Goal: Task Accomplishment & Management: Complete application form

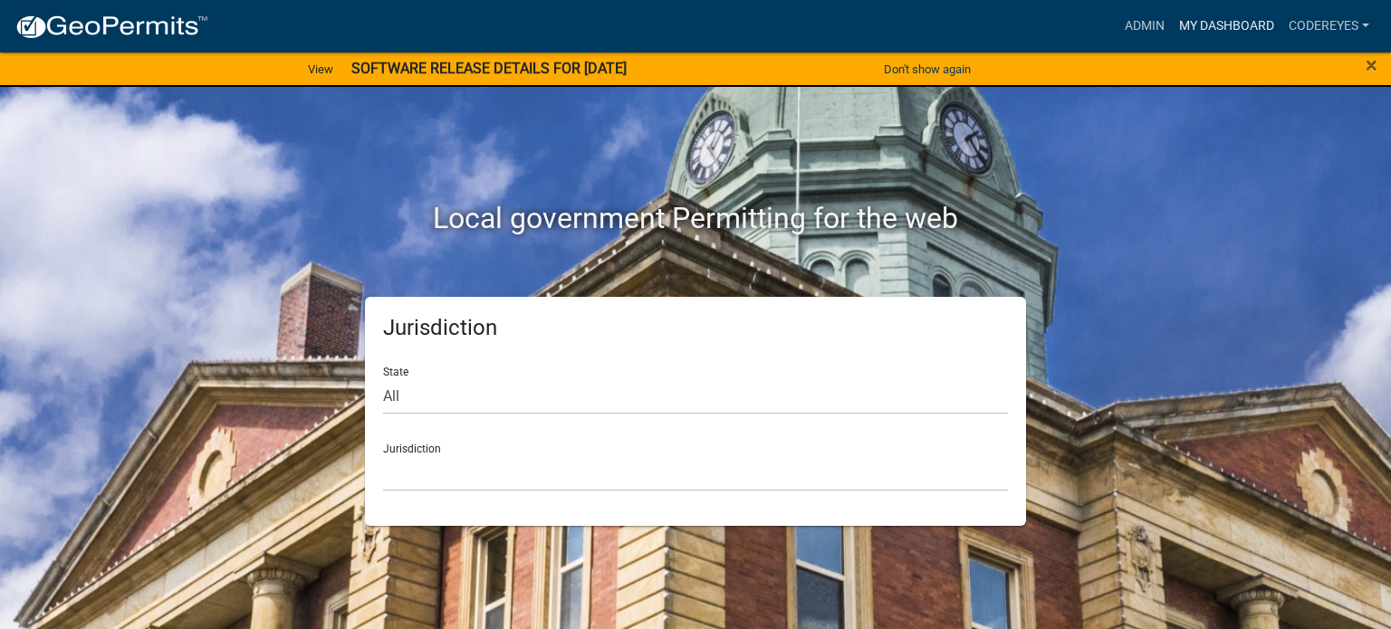
click at [1231, 32] on link "My Dashboard" at bounding box center [1227, 26] width 110 height 34
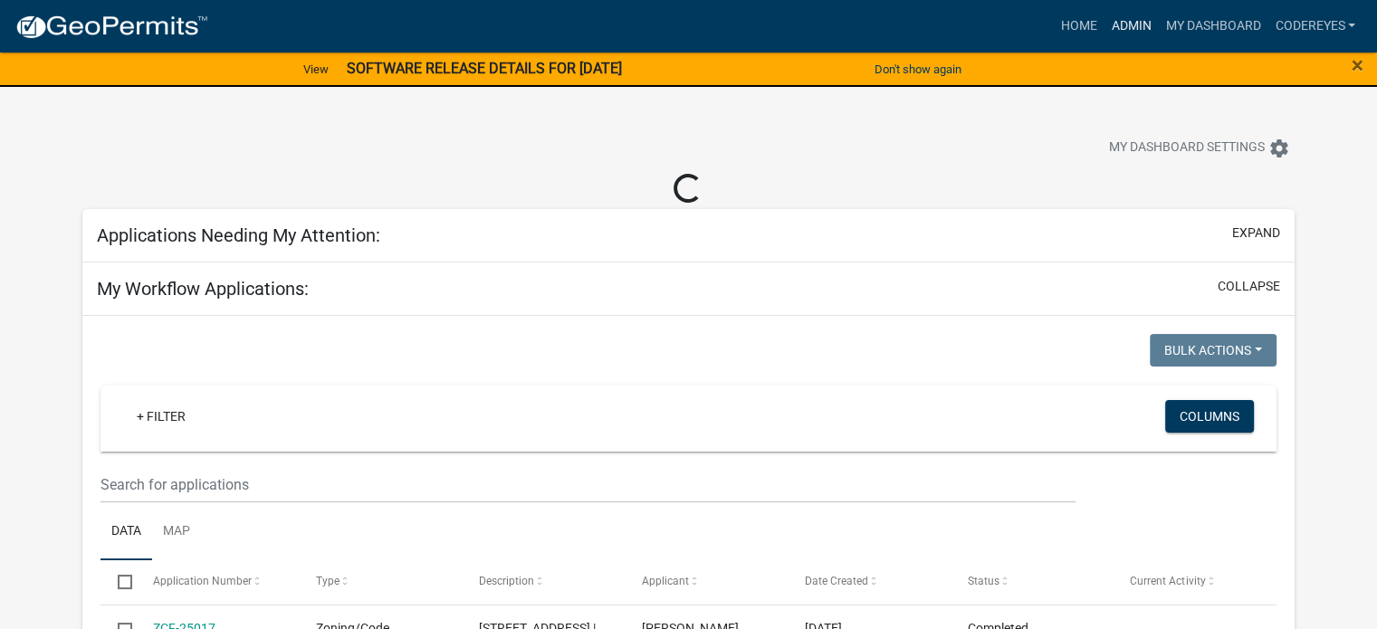
click at [1117, 22] on link "Admin" at bounding box center [1131, 26] width 54 height 34
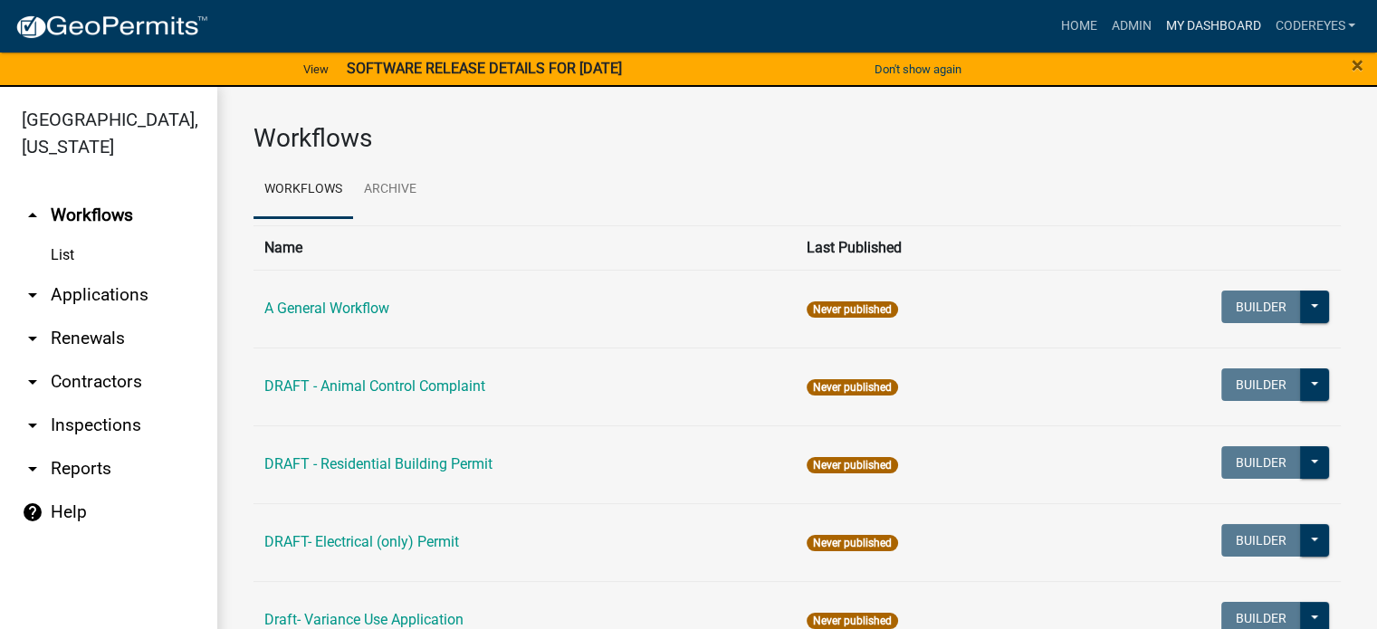
click at [1185, 18] on link "My Dashboard" at bounding box center [1213, 26] width 110 height 34
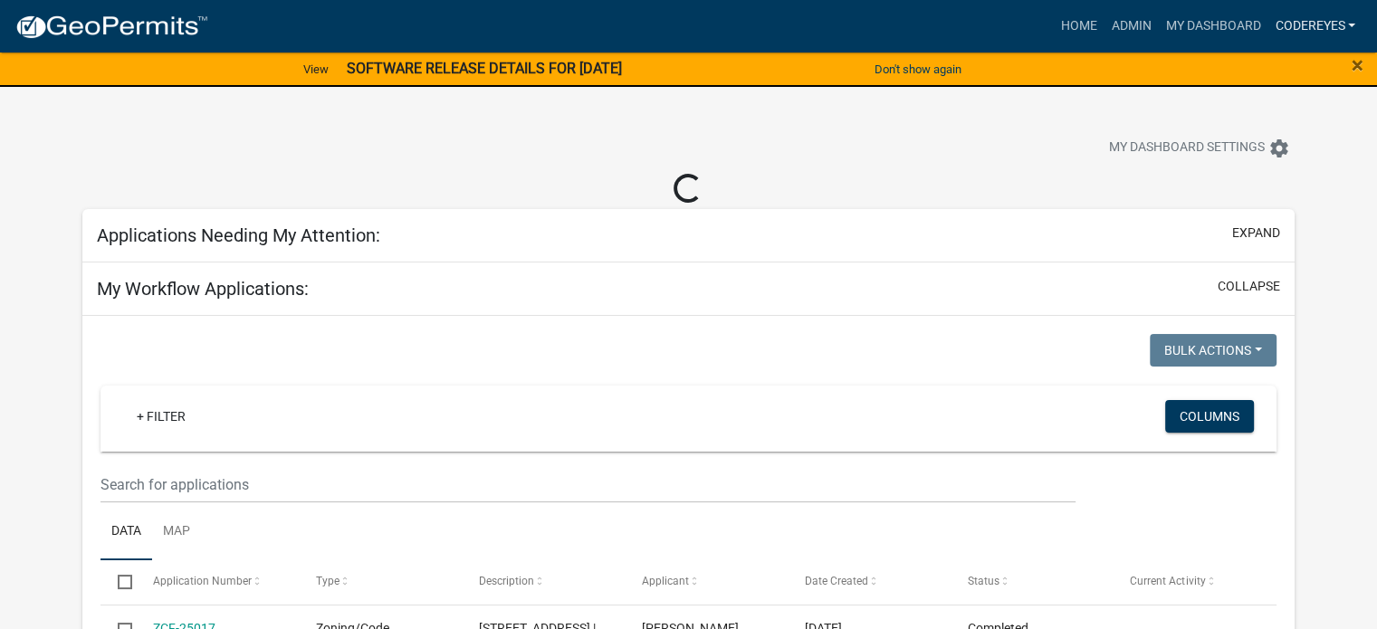
click at [1329, 16] on link "codeReyes" at bounding box center [1315, 26] width 95 height 34
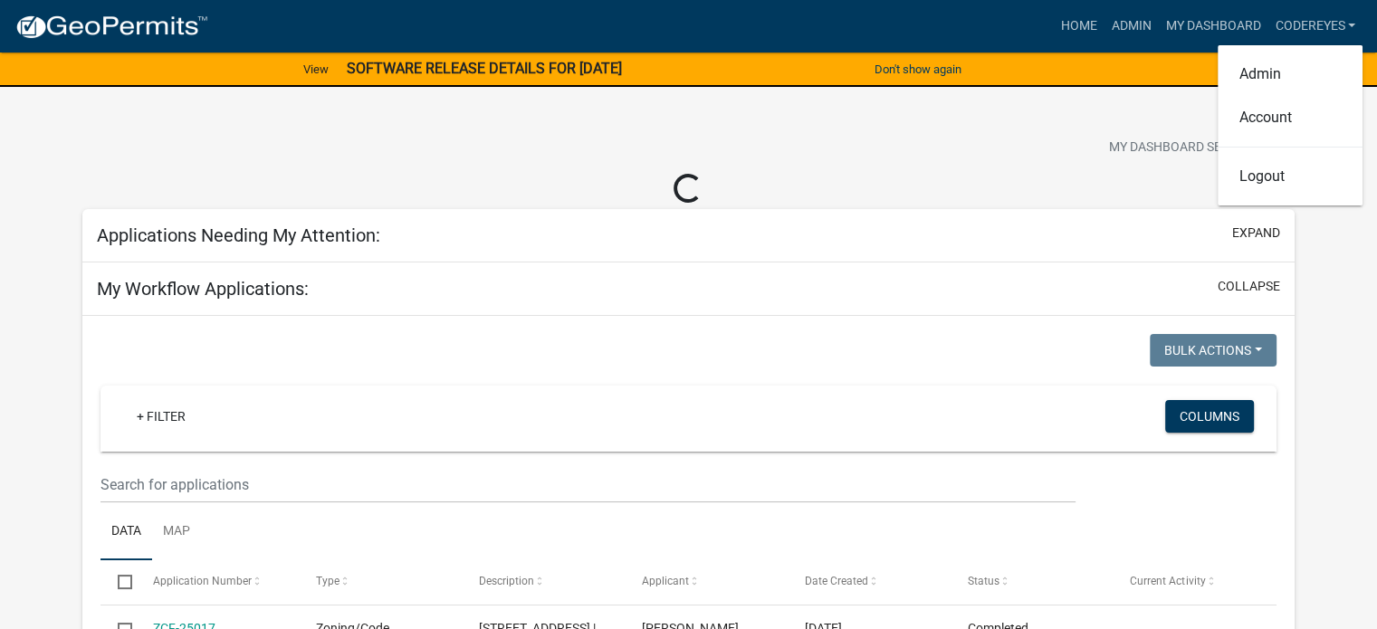
click at [1013, 134] on div "My Dashboard Settings settings" at bounding box center [1050, 150] width 516 height 40
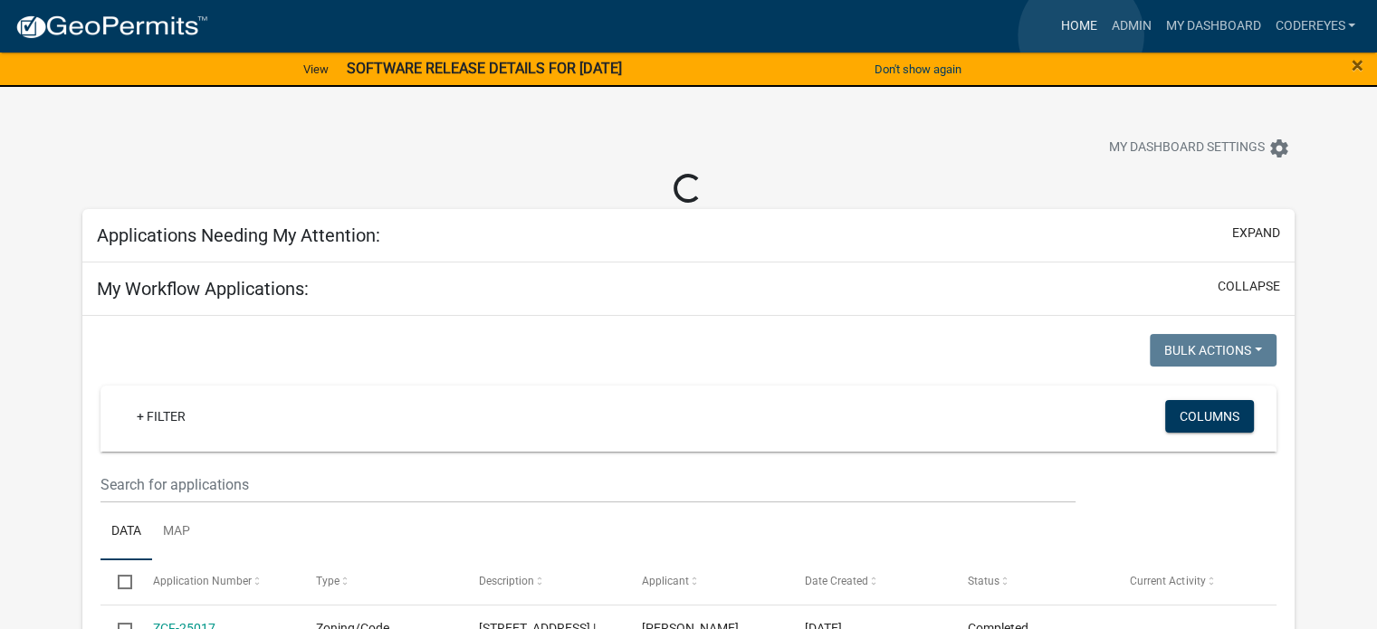
click at [1081, 35] on link "Home" at bounding box center [1078, 26] width 51 height 34
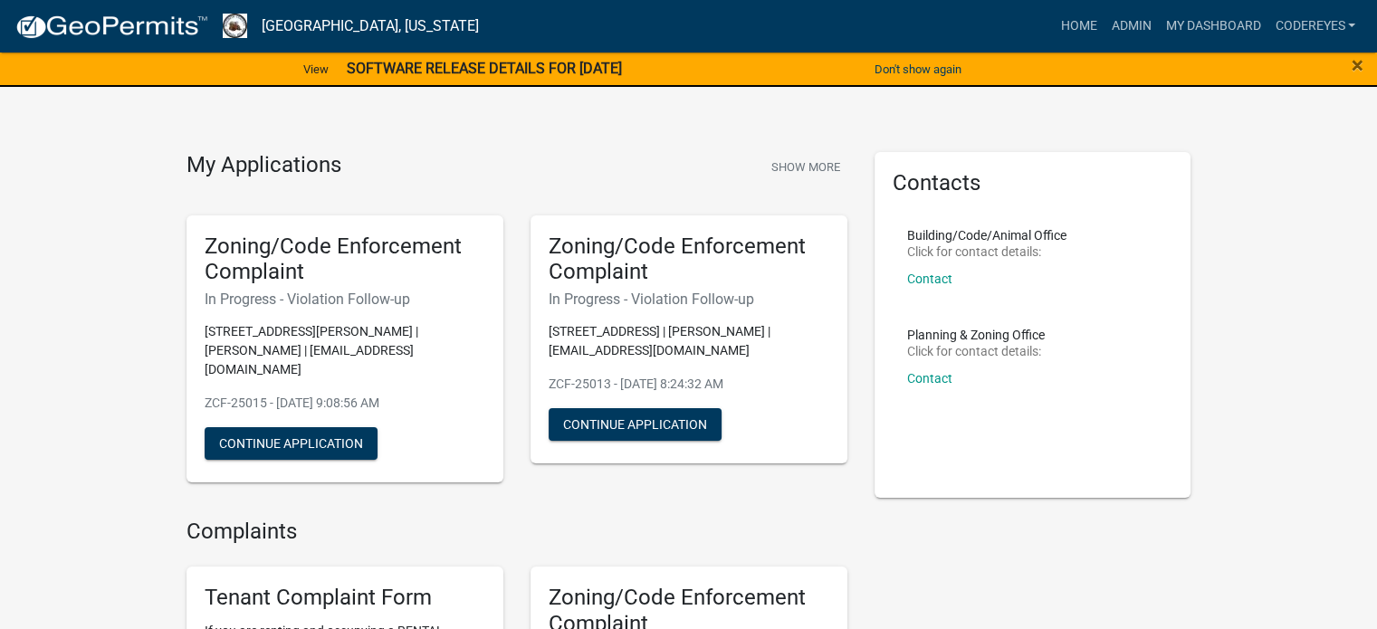
scroll to position [36, 0]
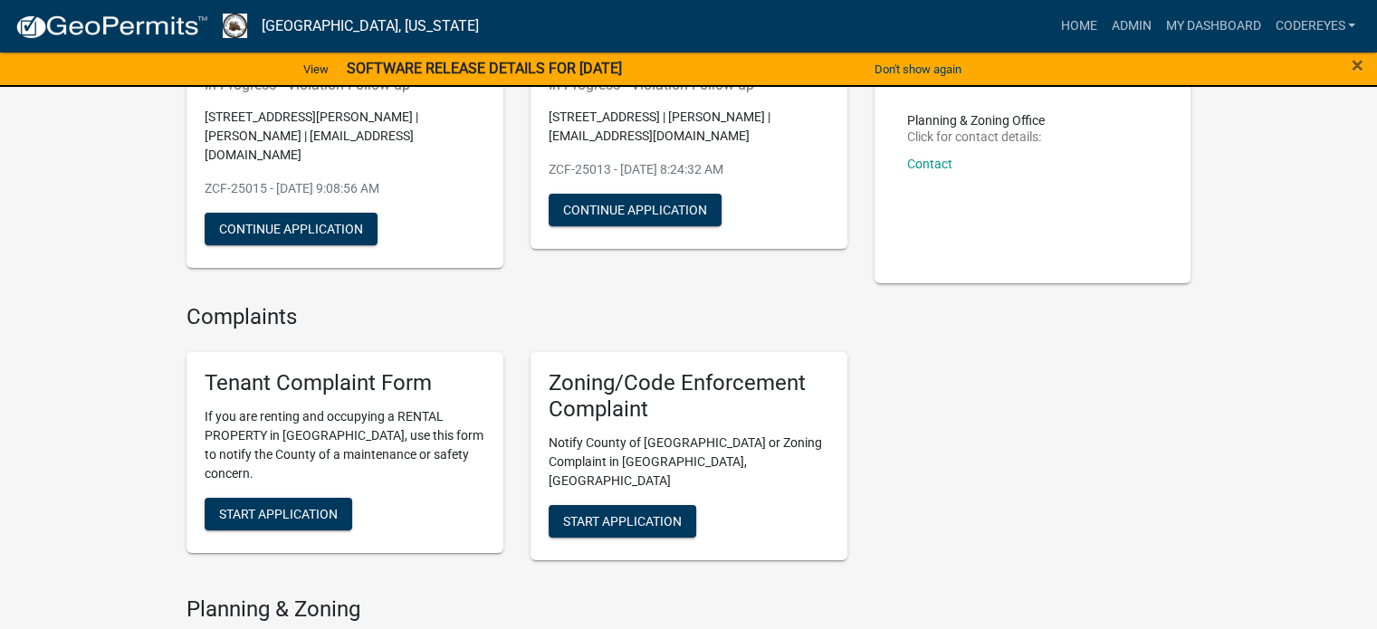
scroll to position [254, 0]
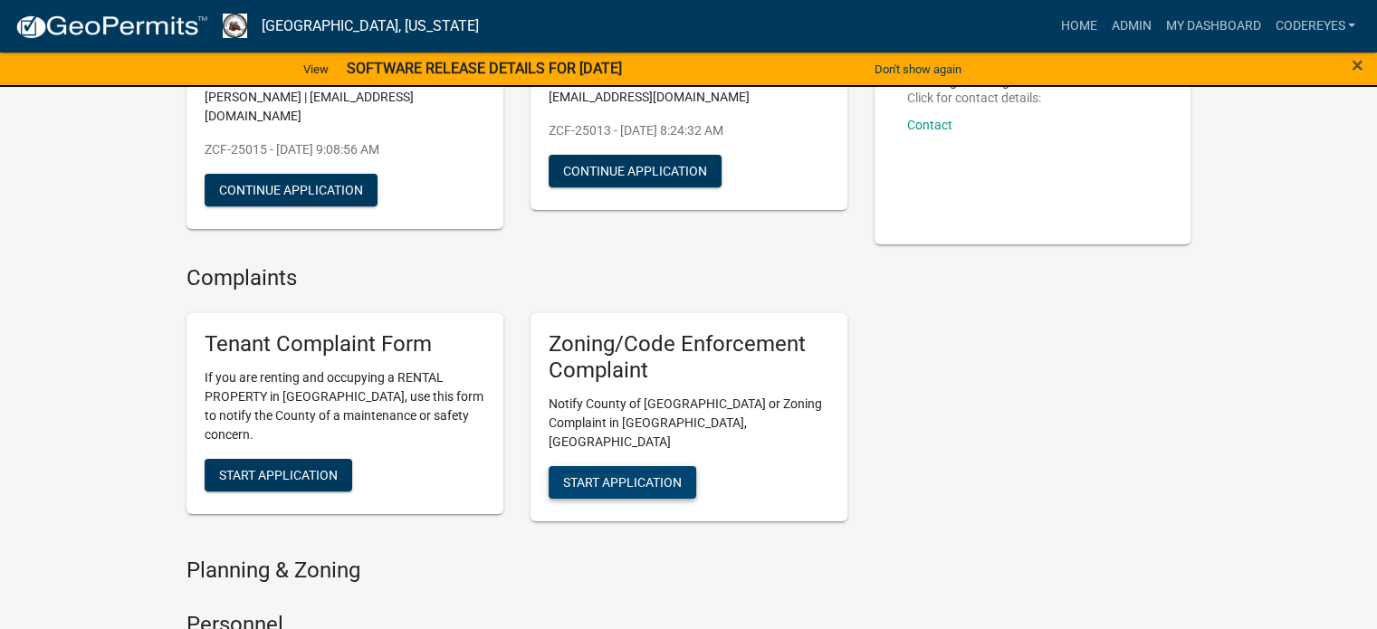
click at [641, 475] on span "Start Application" at bounding box center [622, 482] width 119 height 14
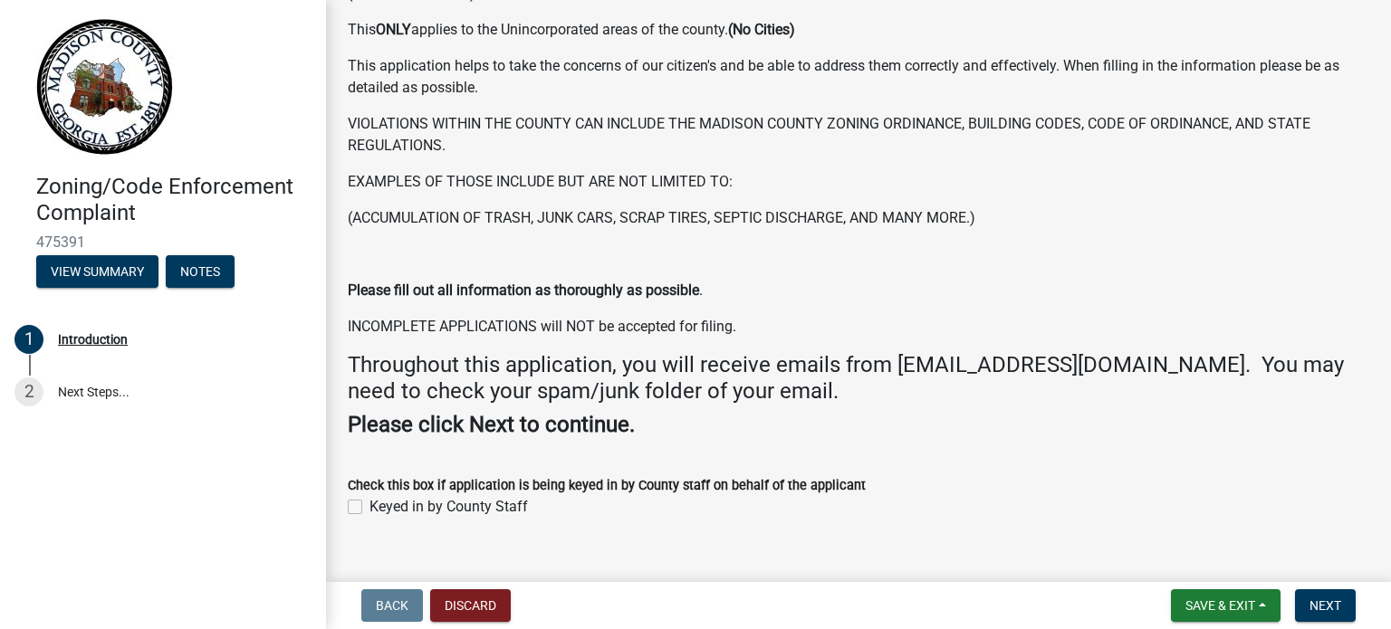
scroll to position [189, 0]
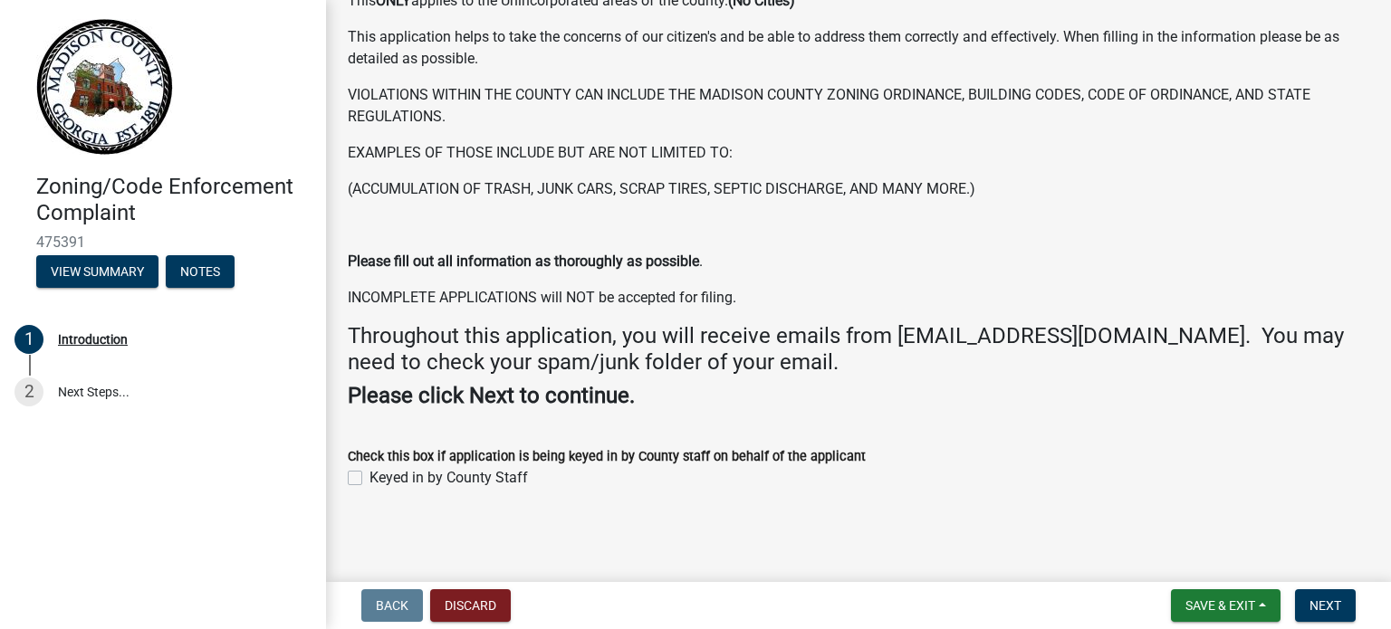
drag, startPoint x: 352, startPoint y: 474, endPoint x: 402, endPoint y: 477, distance: 49.9
click at [370, 474] on label "Keyed in by County Staff" at bounding box center [449, 478] width 158 height 22
click at [370, 474] on input "Keyed in by County Staff" at bounding box center [376, 473] width 12 height 12
checkbox input "true"
click at [1320, 602] on span "Next" at bounding box center [1326, 606] width 32 height 14
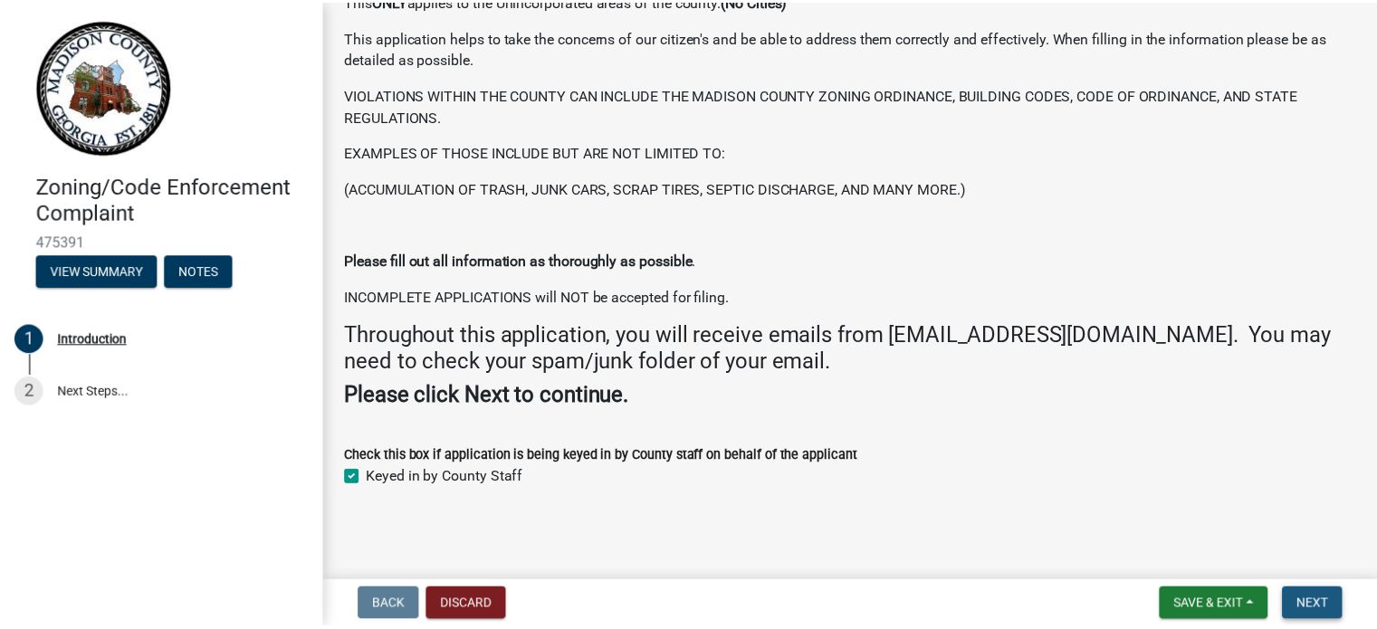
scroll to position [0, 0]
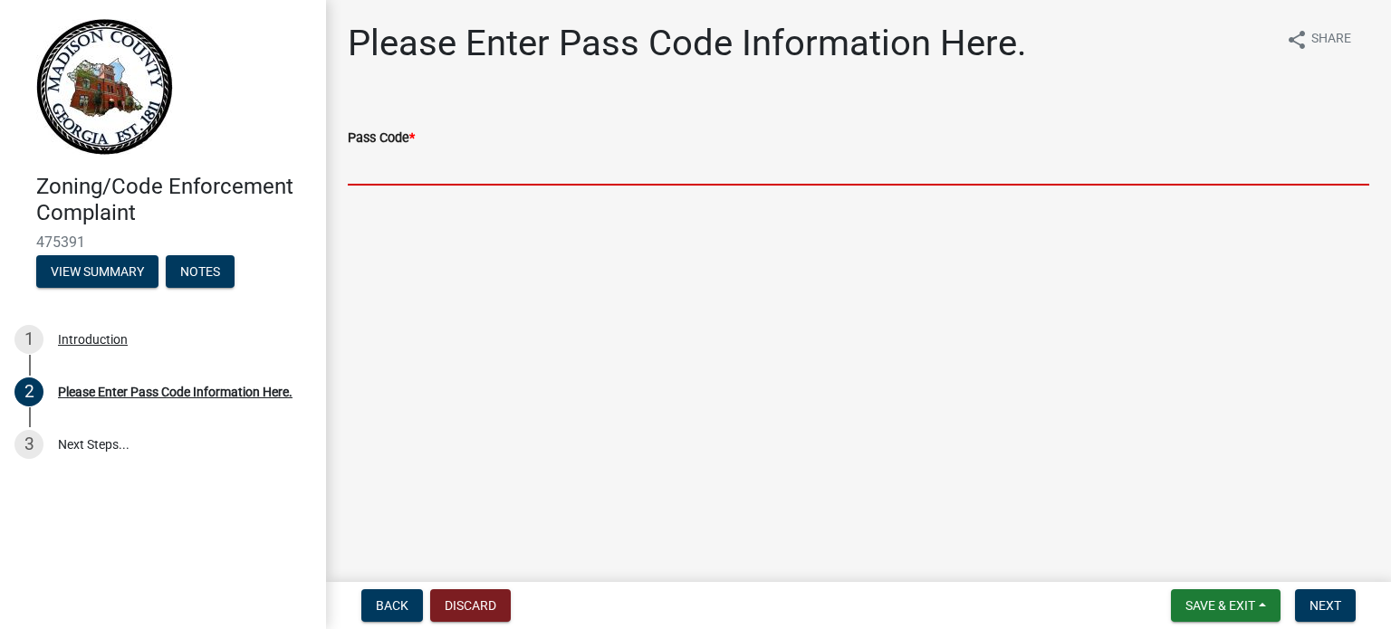
click at [459, 171] on input "Pass Code *" at bounding box center [859, 167] width 1022 height 37
drag, startPoint x: 374, startPoint y: 176, endPoint x: 717, endPoint y: 270, distance: 355.9
click at [717, 271] on main "Please Enter Pass Code Information Here. share Share Pass Code *" at bounding box center [858, 287] width 1065 height 575
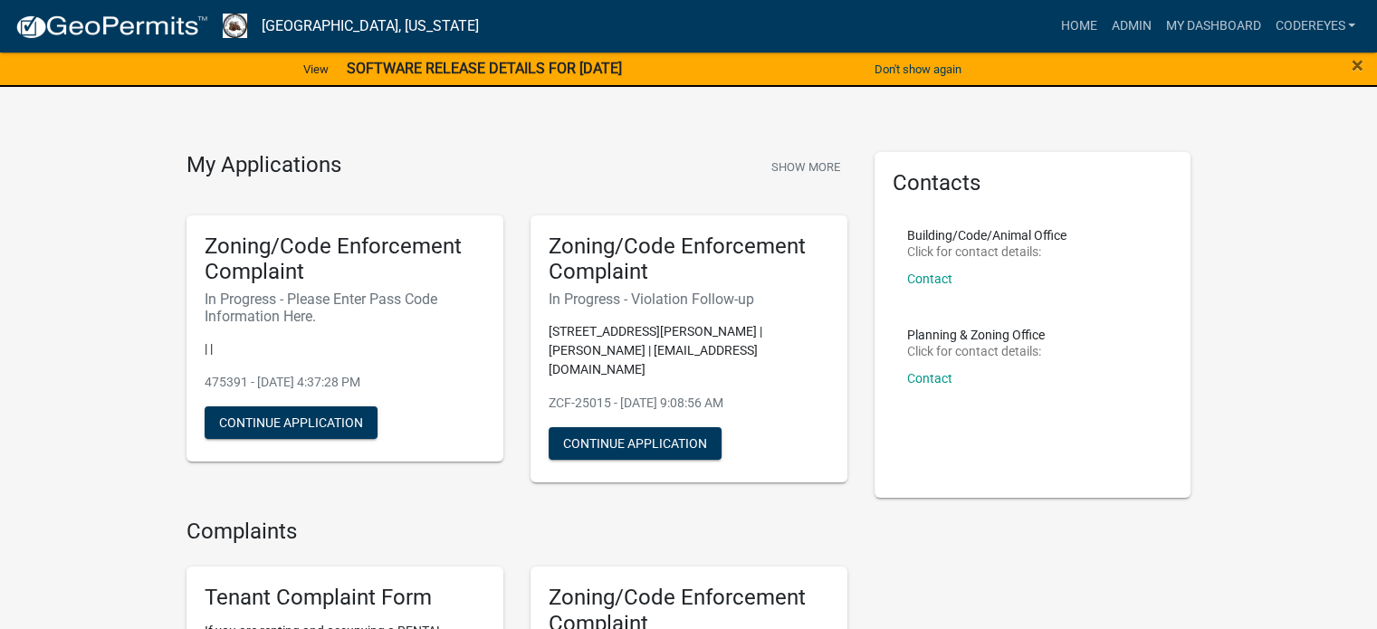
scroll to position [551, 0]
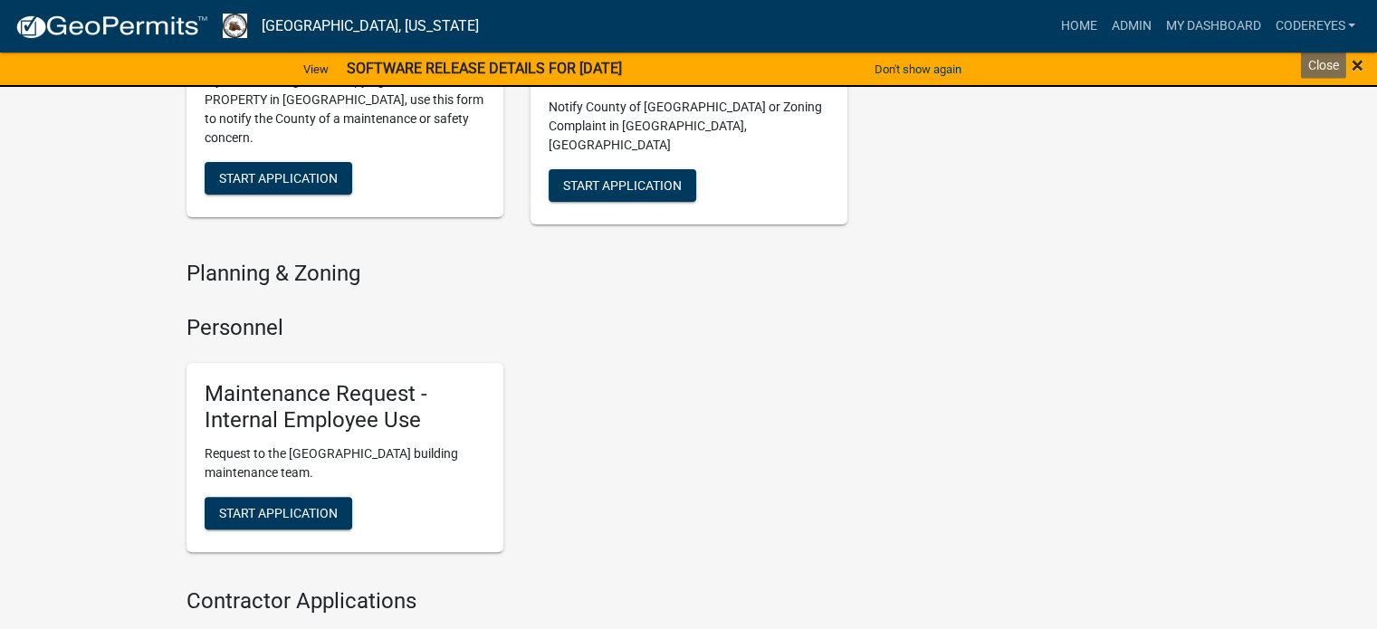
click at [1350, 68] on div "× Close" at bounding box center [1319, 70] width 115 height 38
click at [1355, 62] on div "×" at bounding box center [1319, 70] width 115 height 38
click at [914, 62] on button "Don't show again" at bounding box center [918, 69] width 101 height 30
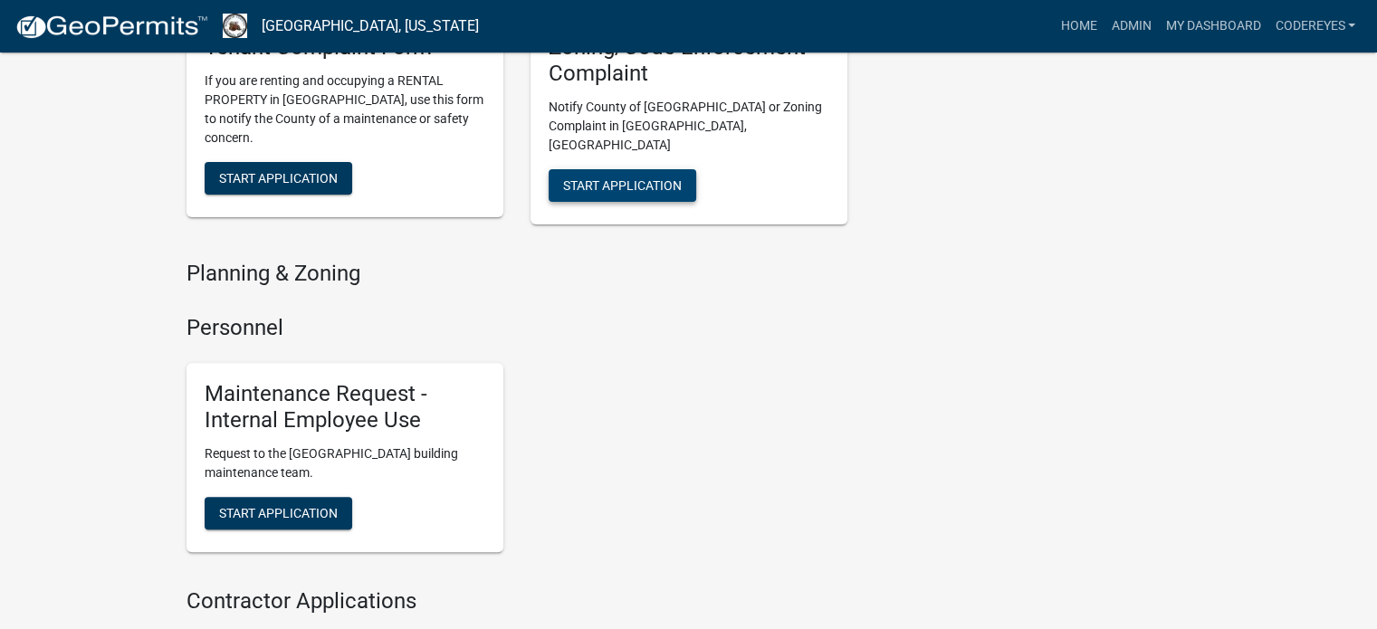
click at [675, 178] on span "Start Application" at bounding box center [622, 185] width 119 height 14
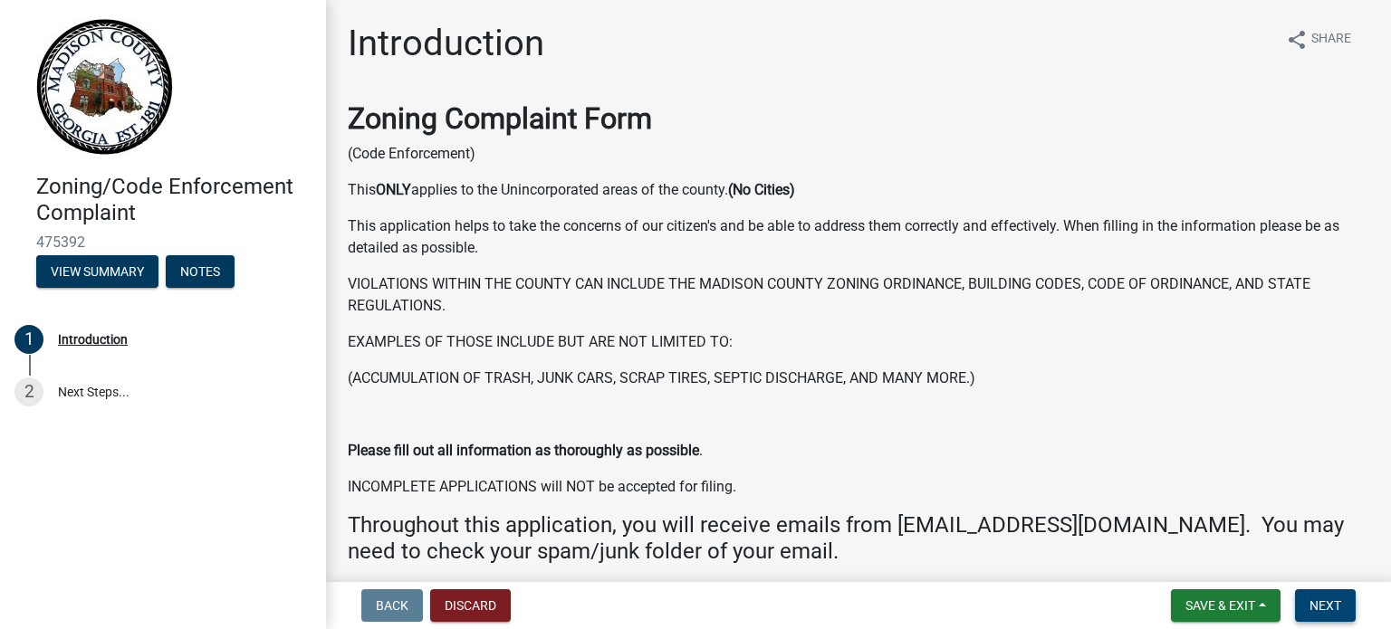
click at [1307, 609] on button "Next" at bounding box center [1325, 606] width 61 height 33
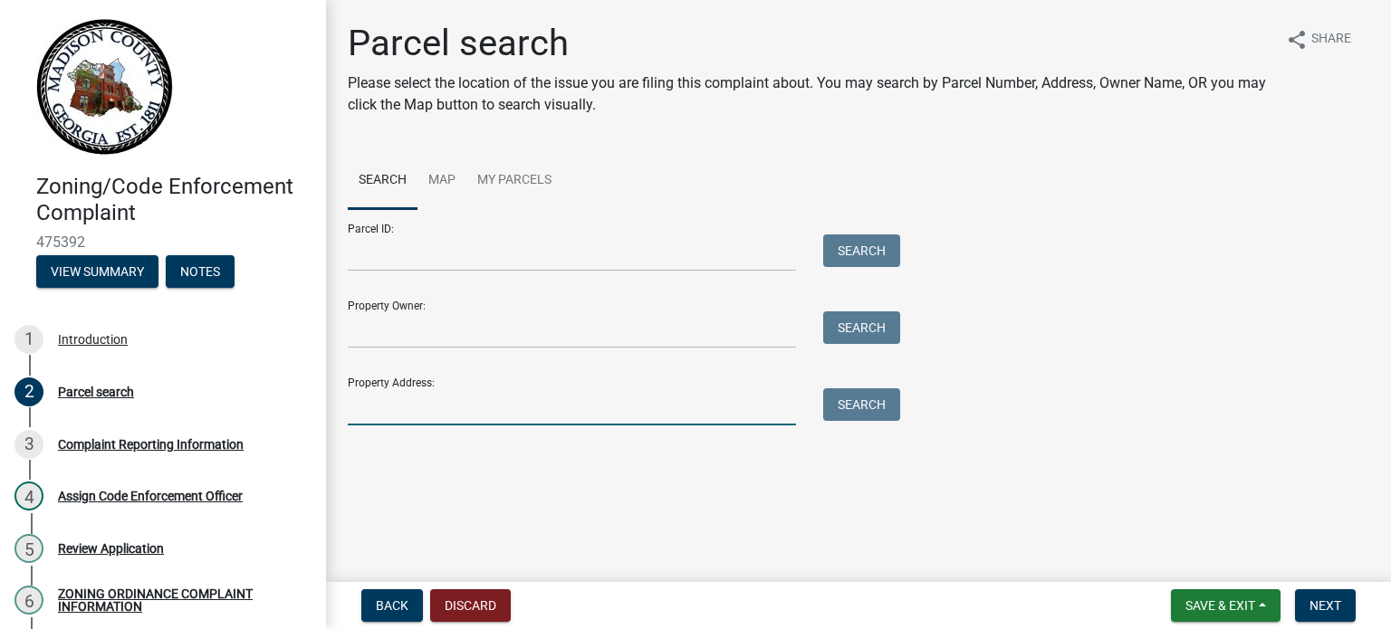
click at [755, 412] on input "Property Address:" at bounding box center [572, 407] width 448 height 37
type input "9"
type input "[STREET_ADDRESS]"
drag, startPoint x: 834, startPoint y: 404, endPoint x: 866, endPoint y: 398, distance: 32.3
click at [866, 398] on button "Search" at bounding box center [861, 405] width 77 height 33
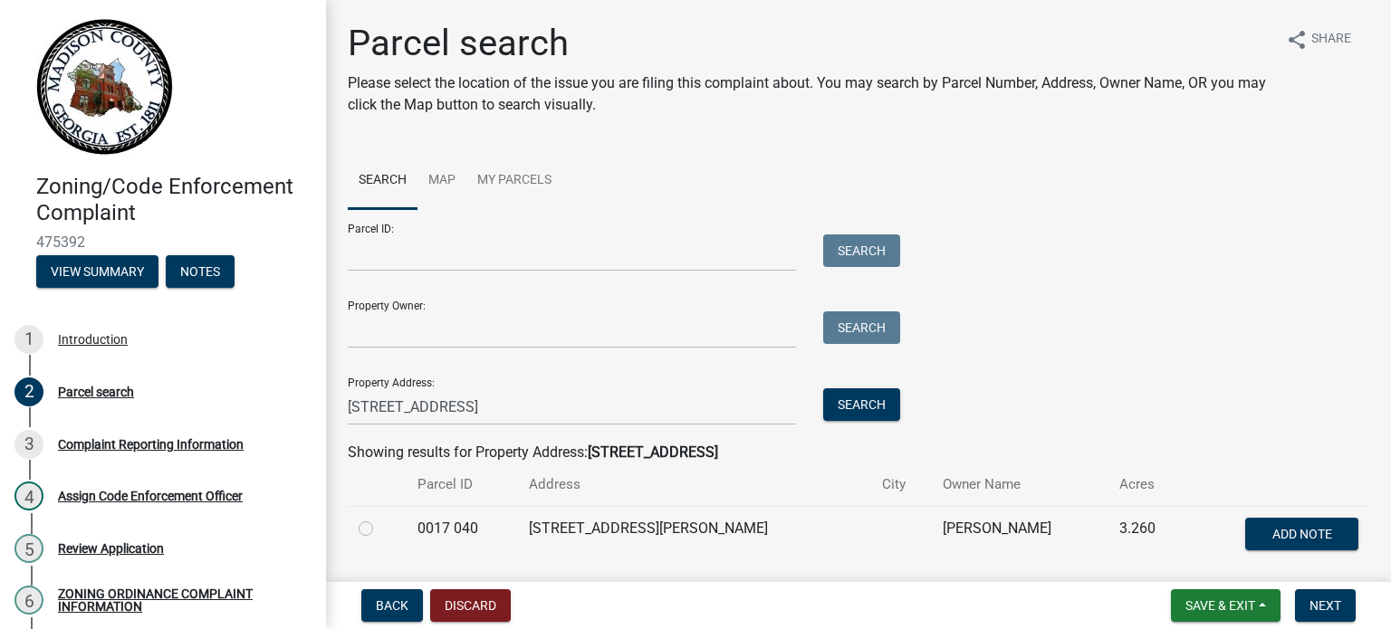
click at [380, 518] on label at bounding box center [380, 518] width 0 height 0
click at [380, 525] on 040 "radio" at bounding box center [386, 524] width 12 height 12
radio 040 "true"
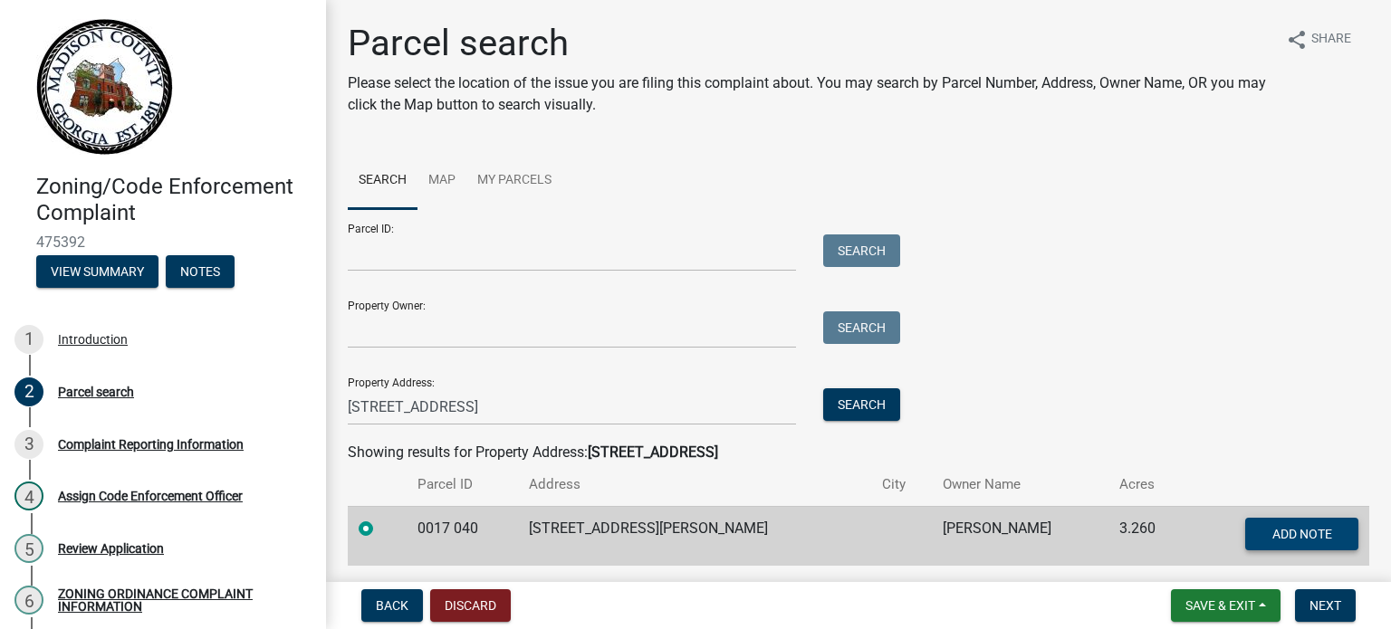
click at [1299, 537] on span "Add Note" at bounding box center [1302, 533] width 60 height 14
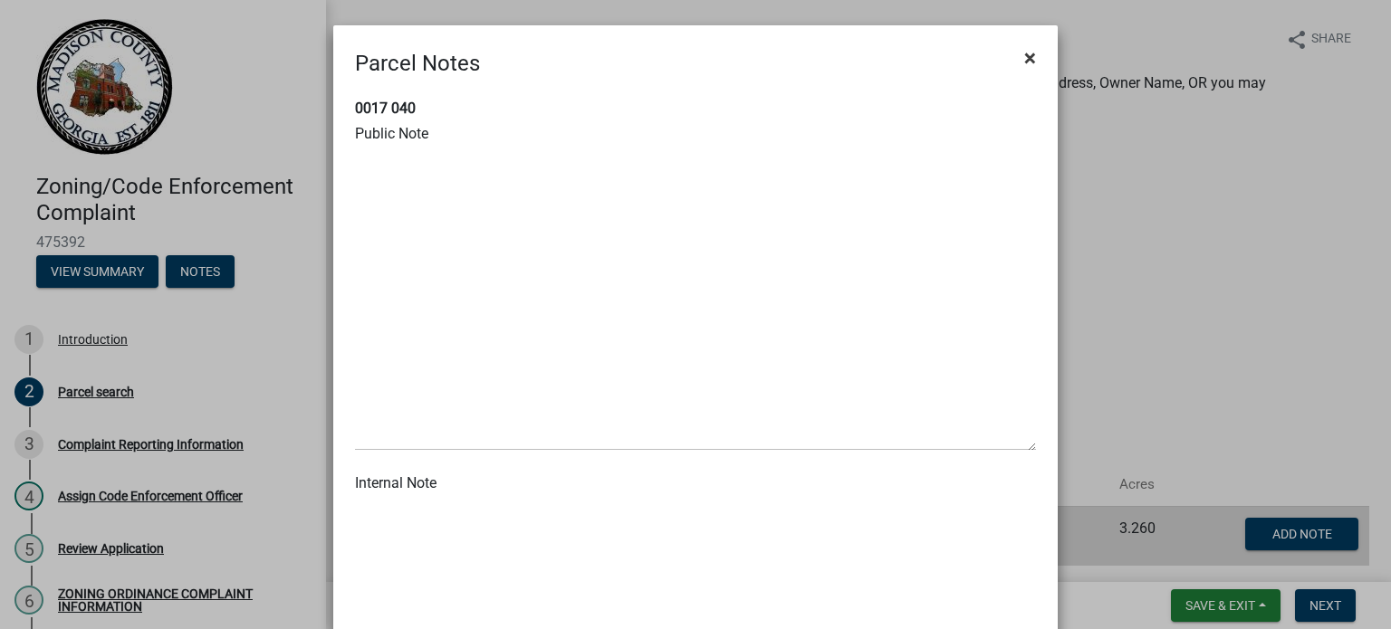
click at [1024, 52] on span "×" at bounding box center [1030, 57] width 12 height 25
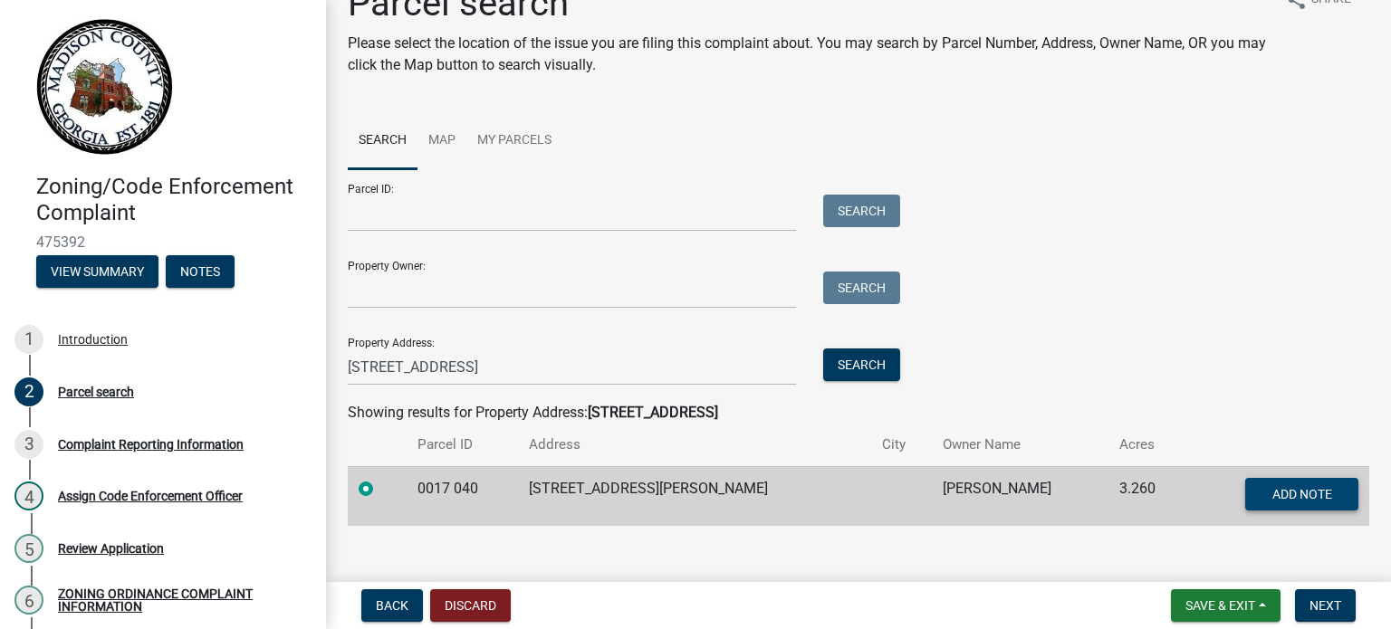
scroll to position [62, 0]
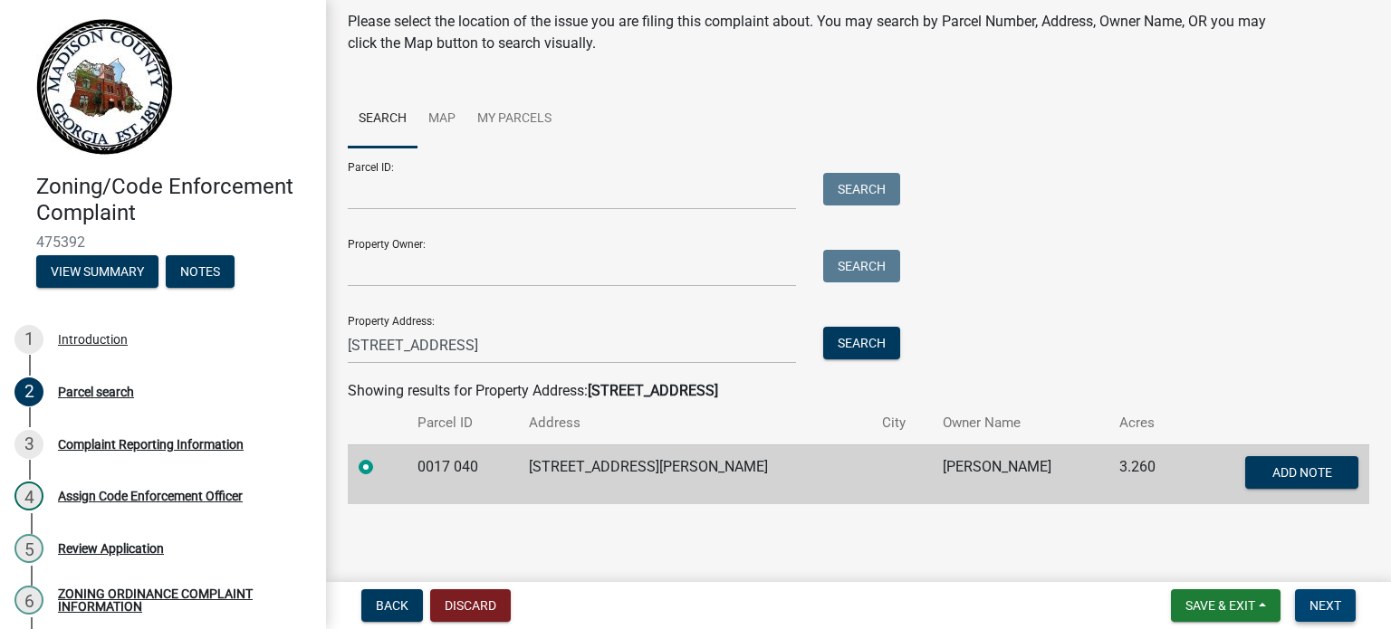
click at [1339, 610] on span "Next" at bounding box center [1326, 606] width 32 height 14
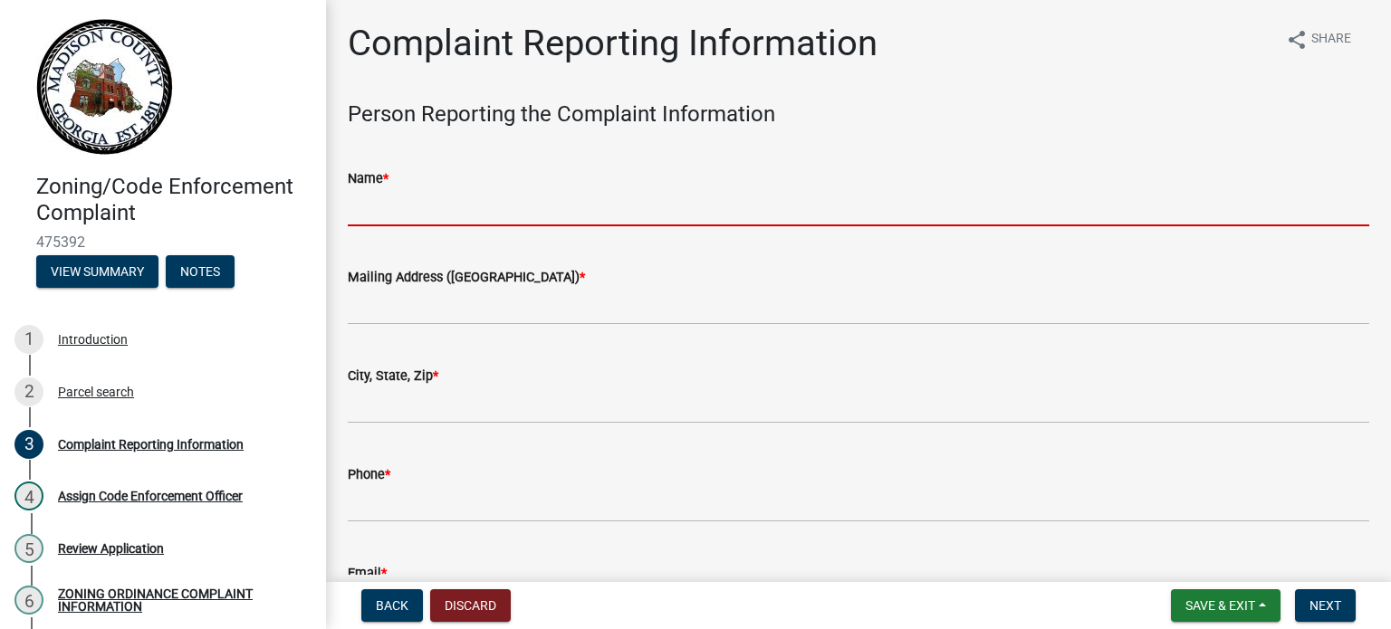
click at [383, 209] on input "Name *" at bounding box center [859, 207] width 1022 height 37
type input "[PERSON_NAME]"
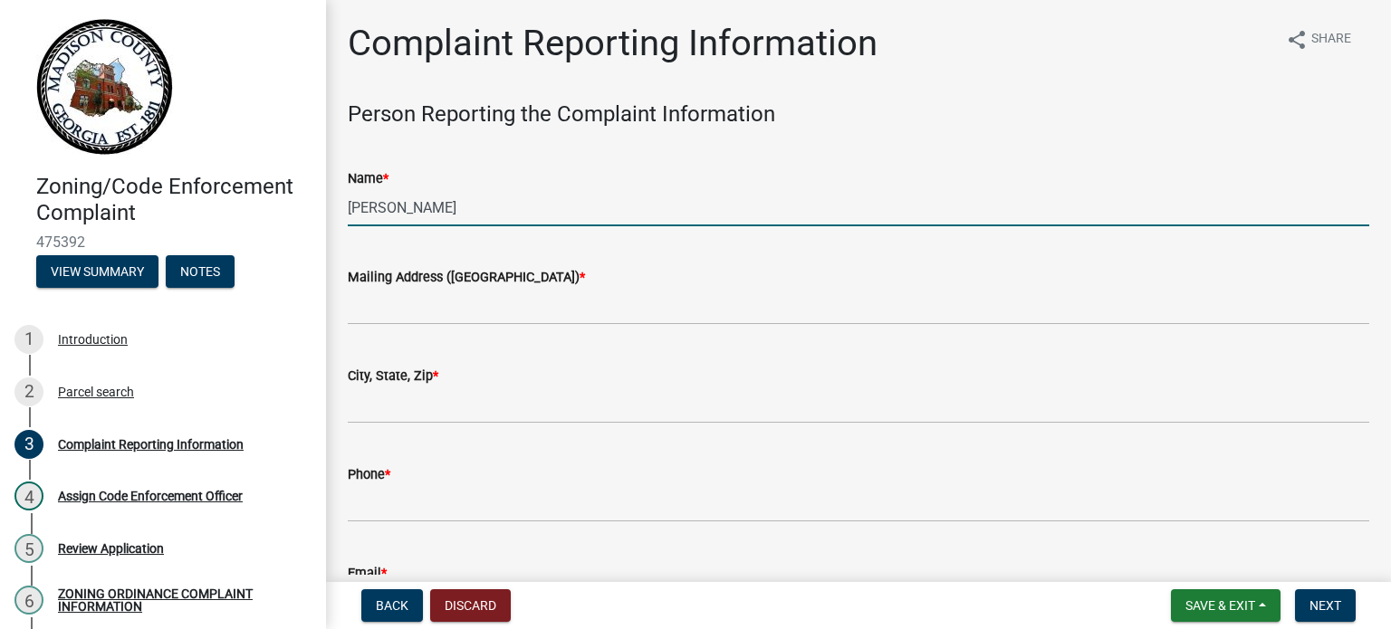
type input "[STREET_ADDRESS]"
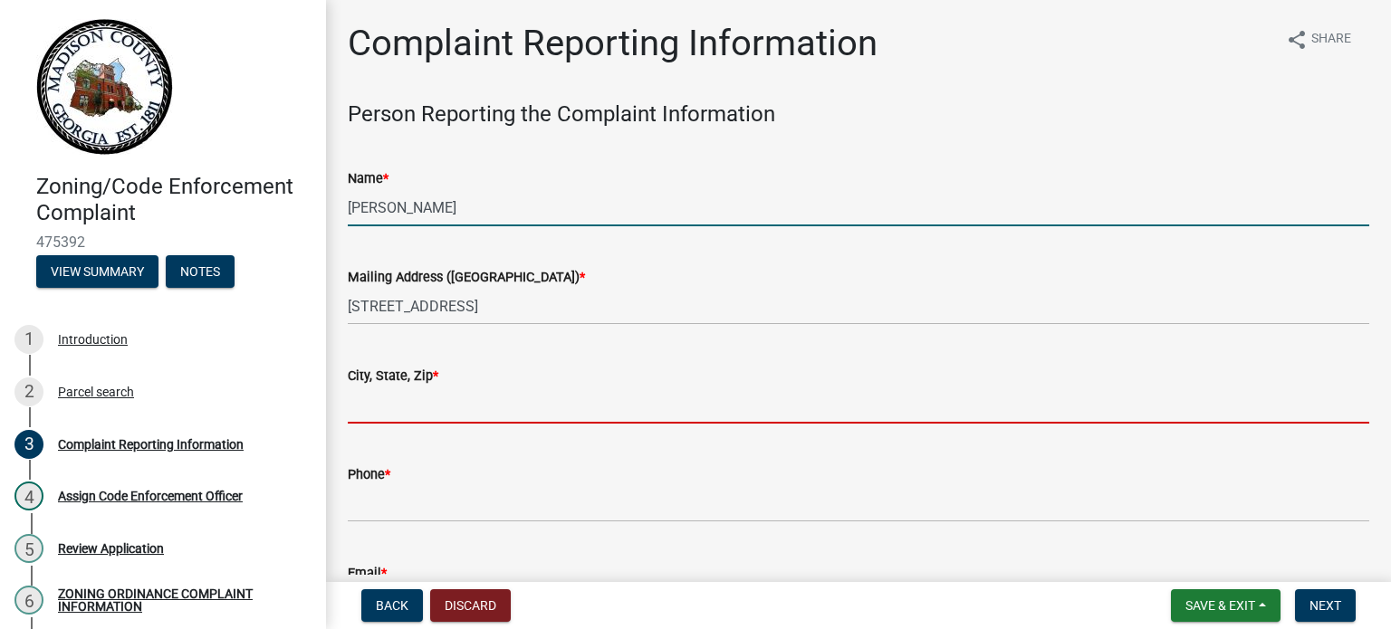
type input "danielsville"
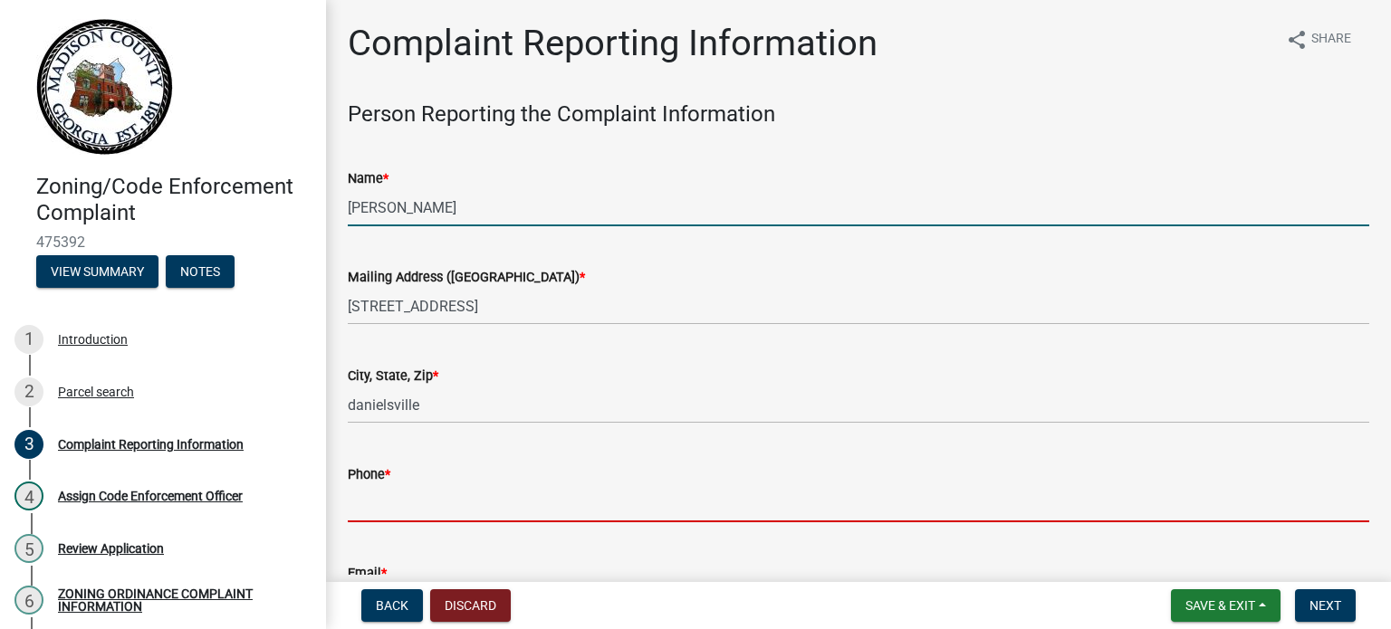
type input "7066144576"
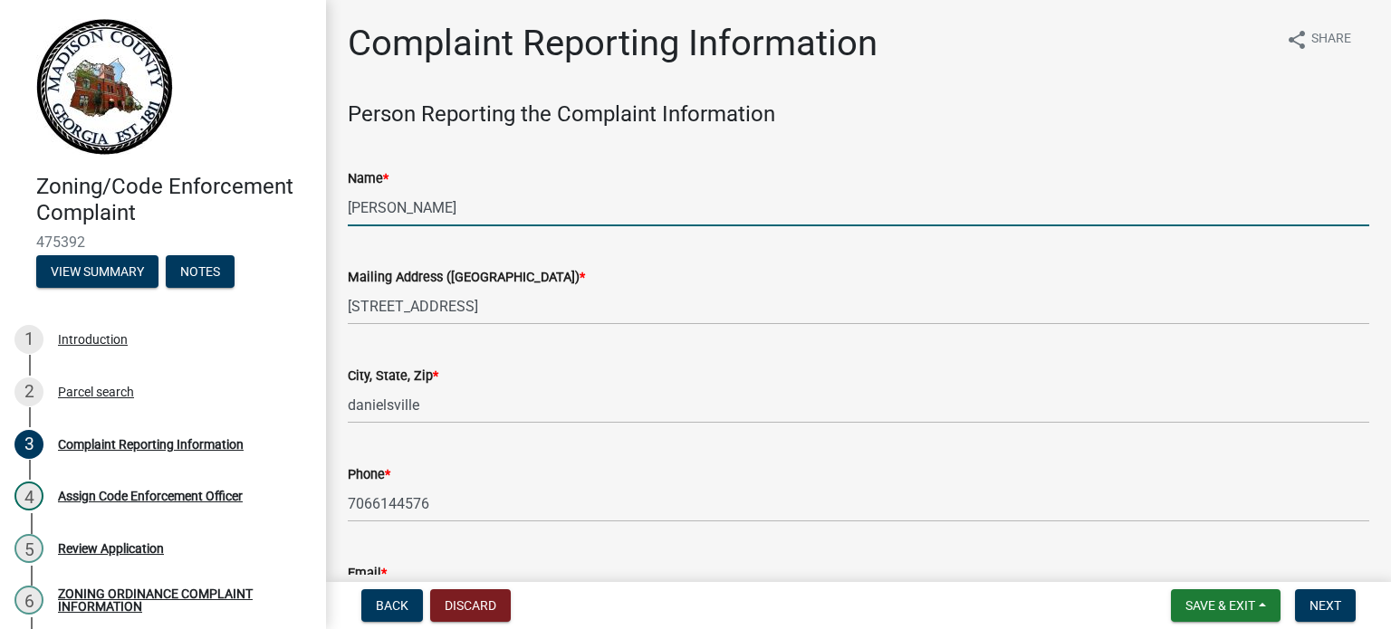
drag, startPoint x: 509, startPoint y: 216, endPoint x: 535, endPoint y: 214, distance: 26.4
click at [509, 216] on input "[PERSON_NAME]" at bounding box center [859, 207] width 1022 height 37
click at [502, 208] on input "[PERSON_NAME]" at bounding box center [859, 207] width 1022 height 37
type input "D"
type input "[PERSON_NAME]"
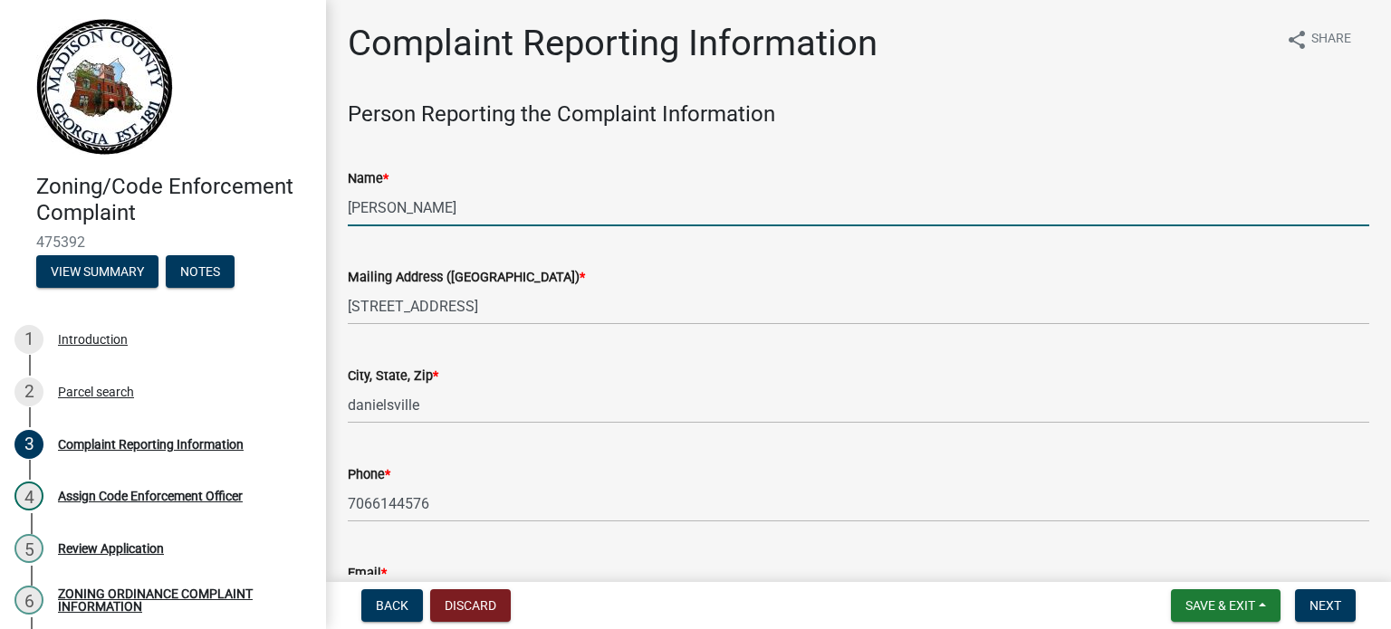
scroll to position [504, 0]
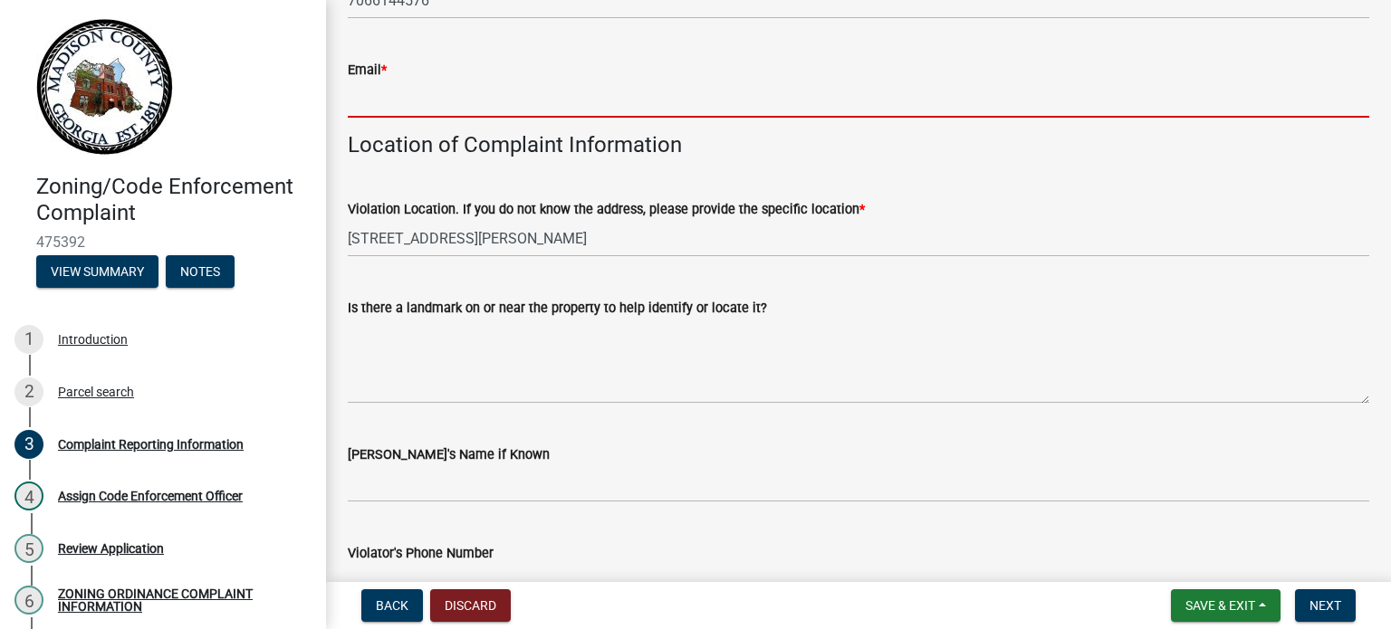
click at [446, 101] on input "Email *" at bounding box center [859, 99] width 1022 height 37
type input "[EMAIL_ADDRESS][DOMAIN_NAME]"
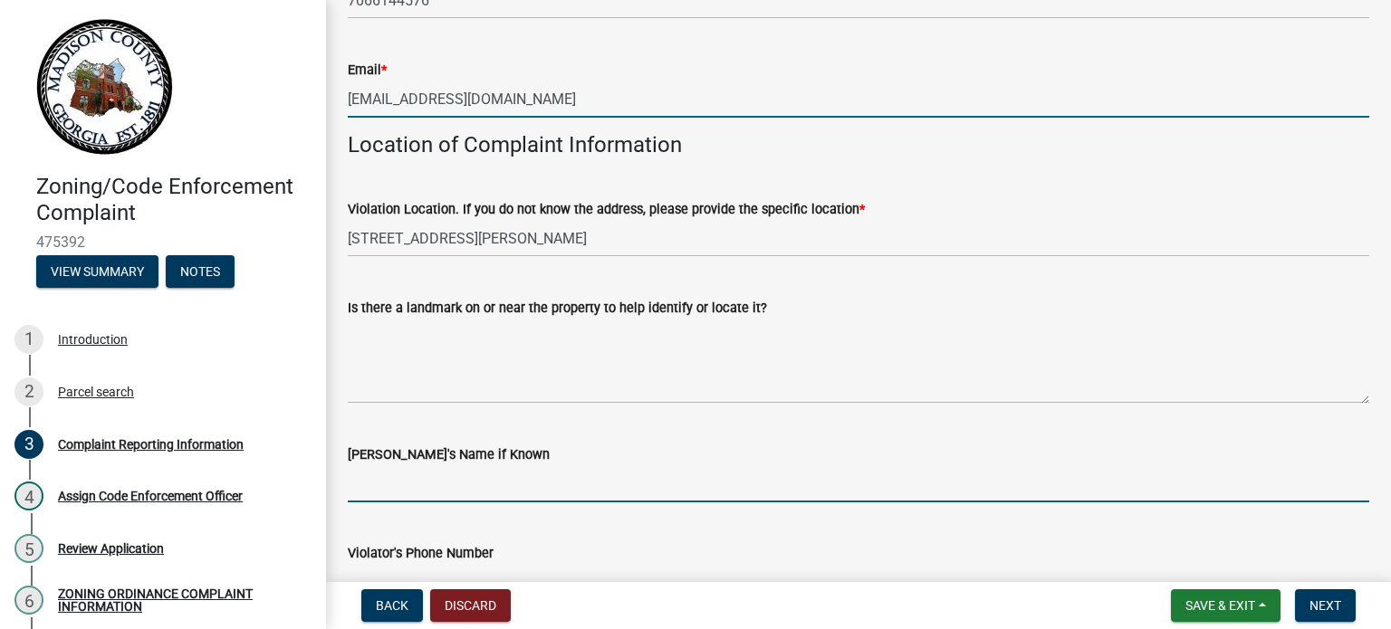
click at [503, 492] on input "[PERSON_NAME]'s Name if Known" at bounding box center [859, 484] width 1022 height 37
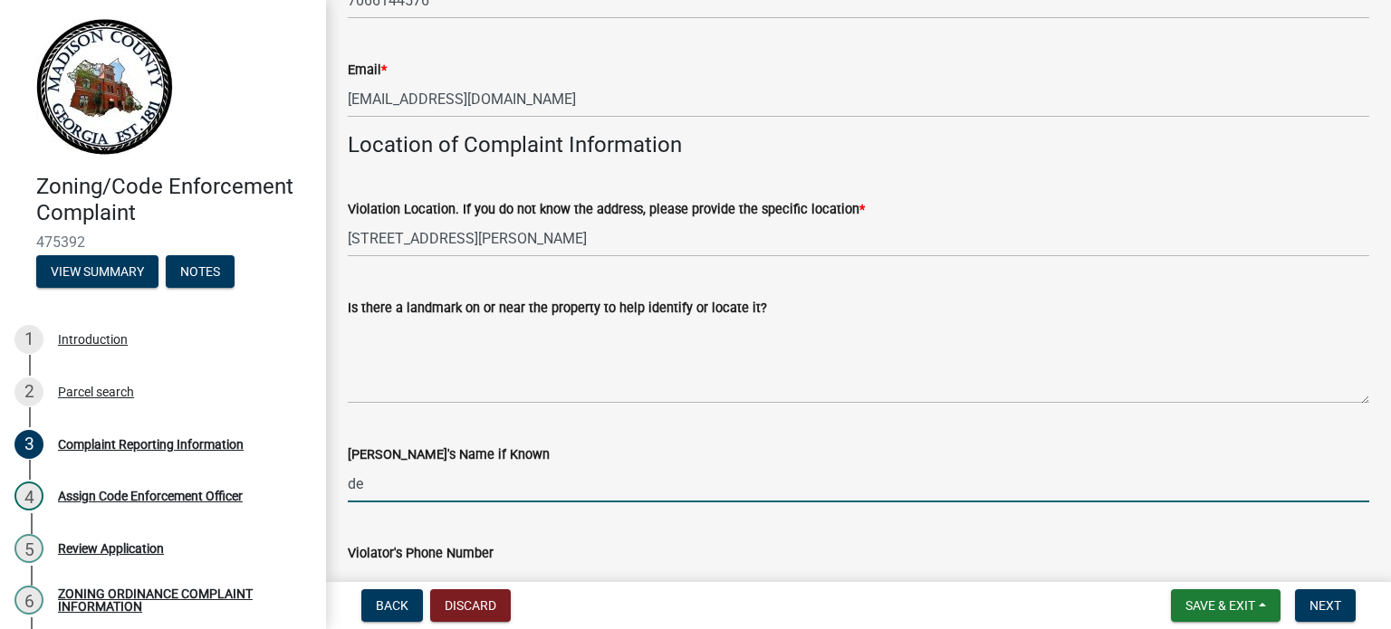
type input "d"
type input "[PERSON_NAME]"
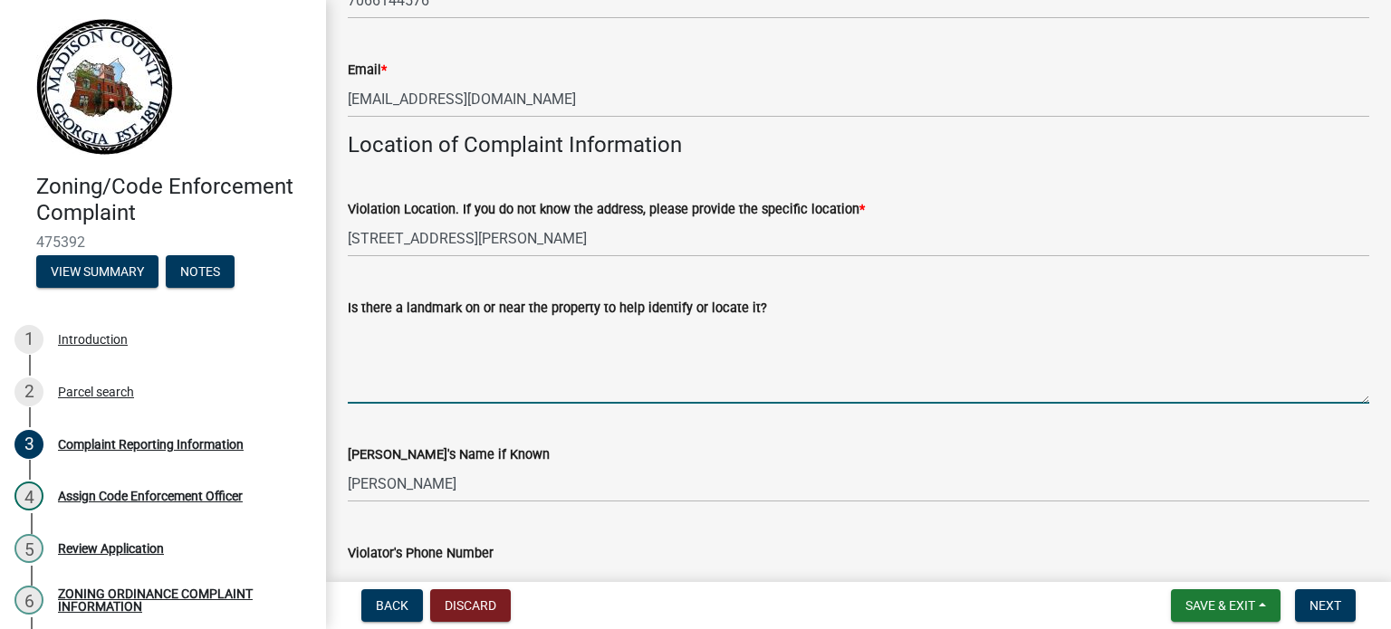
click at [494, 376] on textarea "Is there a landmark on or near the property to help identify or locate it?" at bounding box center [859, 361] width 1022 height 85
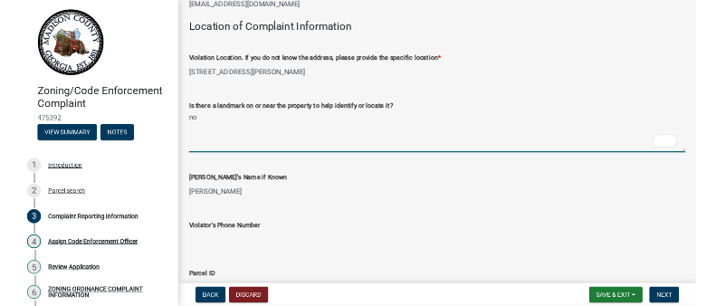
scroll to position [611, 0]
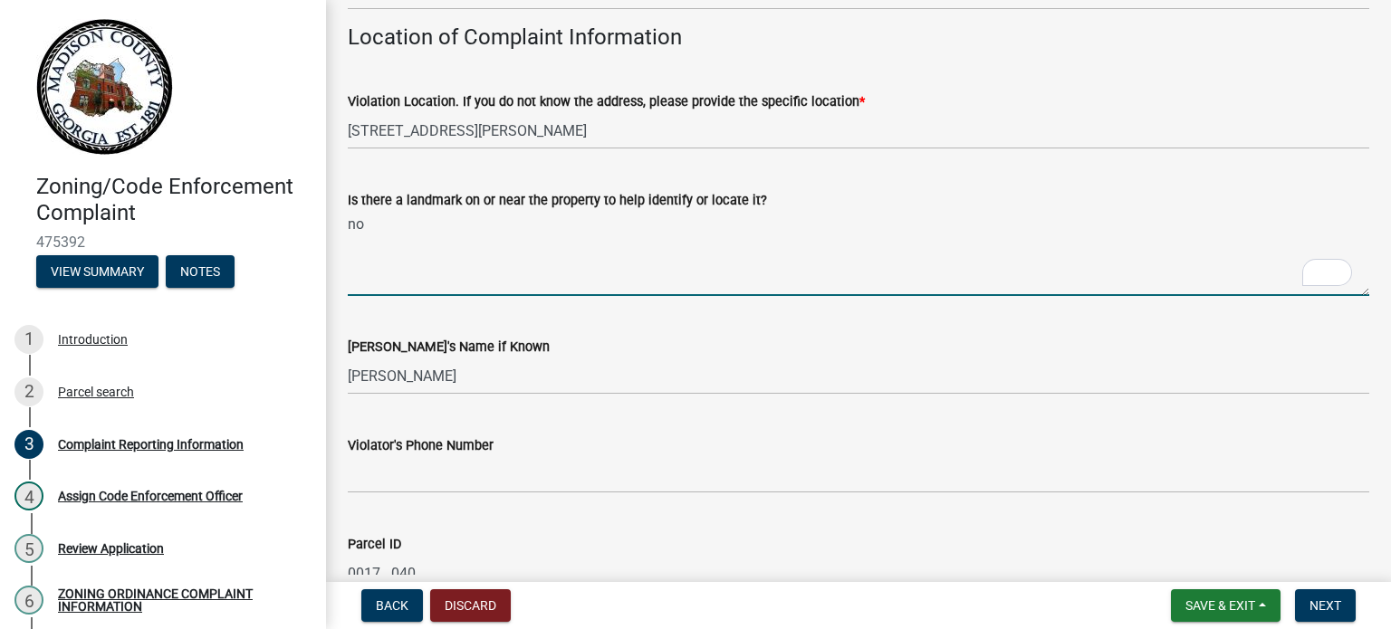
type textarea "no"
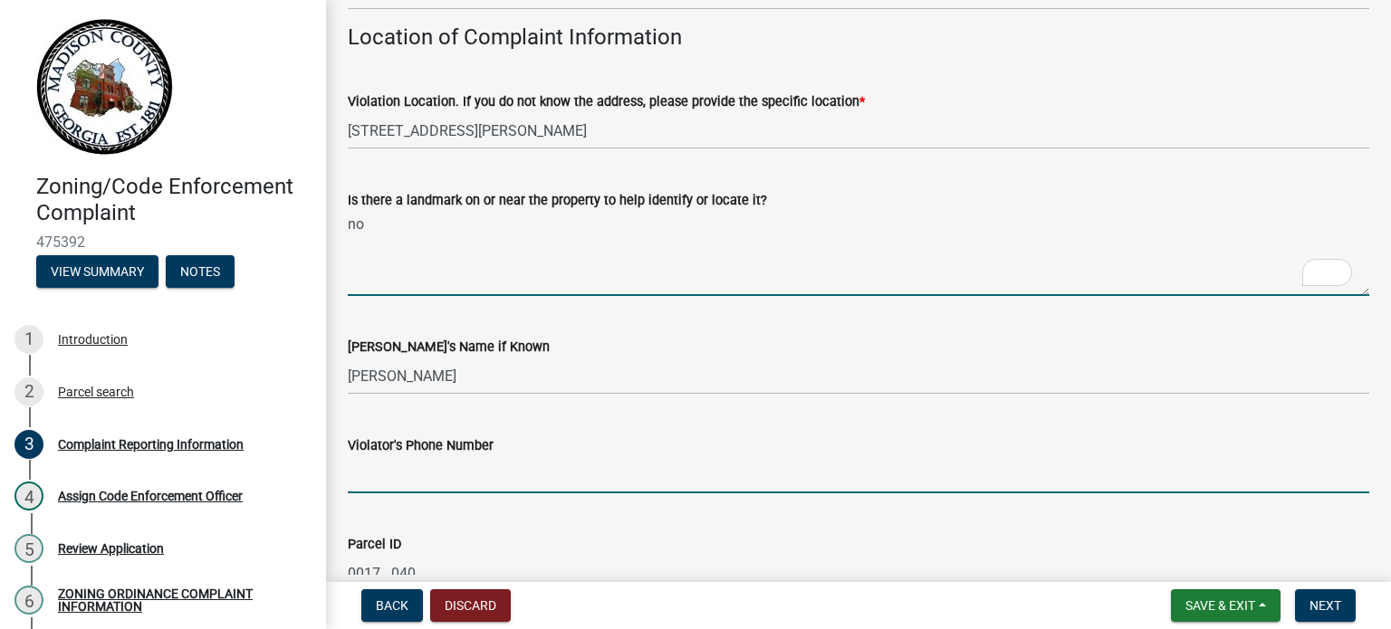
click at [464, 473] on input "Violator's Phone Number" at bounding box center [859, 474] width 1022 height 37
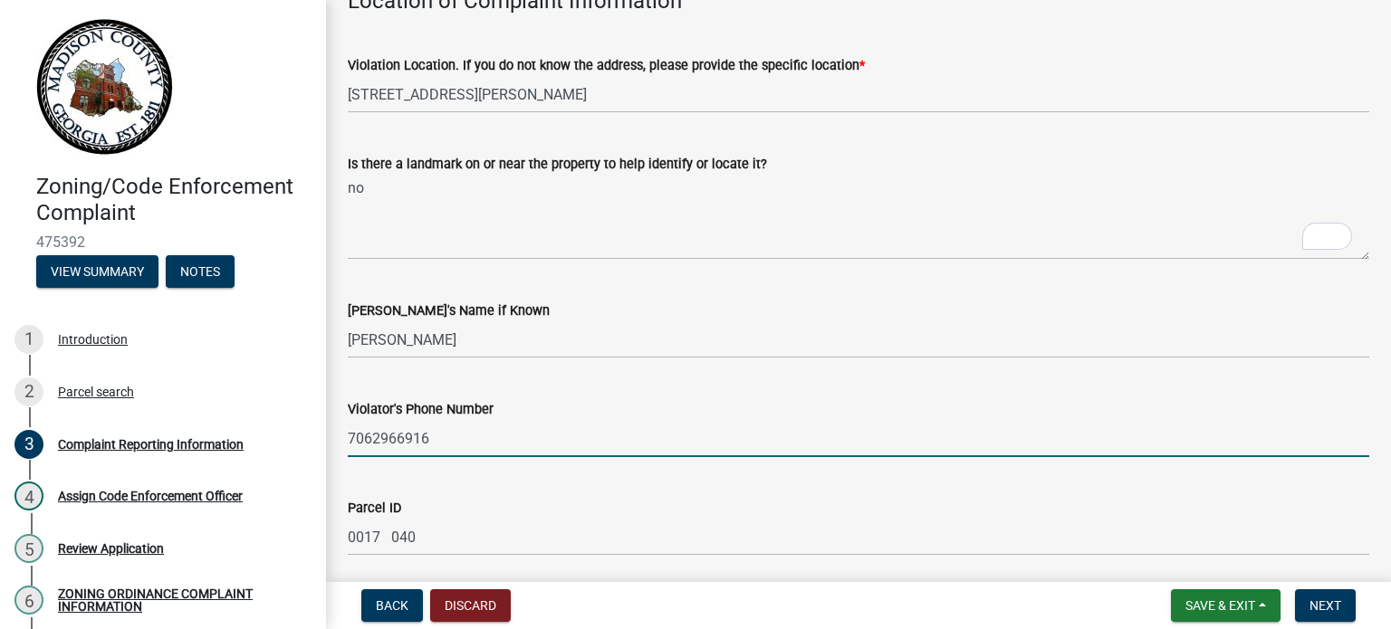
scroll to position [0, 0]
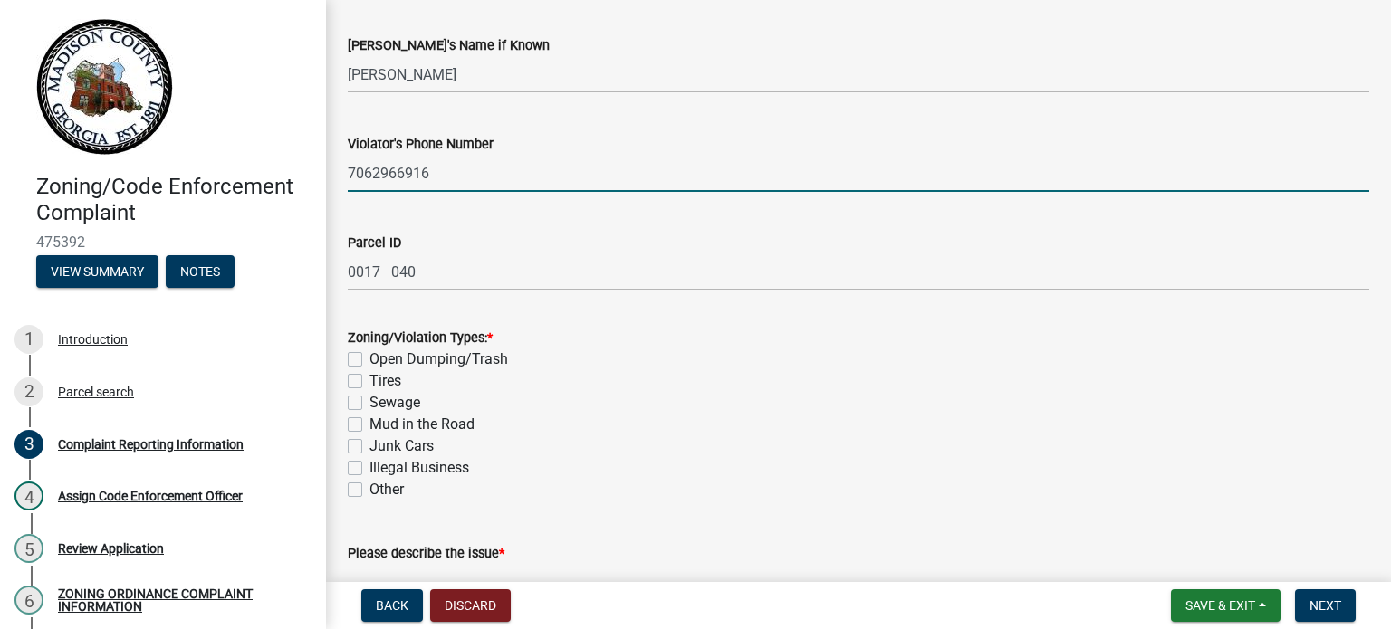
type input "7062966916"
click at [370, 351] on label "Open Dumping/Trash" at bounding box center [439, 360] width 139 height 22
click at [370, 351] on input "Open Dumping/Trash" at bounding box center [376, 355] width 12 height 12
checkbox input "true"
checkbox input "false"
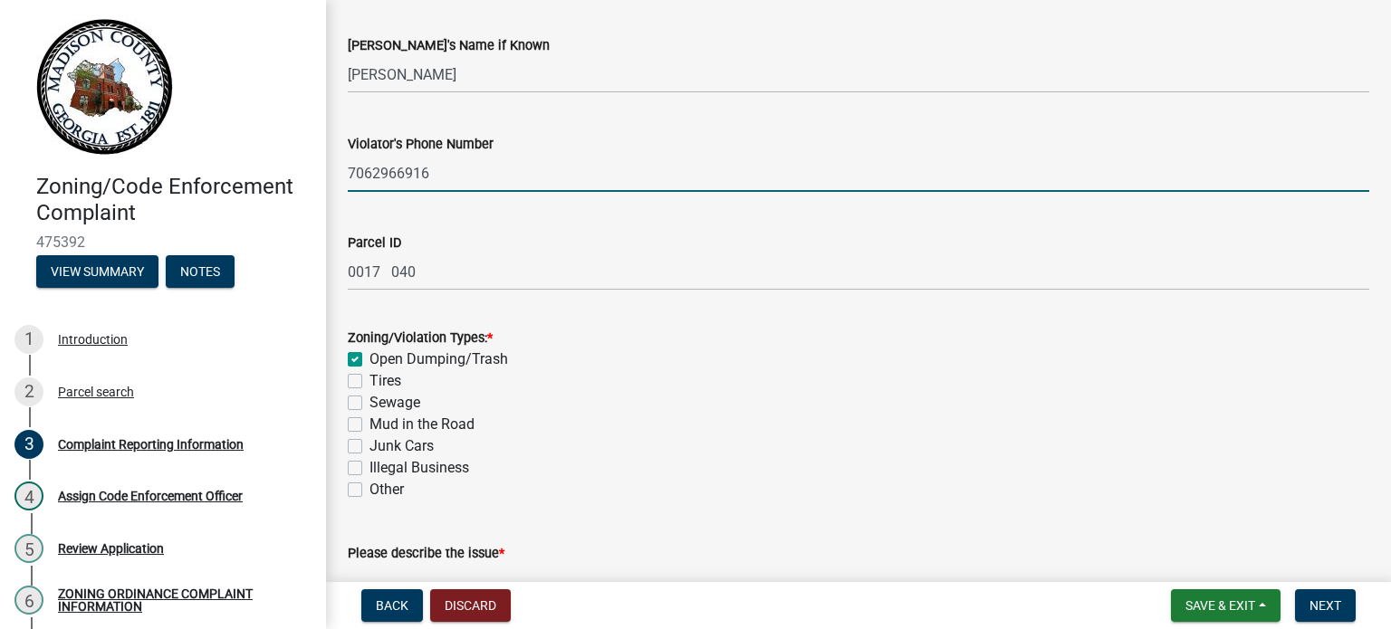
checkbox input "false"
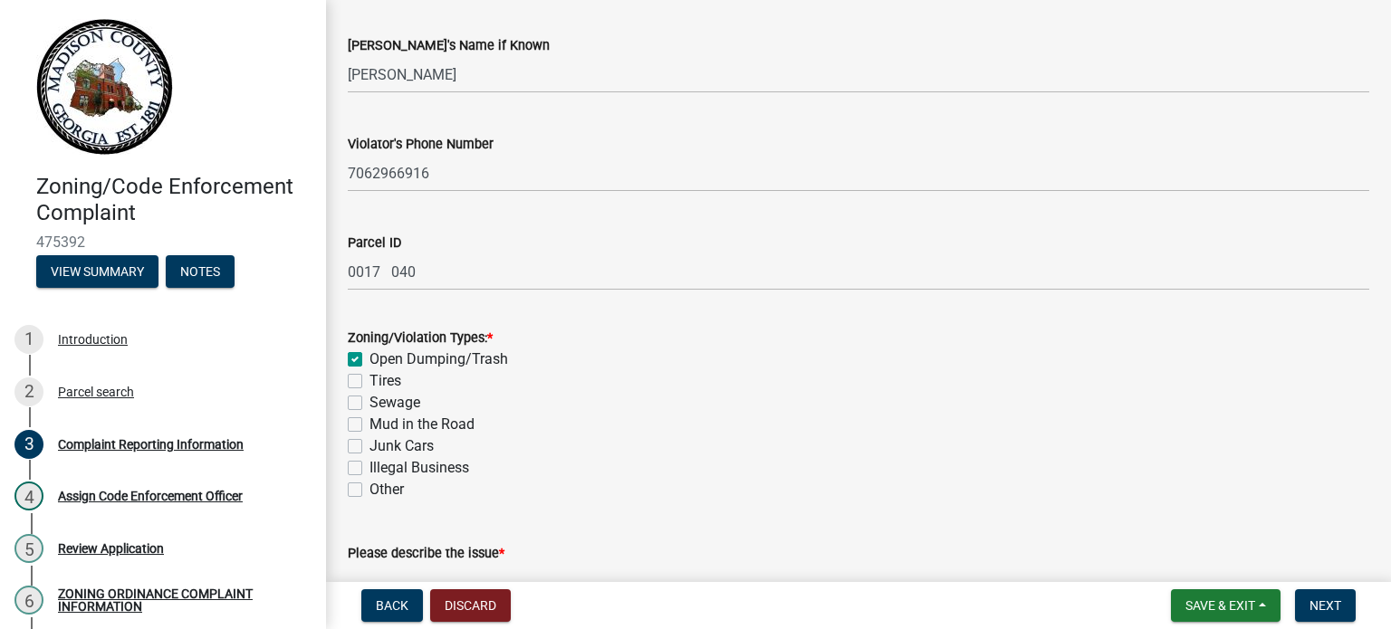
click at [370, 484] on label "Other" at bounding box center [387, 490] width 34 height 22
click at [370, 484] on input "Other" at bounding box center [376, 485] width 12 height 12
checkbox input "true"
checkbox input "false"
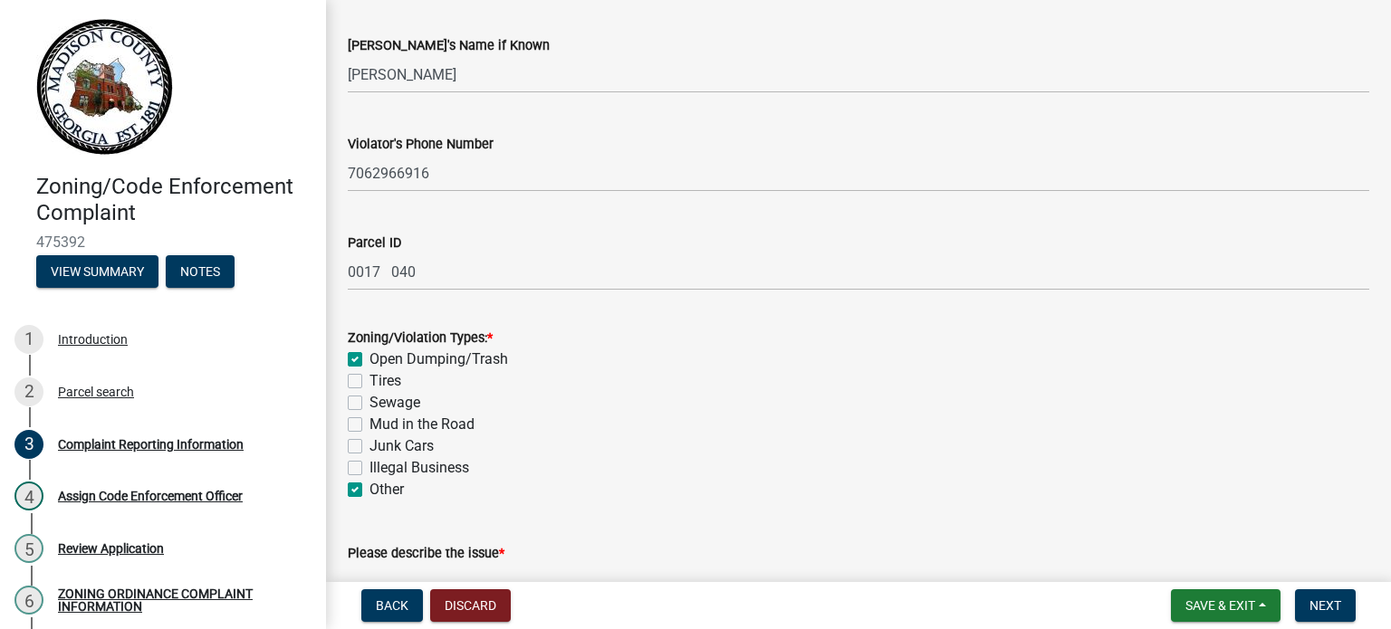
checkbox input "false"
checkbox input "true"
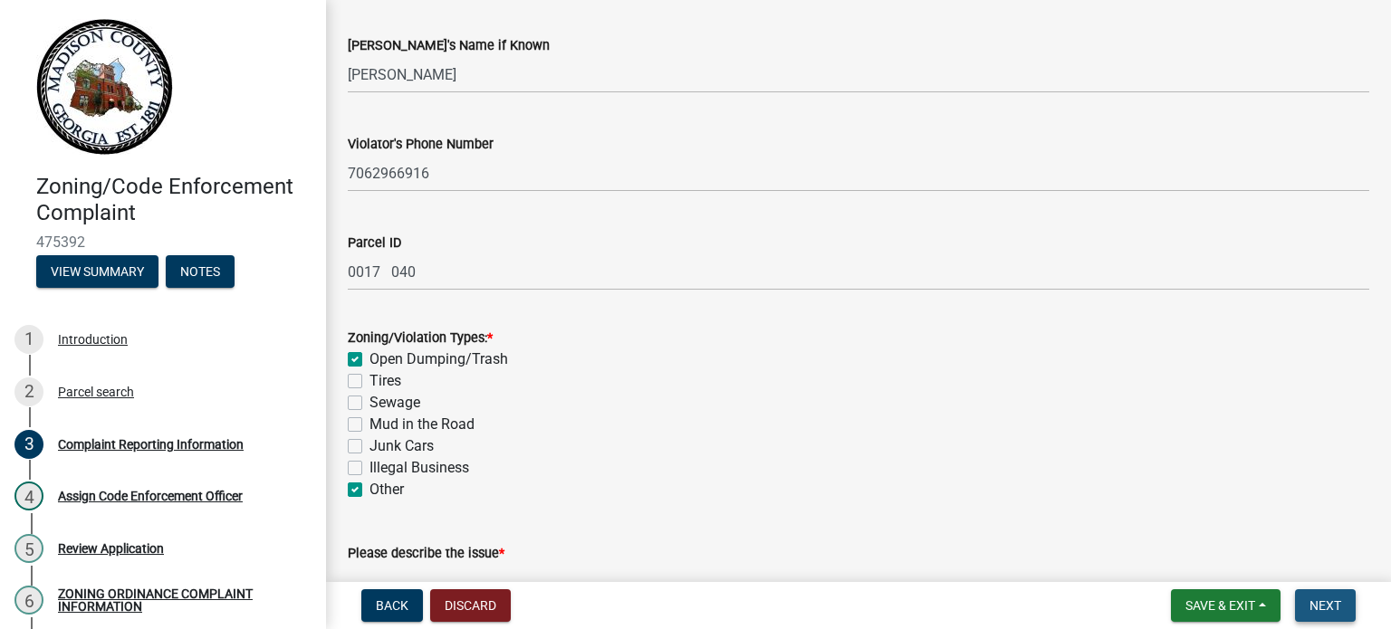
click at [1315, 604] on span "Next" at bounding box center [1326, 606] width 32 height 14
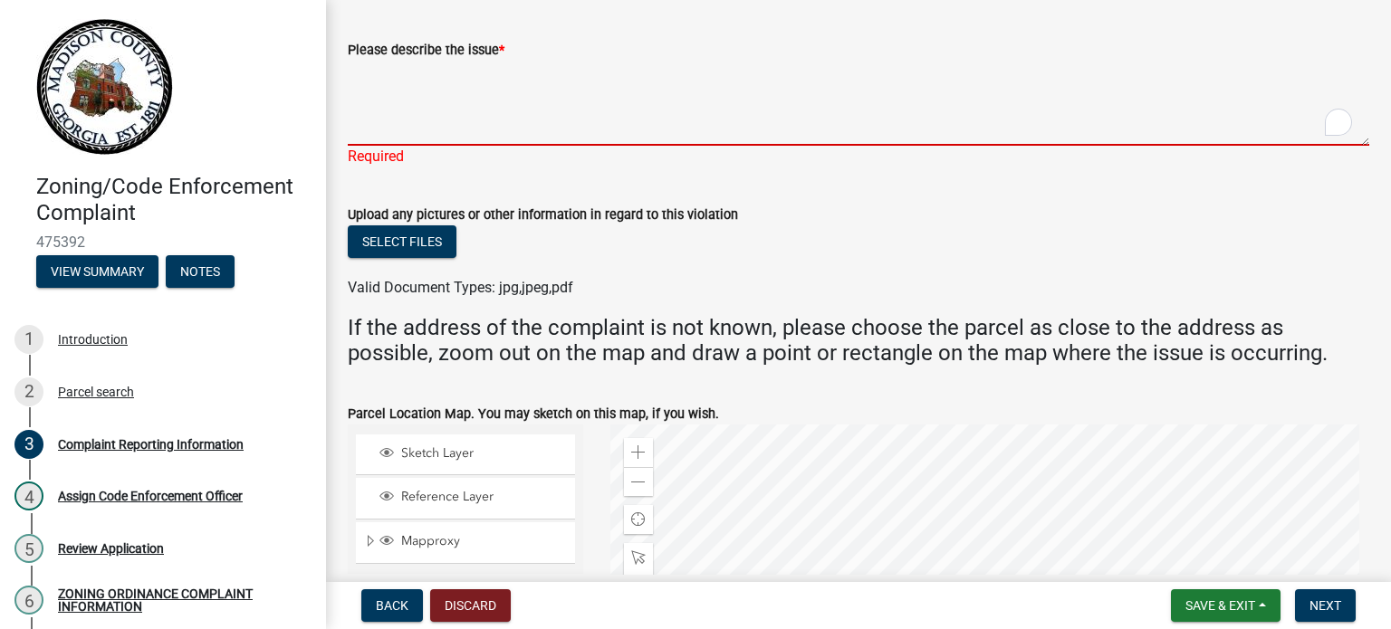
click at [418, 103] on textarea "Please describe the issue *" at bounding box center [859, 103] width 1022 height 85
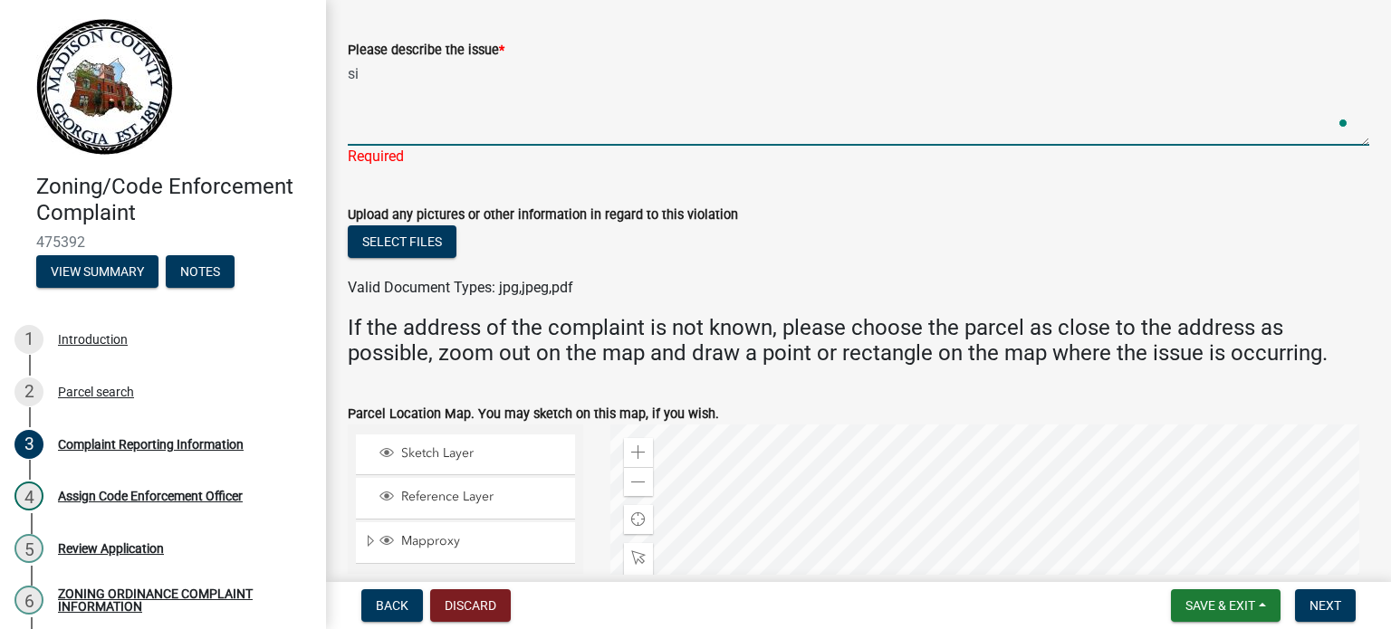
type textarea "s"
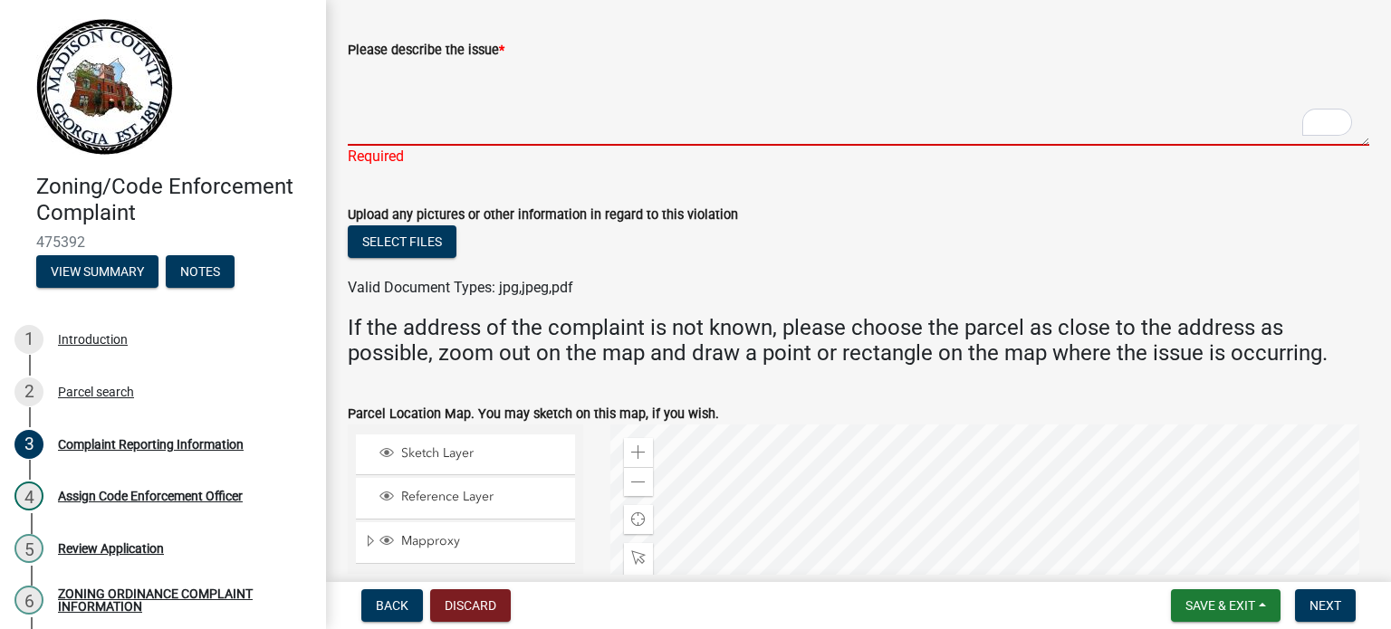
click at [652, 120] on textarea "Please describe the issue *" at bounding box center [859, 103] width 1022 height 85
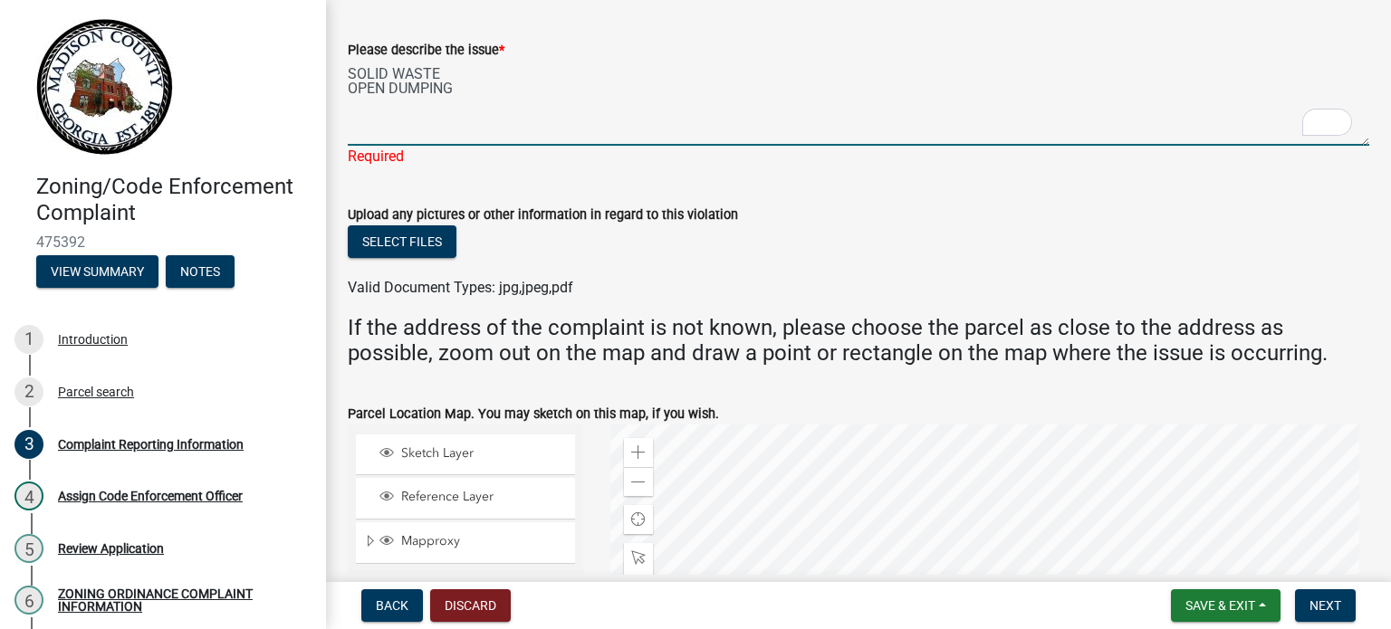
type textarea "SOLID WASTE OPEN DUMPING"
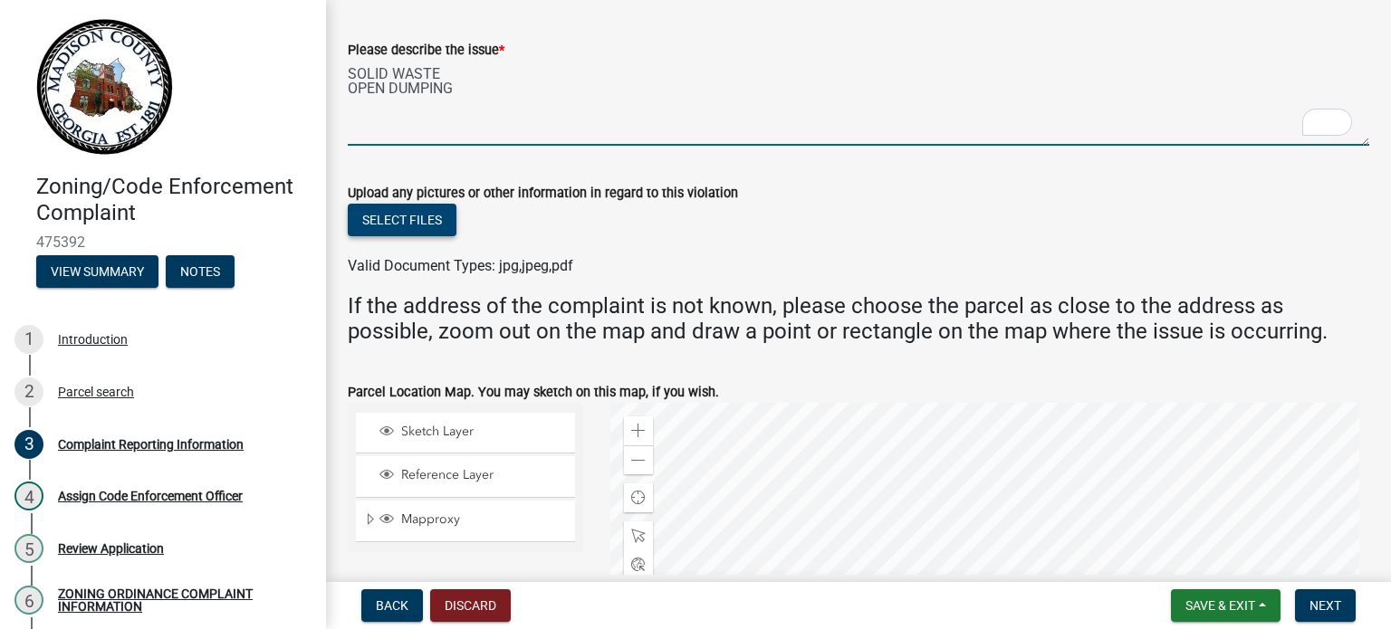
click at [423, 218] on button "Select files" at bounding box center [402, 220] width 109 height 33
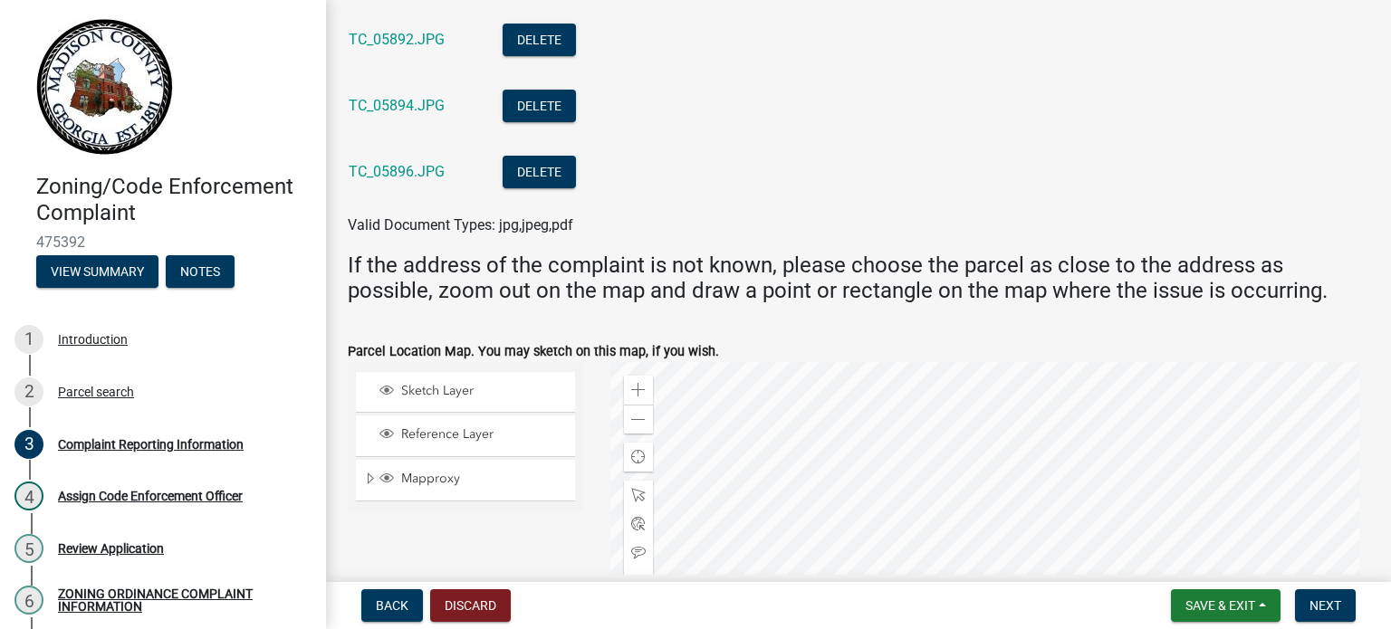
scroll to position [2424, 0]
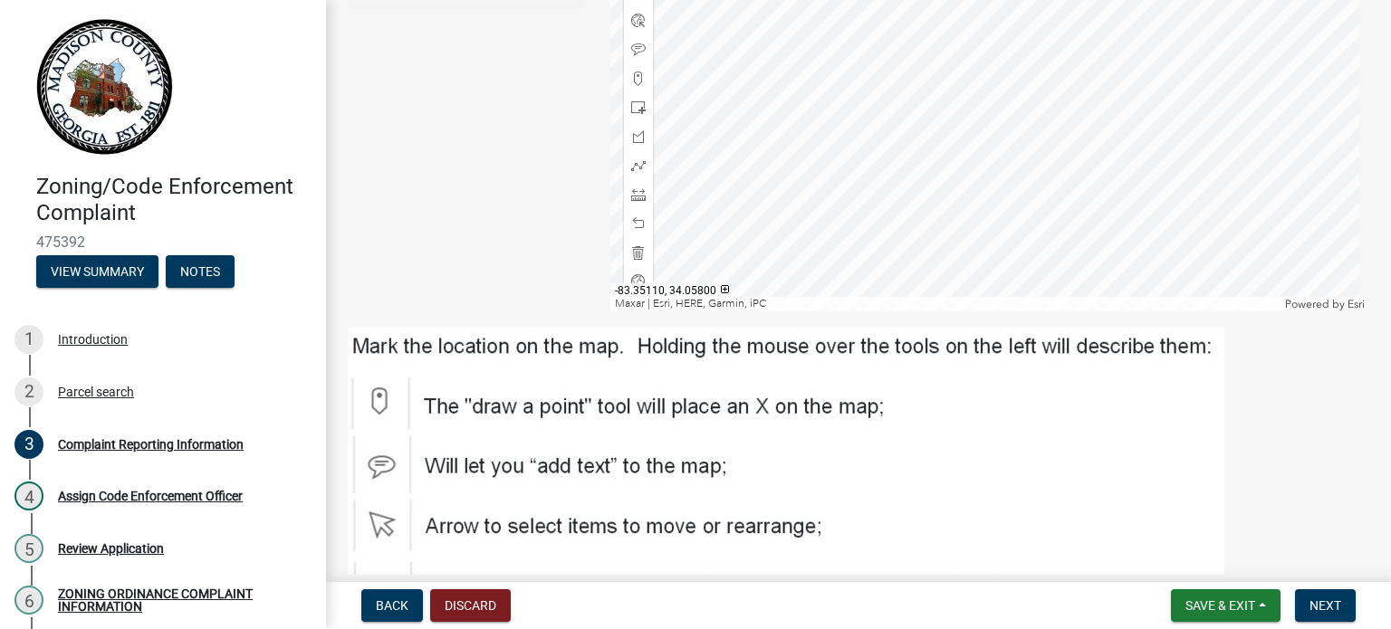
click at [945, 180] on div at bounding box center [990, 85] width 760 height 453
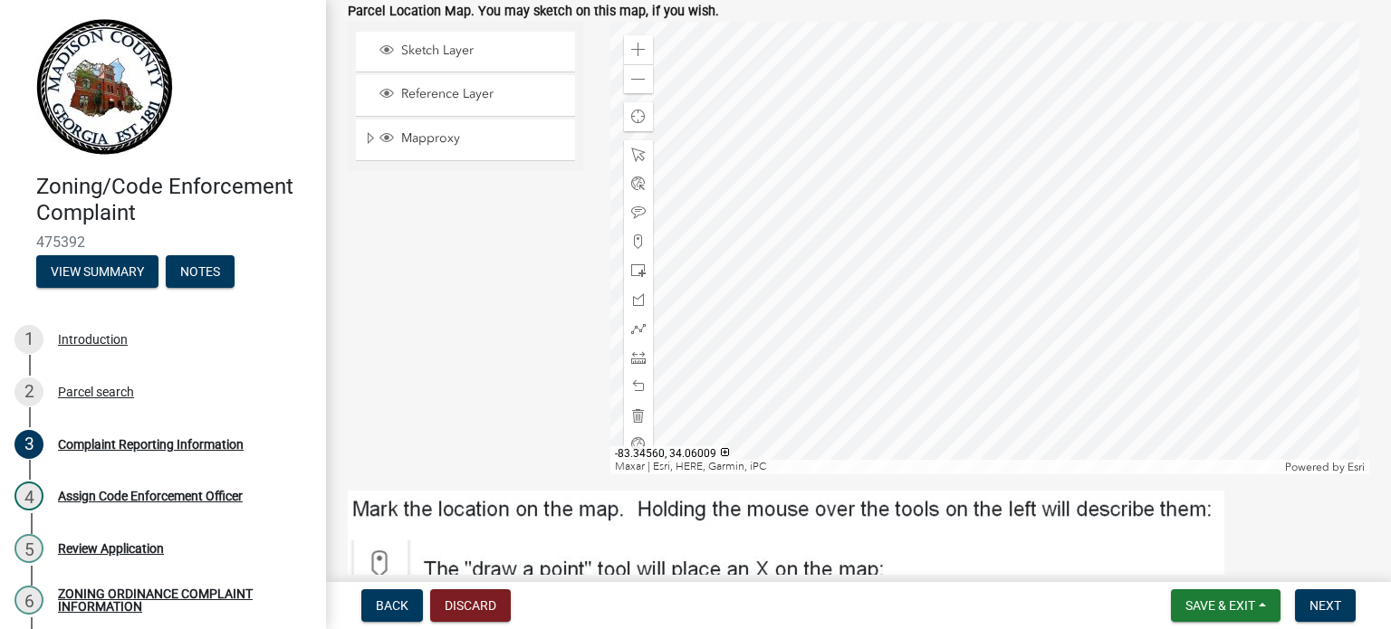
scroll to position [2216, 0]
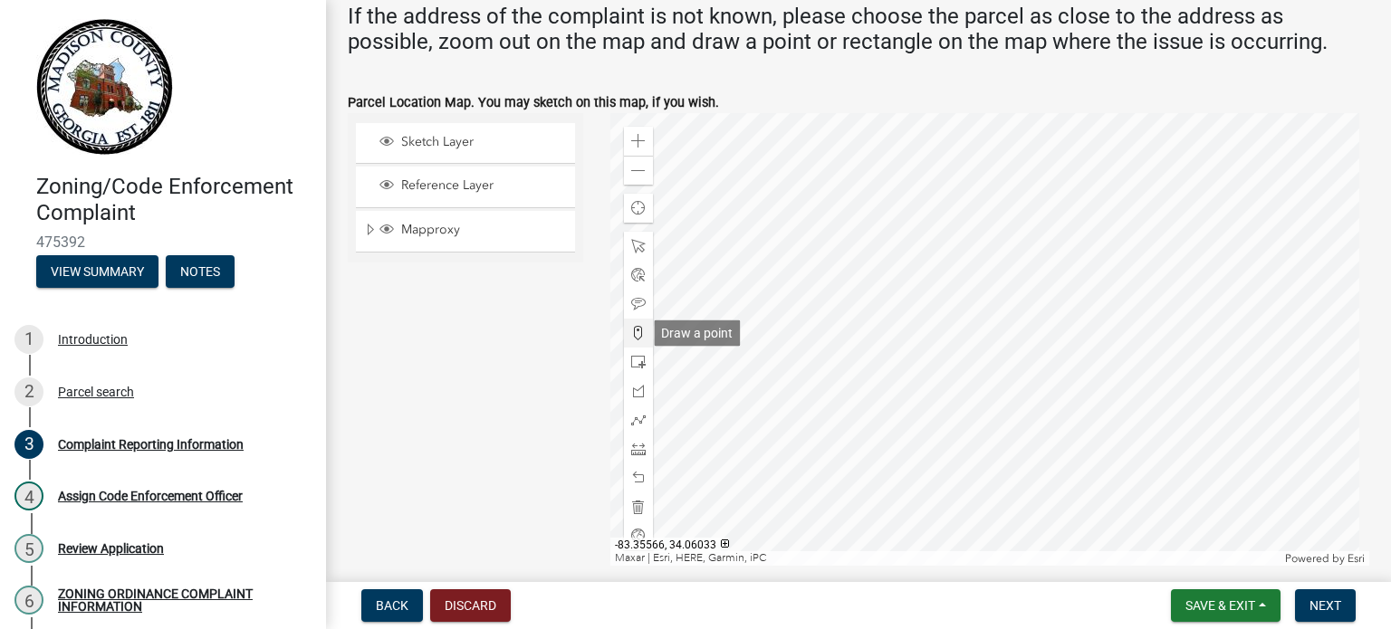
click at [631, 326] on span at bounding box center [638, 333] width 14 height 14
click at [959, 394] on div at bounding box center [990, 339] width 760 height 453
click at [966, 394] on div at bounding box center [990, 339] width 760 height 453
click at [970, 384] on div at bounding box center [990, 339] width 760 height 453
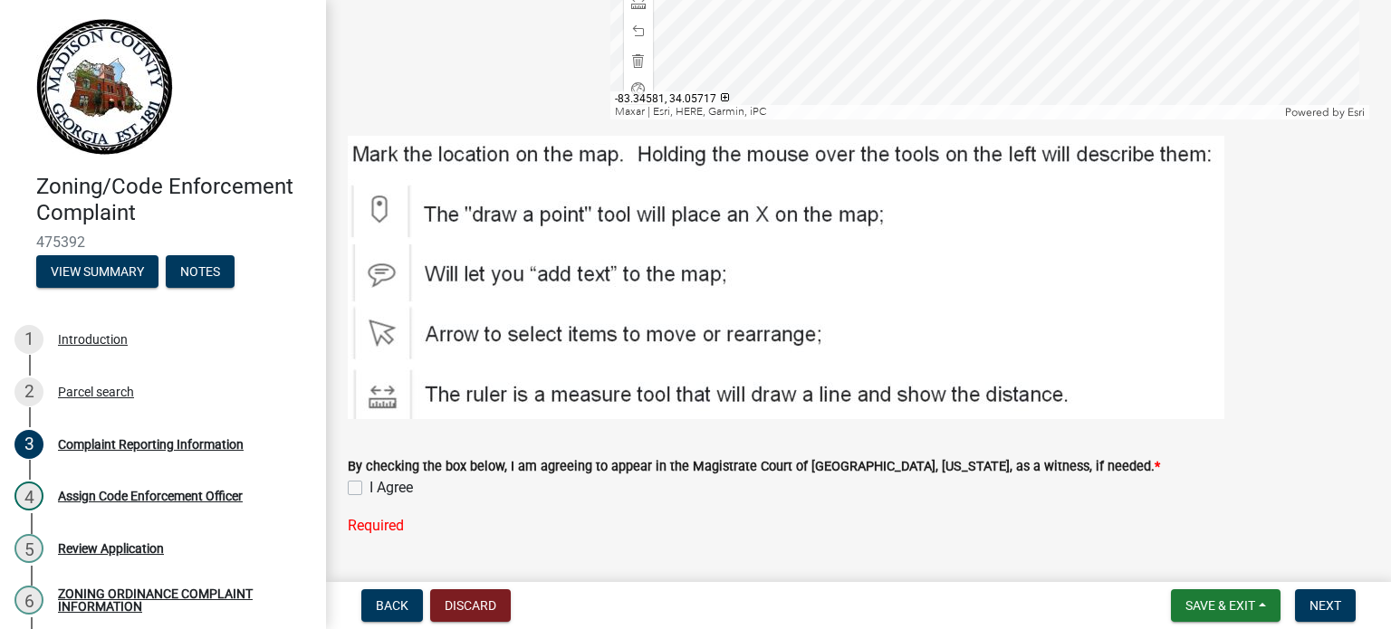
click at [370, 487] on label "I Agree" at bounding box center [391, 488] width 43 height 22
click at [370, 487] on input "I Agree" at bounding box center [376, 483] width 12 height 12
checkbox input "true"
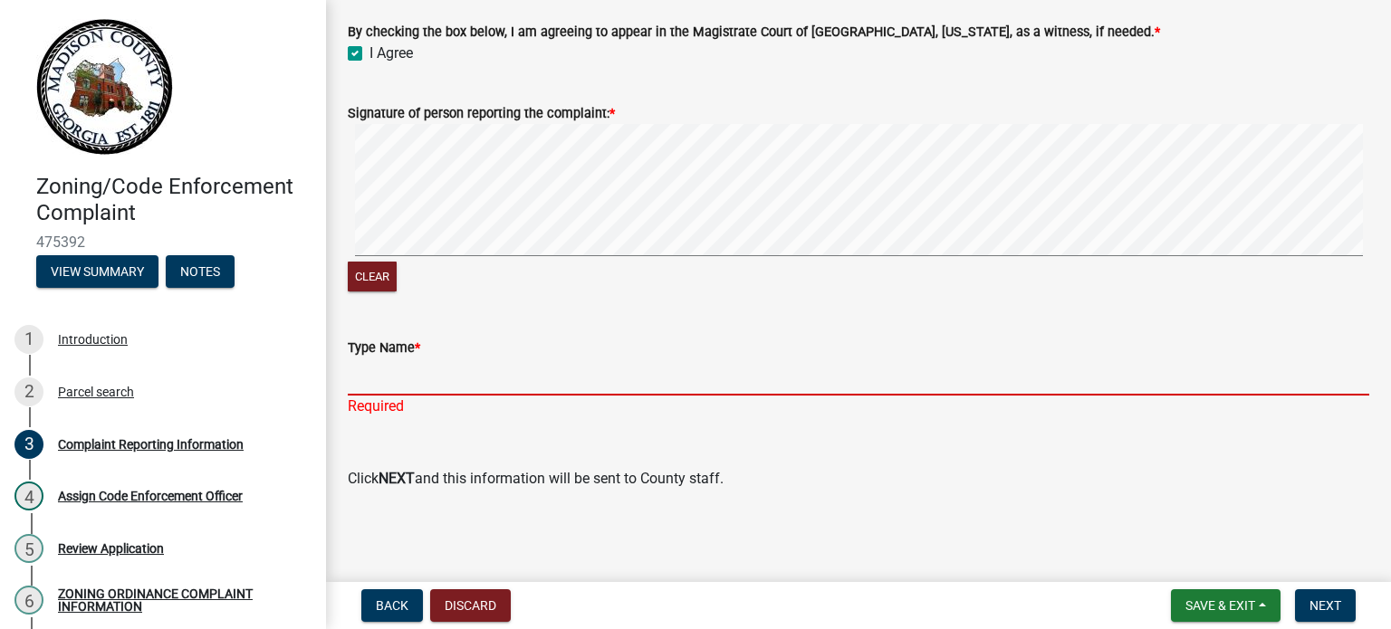
click at [478, 379] on input "Type Name *" at bounding box center [859, 377] width 1022 height 37
type input "CODE [PERSON_NAME]"
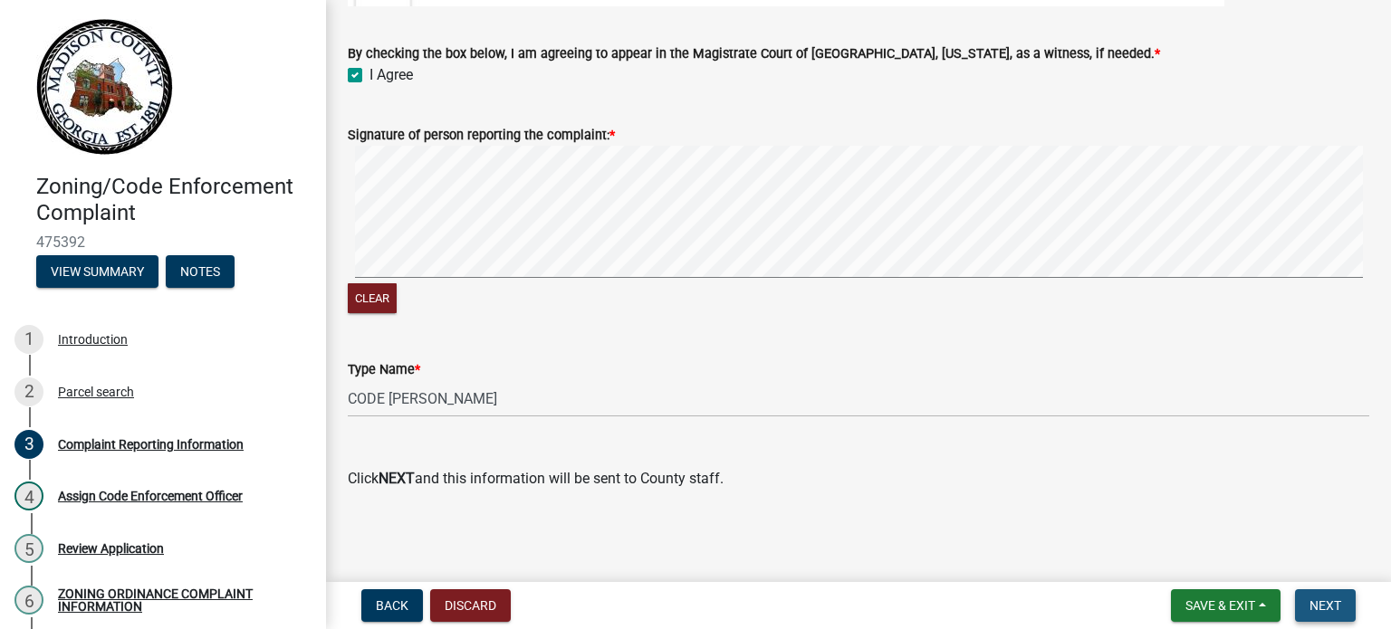
click at [1341, 604] on button "Next" at bounding box center [1325, 606] width 61 height 33
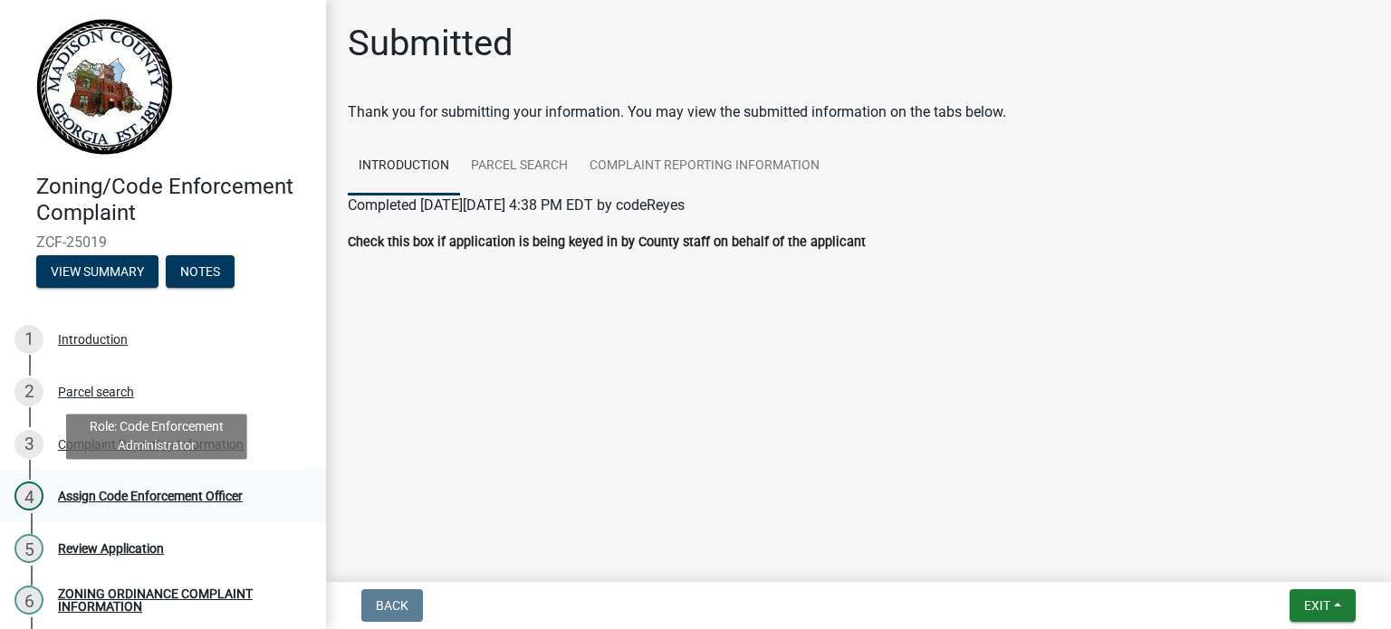
click at [200, 494] on div "Assign Code Enforcement Officer" at bounding box center [150, 496] width 185 height 13
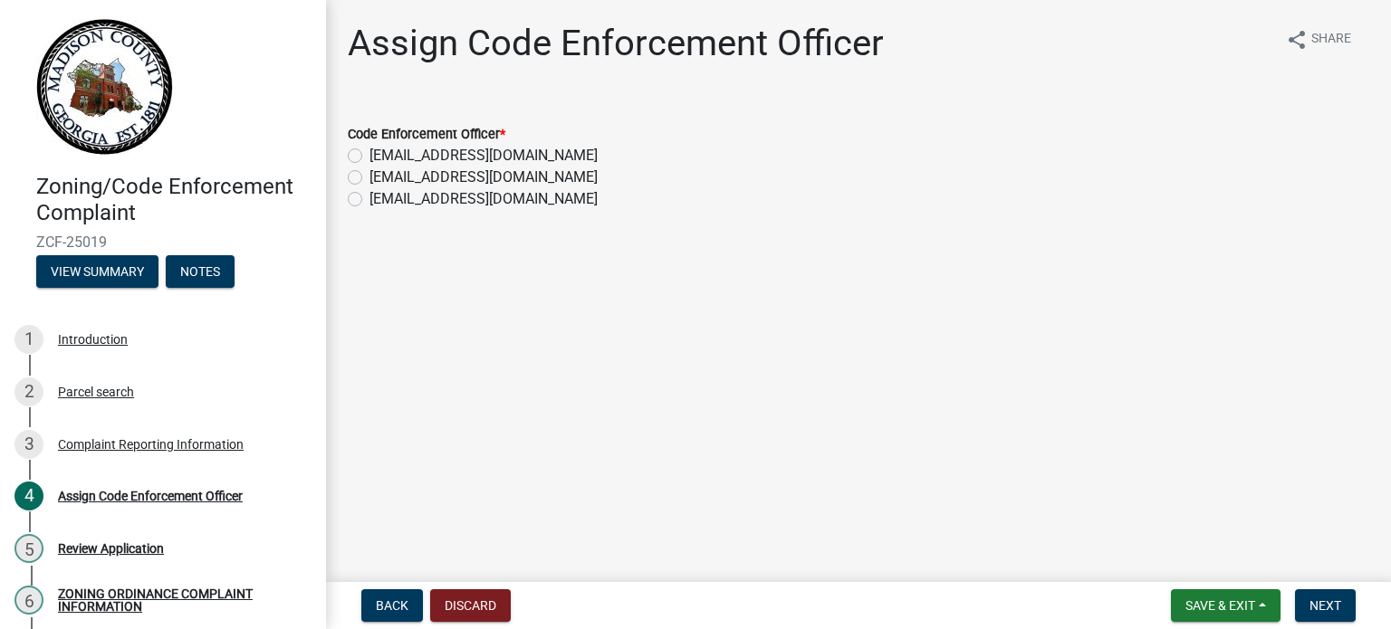
click at [370, 174] on label "[EMAIL_ADDRESS][DOMAIN_NAME]" at bounding box center [484, 178] width 228 height 22
click at [370, 174] on input "[EMAIL_ADDRESS][DOMAIN_NAME]" at bounding box center [376, 173] width 12 height 12
radio input "true"
click at [1308, 598] on button "Next" at bounding box center [1325, 606] width 61 height 33
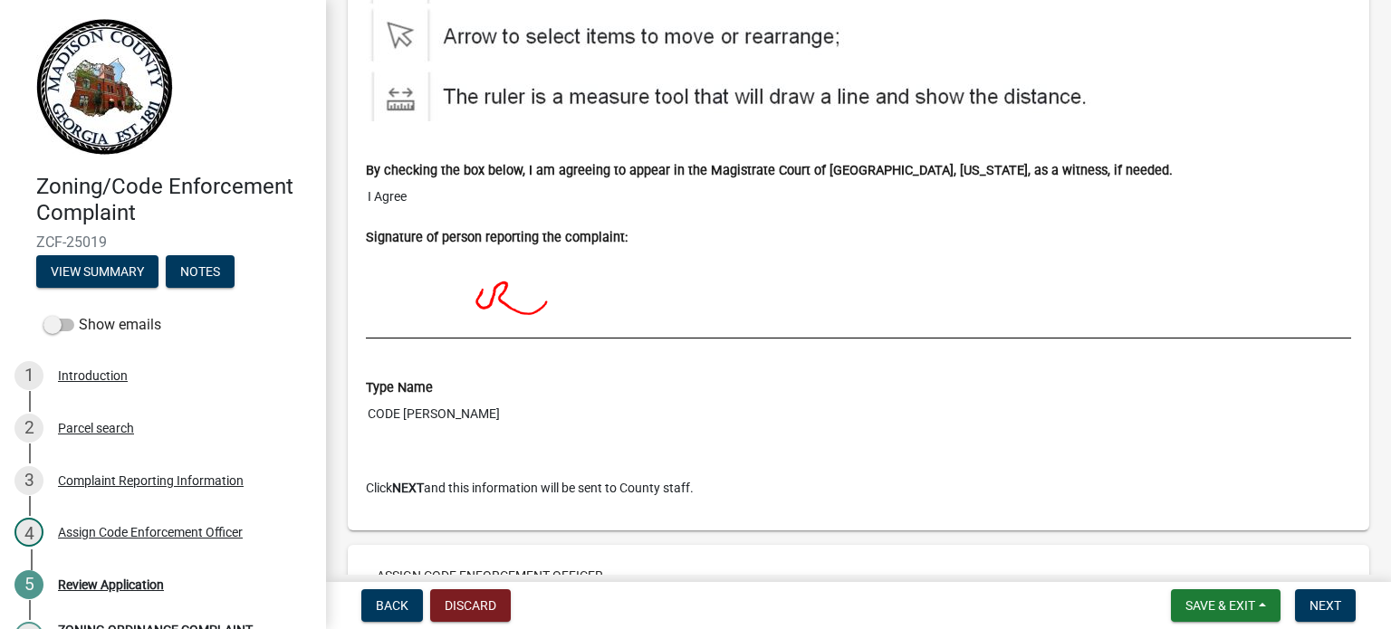
scroll to position [3912, 0]
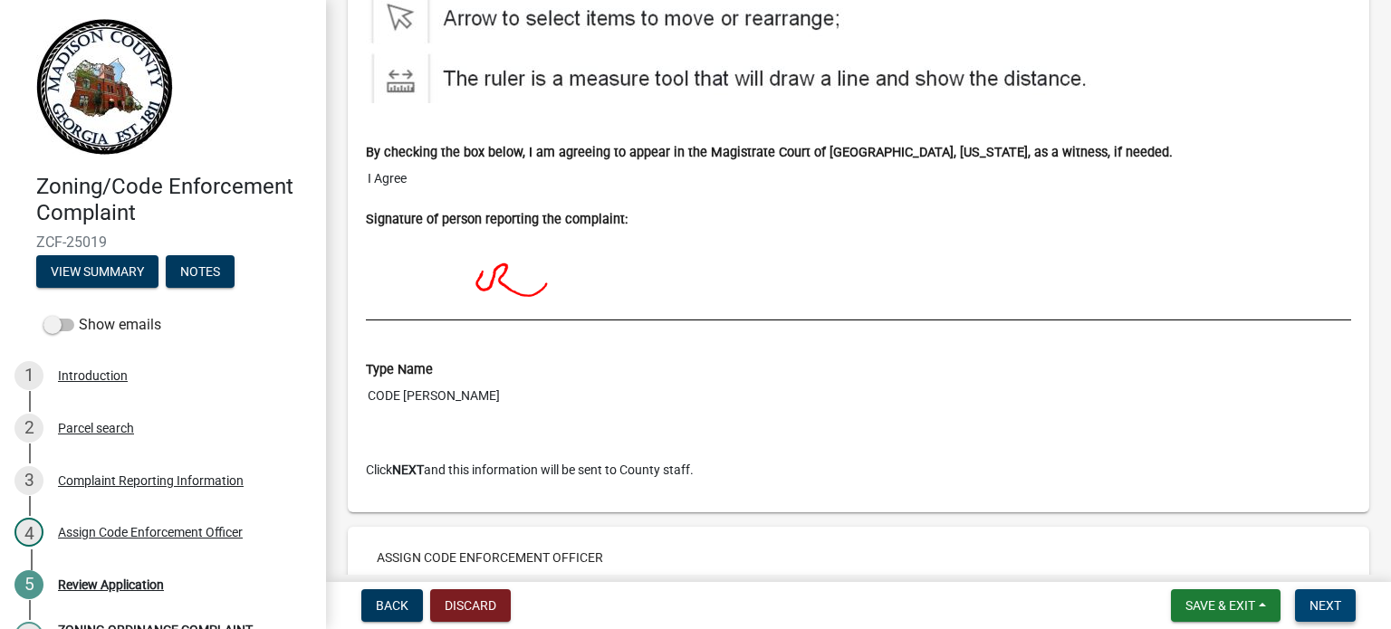
click at [1340, 600] on button "Next" at bounding box center [1325, 606] width 61 height 33
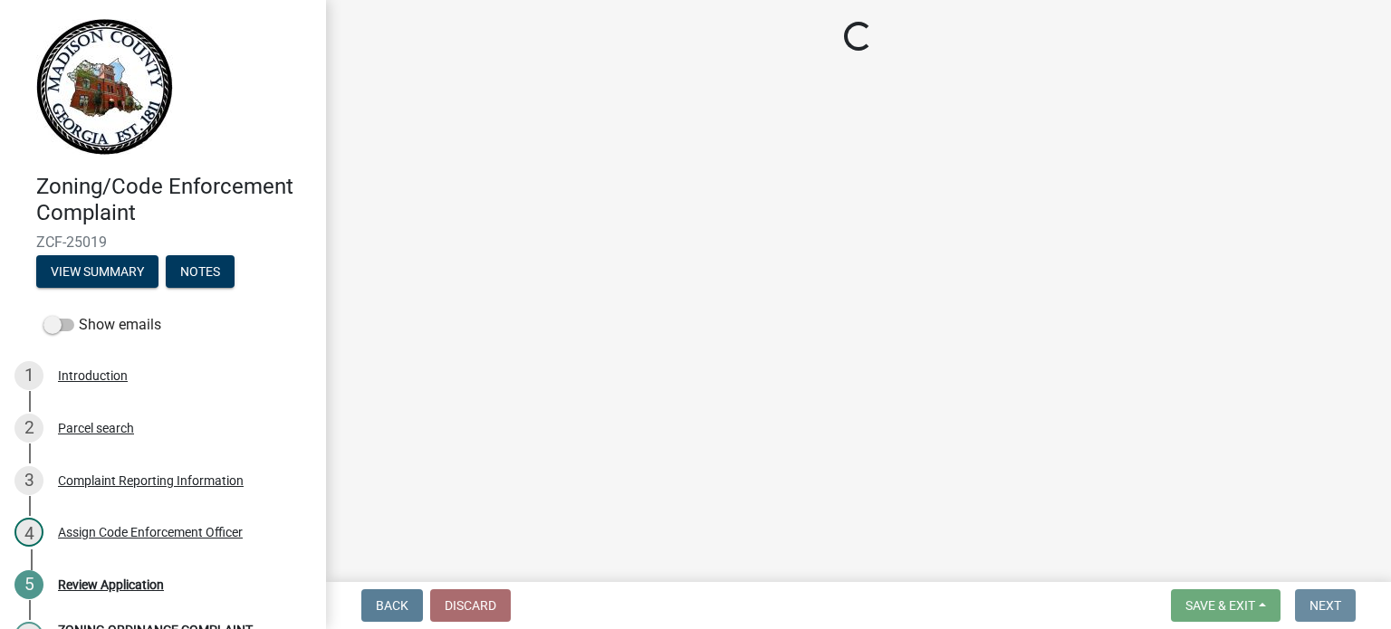
scroll to position [0, 0]
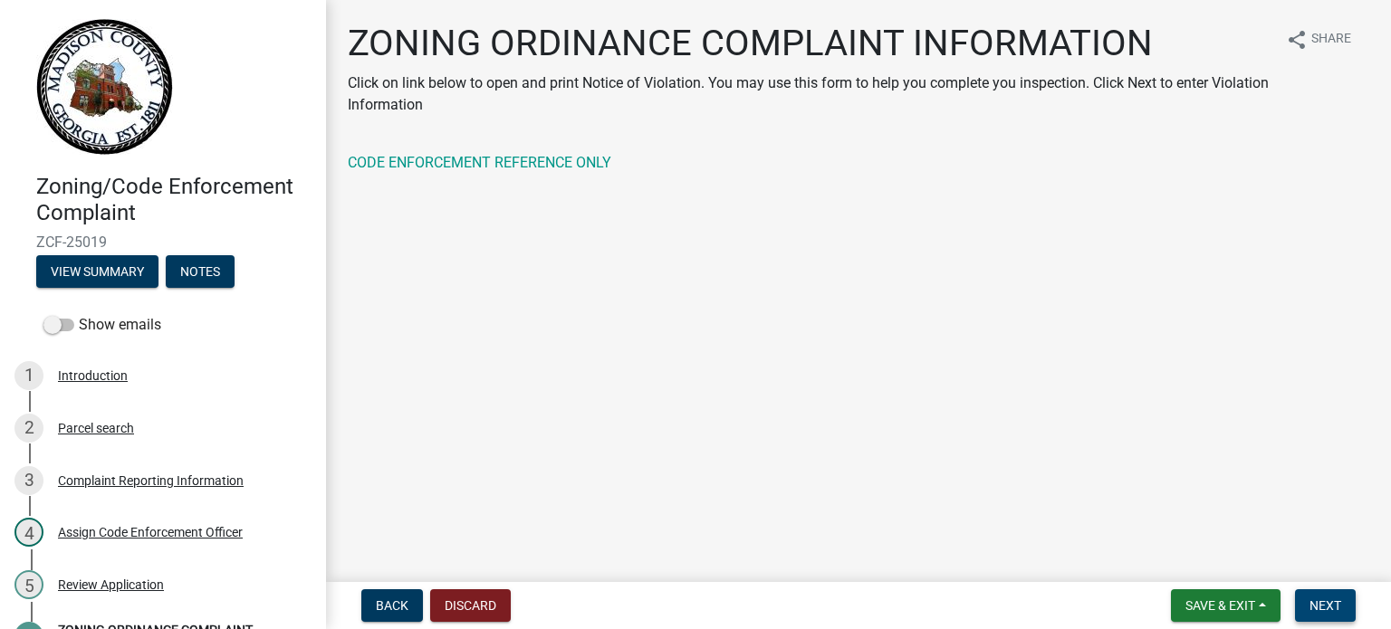
click at [1310, 603] on span "Next" at bounding box center [1326, 606] width 32 height 14
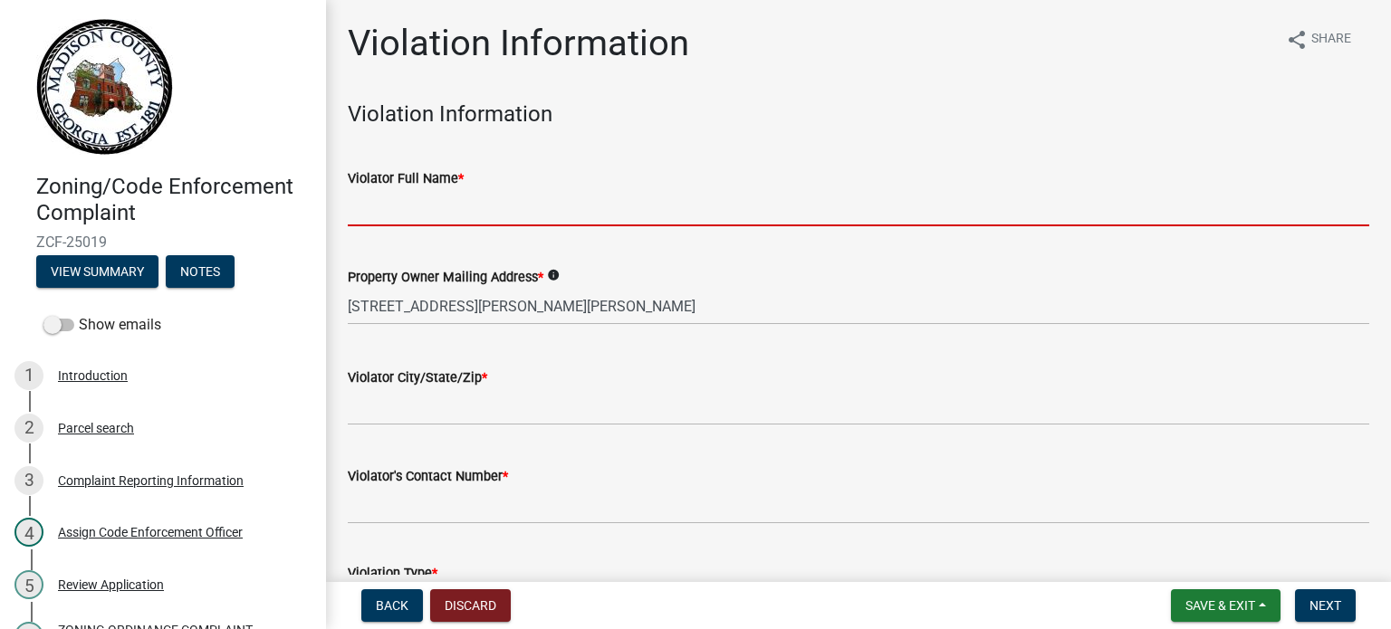
click at [493, 209] on input "Violator Full Name *" at bounding box center [859, 207] width 1022 height 37
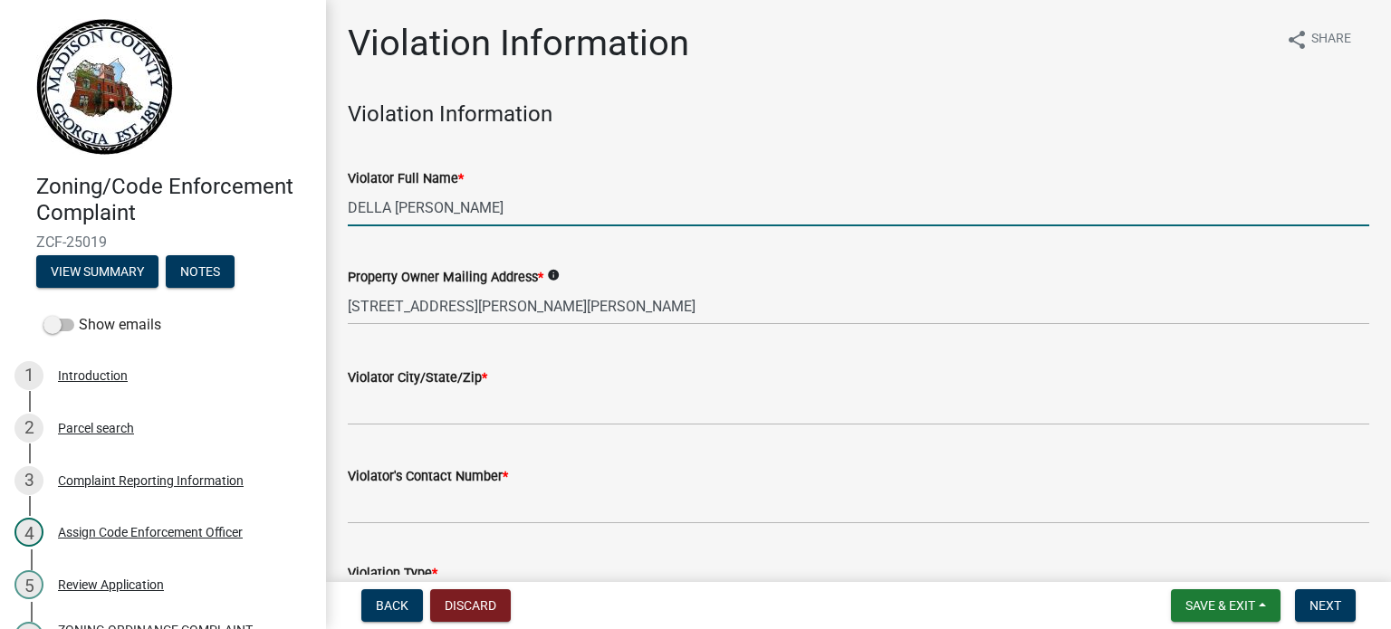
type input "DELLA [PERSON_NAME]"
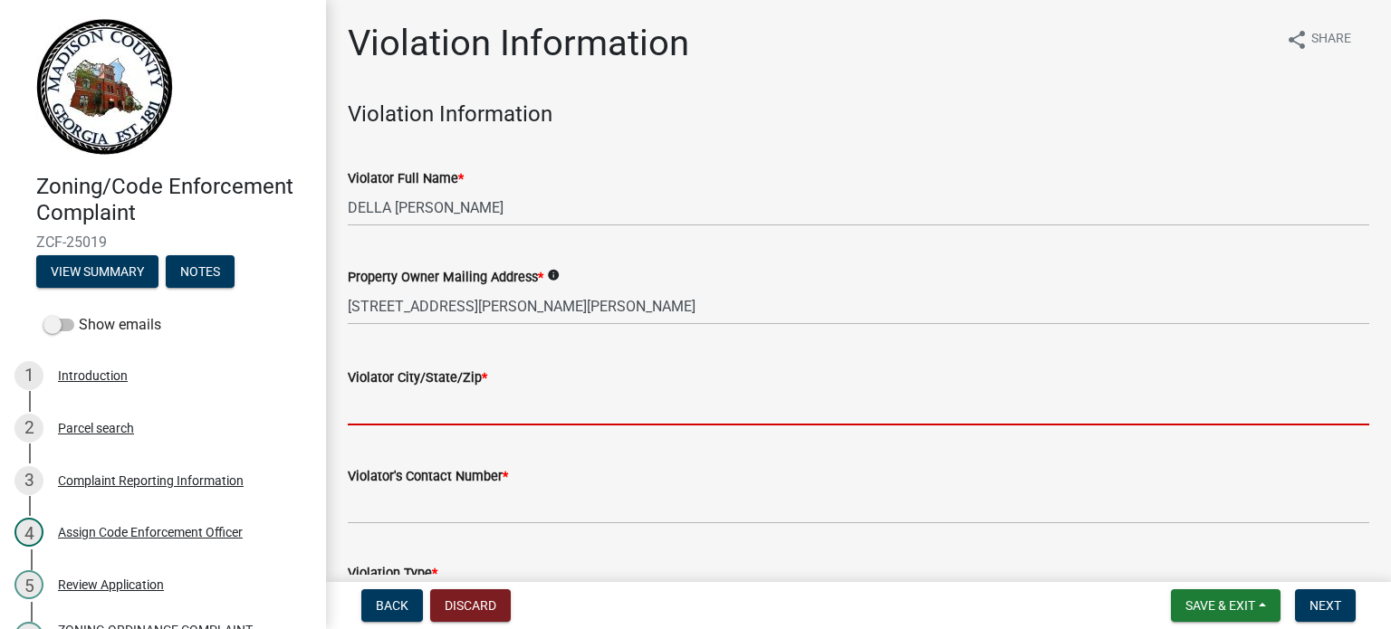
click at [451, 413] on input "Violator City/State/Zip *" at bounding box center [859, 407] width 1022 height 37
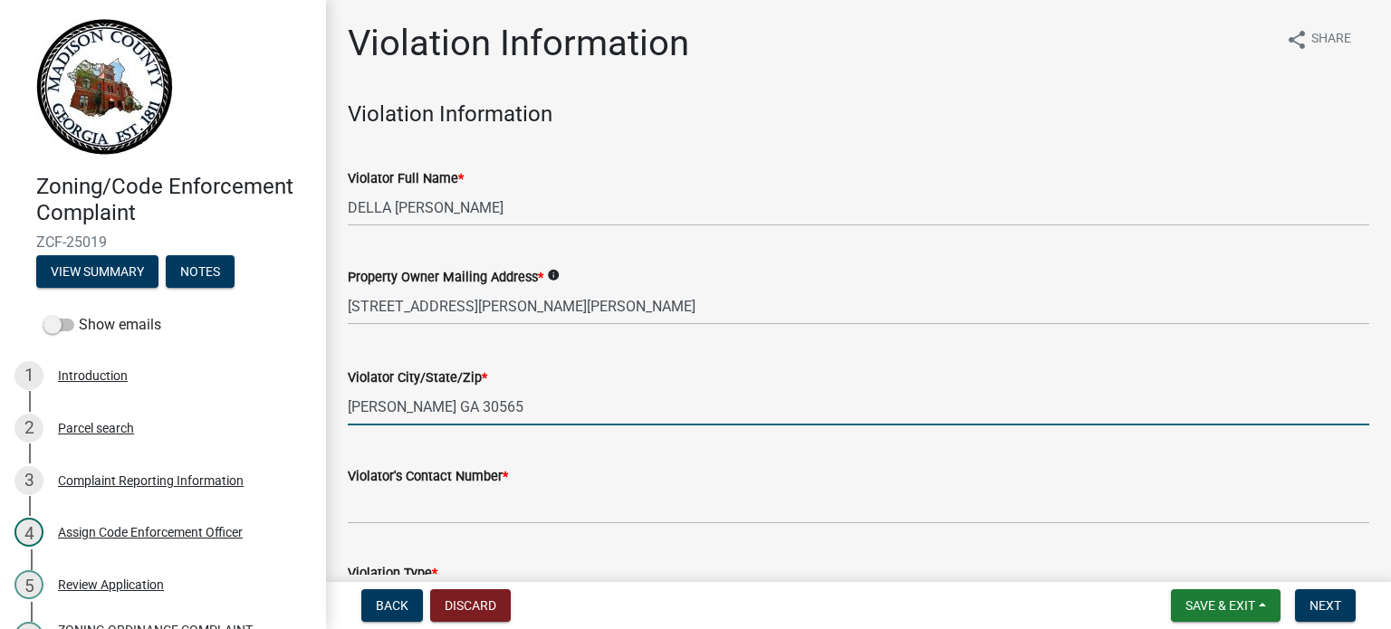
type input "[PERSON_NAME] GA 30565"
drag, startPoint x: 497, startPoint y: 484, endPoint x: 509, endPoint y: 491, distance: 13.8
click at [501, 487] on form "Violator's Contact Number *" at bounding box center [859, 495] width 1022 height 59
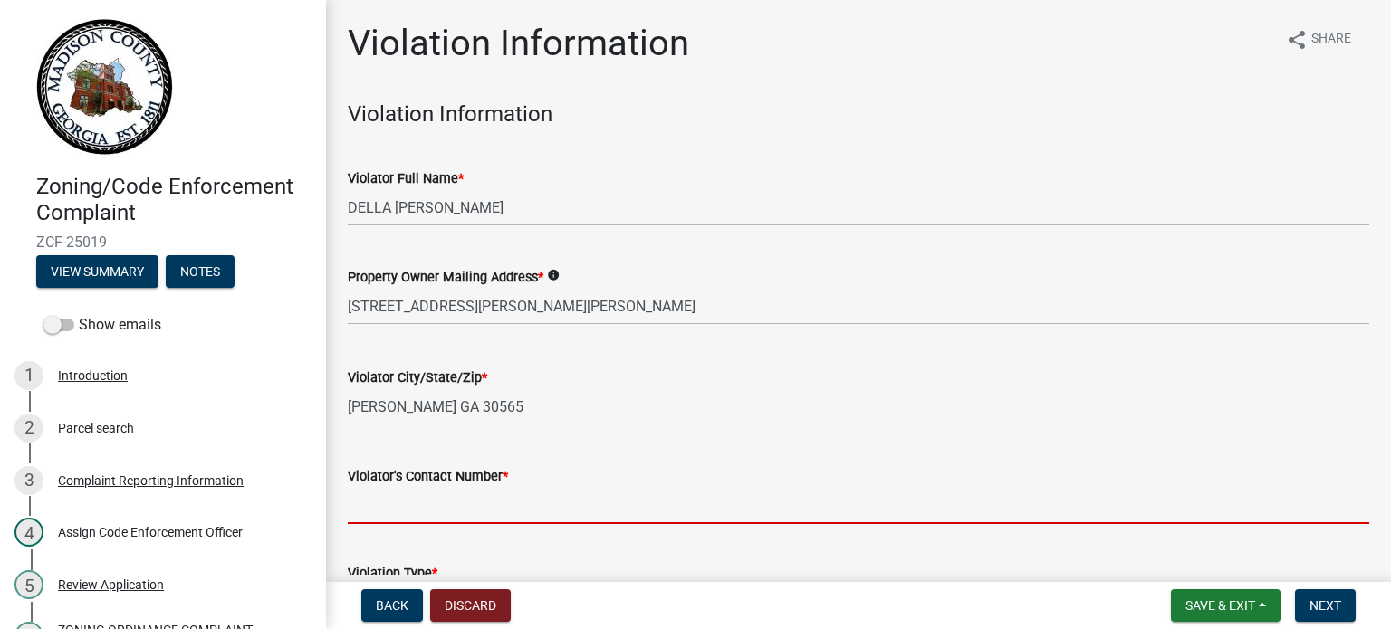
click at [562, 491] on input "text" at bounding box center [859, 505] width 1022 height 37
click at [559, 504] on input "text" at bounding box center [859, 505] width 1022 height 37
click at [544, 511] on input "text" at bounding box center [859, 505] width 1022 height 37
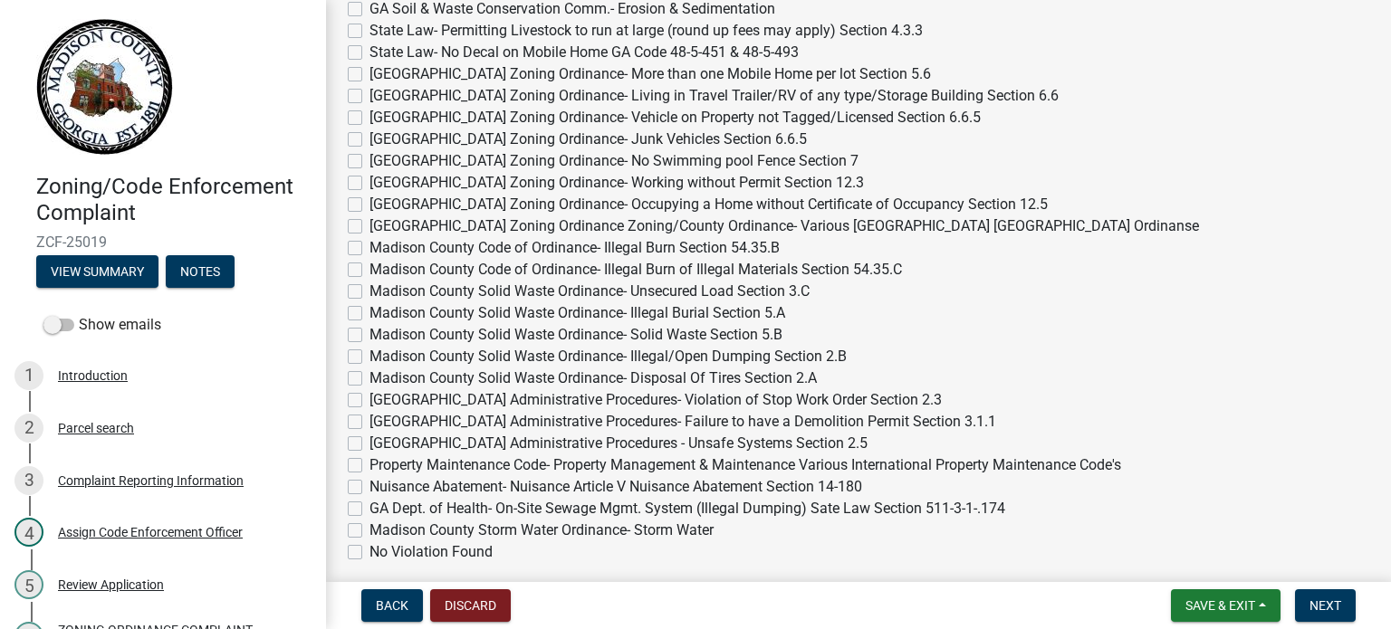
scroll to position [612, 0]
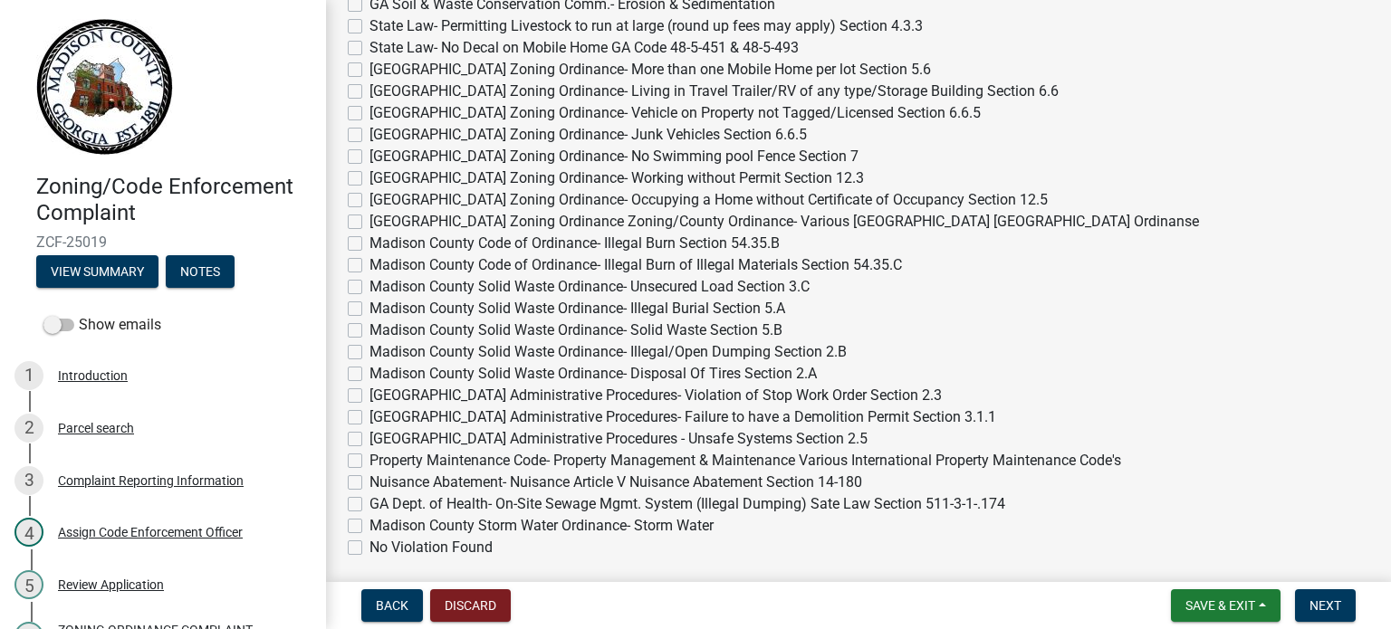
type input "7062966916"
click at [370, 327] on label "Madison County Solid Waste Ordinance- Solid Waste Section 5.B" at bounding box center [576, 331] width 413 height 22
click at [370, 327] on input "Madison County Solid Waste Ordinance- Solid Waste Section 5.B" at bounding box center [376, 326] width 12 height 12
checkbox input "true"
checkbox input "false"
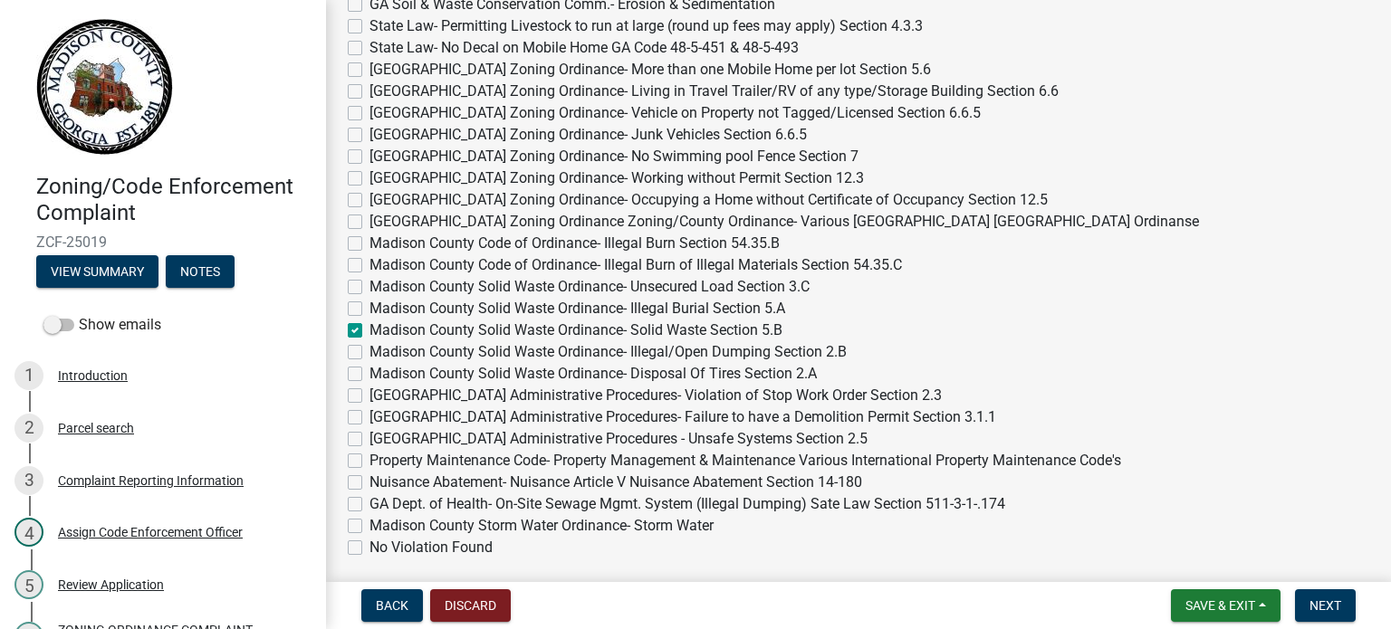
checkbox input "false"
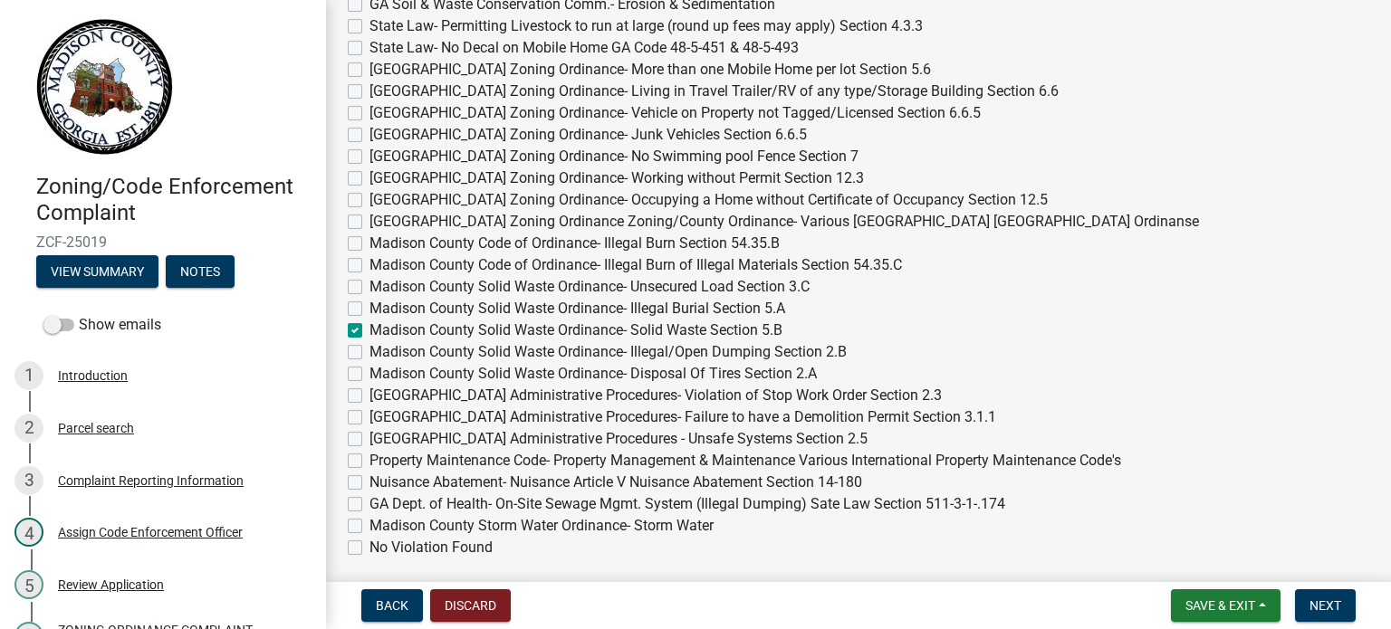
checkbox input "false"
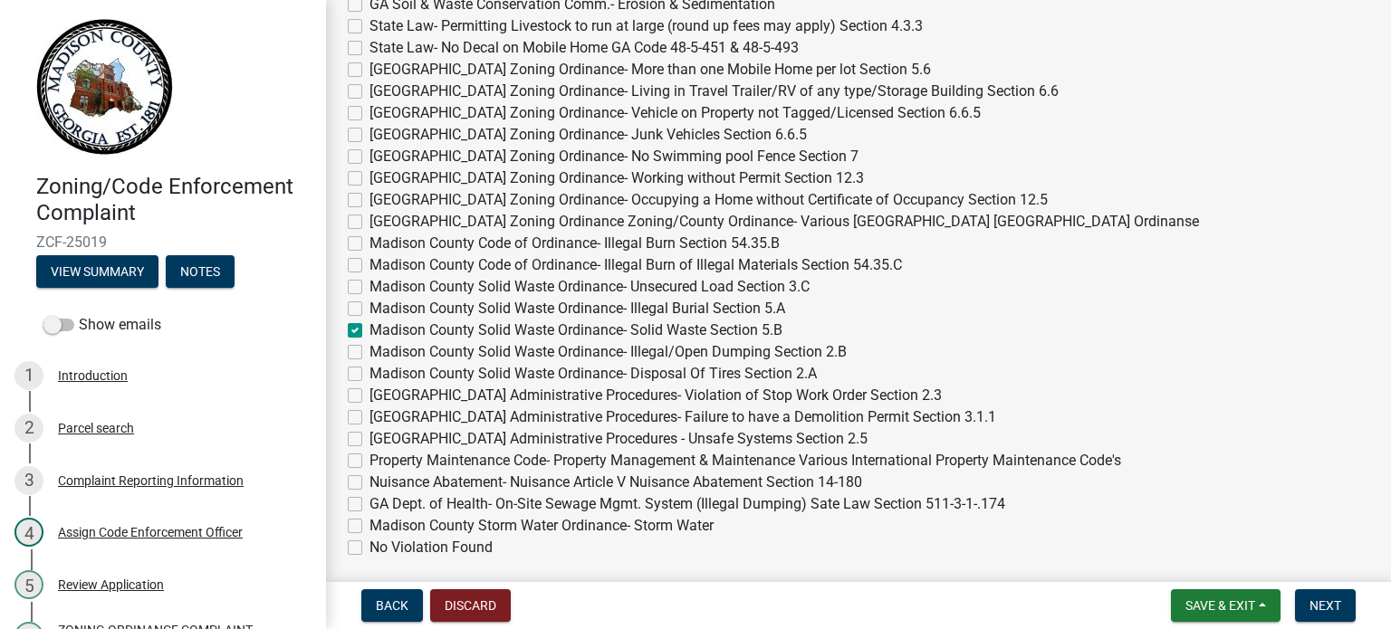
checkbox input "false"
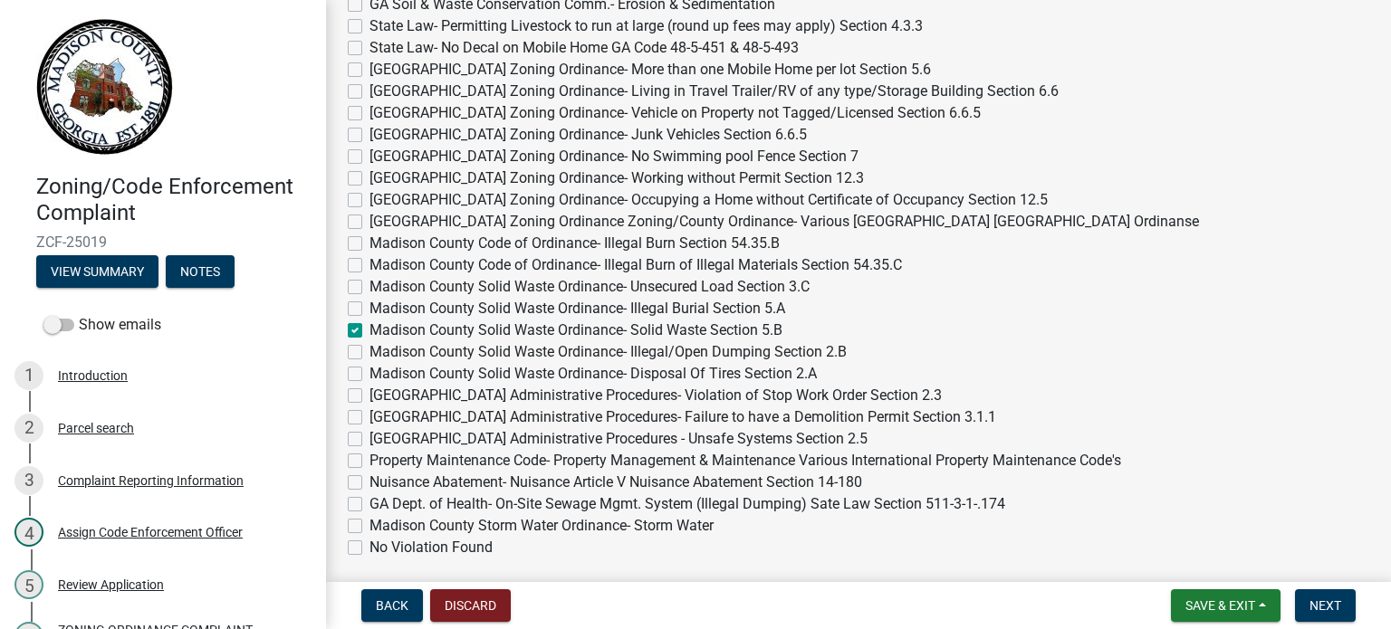
checkbox input "true"
checkbox input "false"
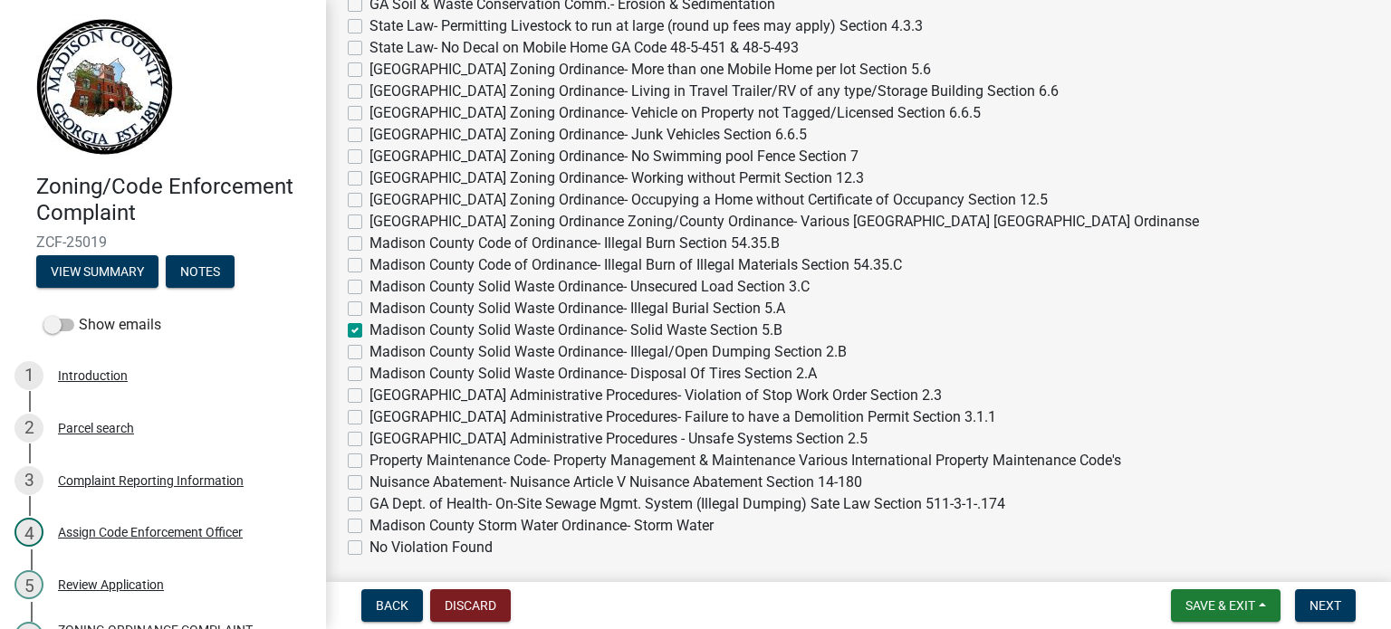
checkbox input "false"
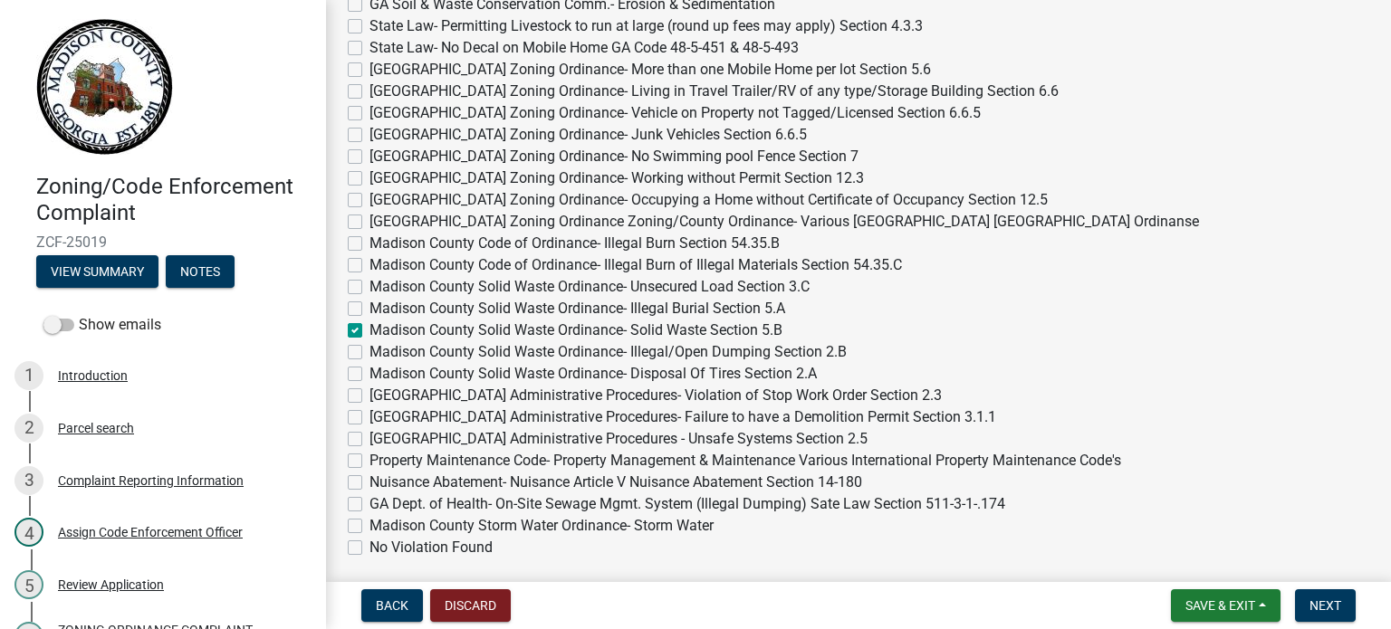
checkbox input "false"
click at [370, 345] on label "Madison County Solid Waste Ordinance- Illegal/Open Dumping Section 2.B" at bounding box center [608, 352] width 477 height 22
click at [370, 345] on input "Madison County Solid Waste Ordinance- Illegal/Open Dumping Section 2.B" at bounding box center [376, 347] width 12 height 12
checkbox input "true"
checkbox input "false"
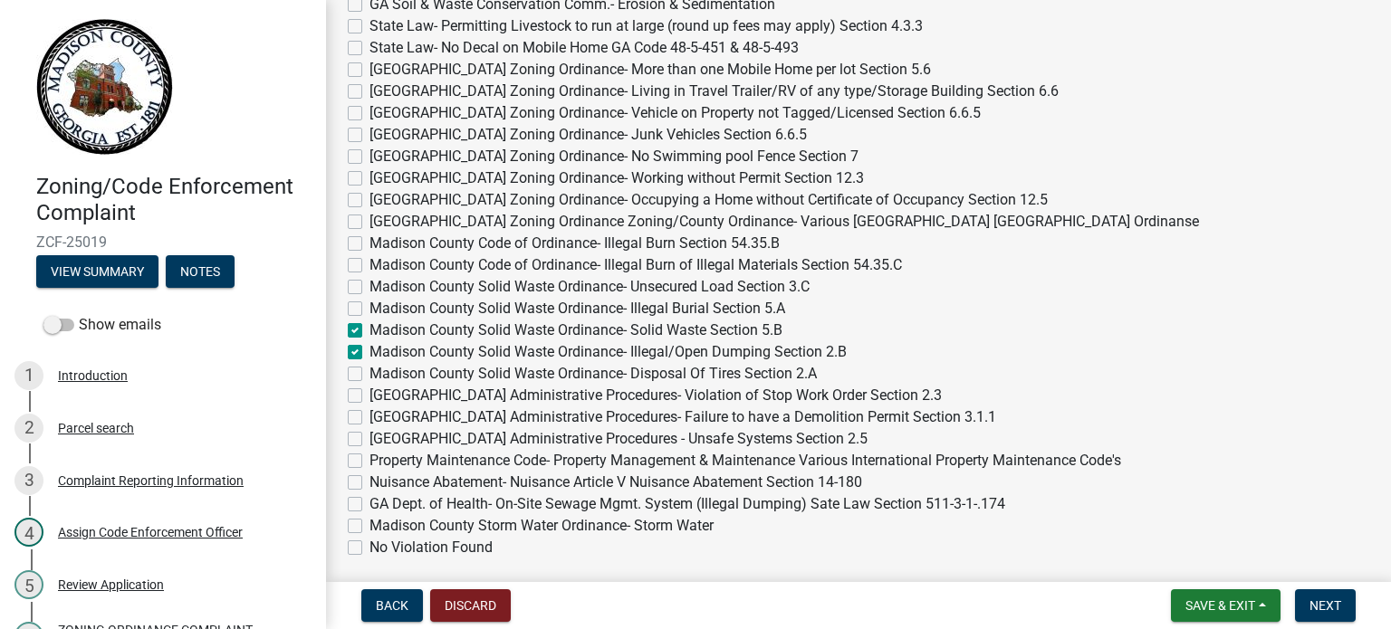
checkbox input "false"
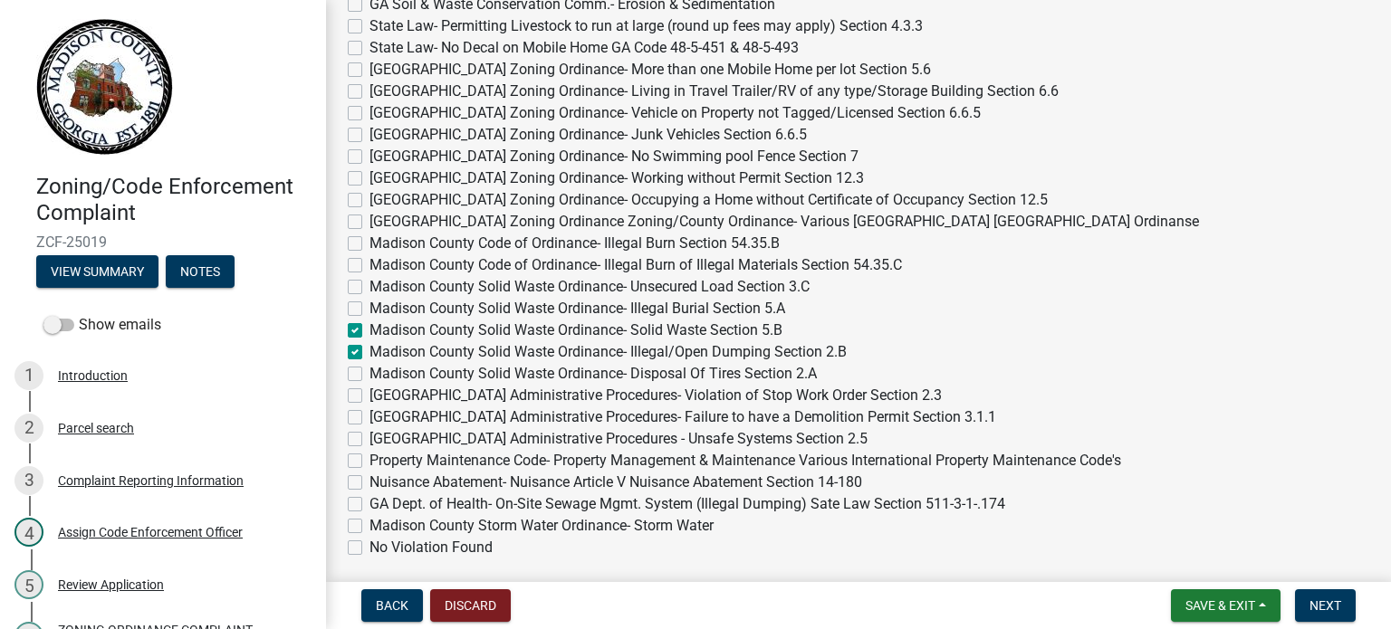
checkbox input "false"
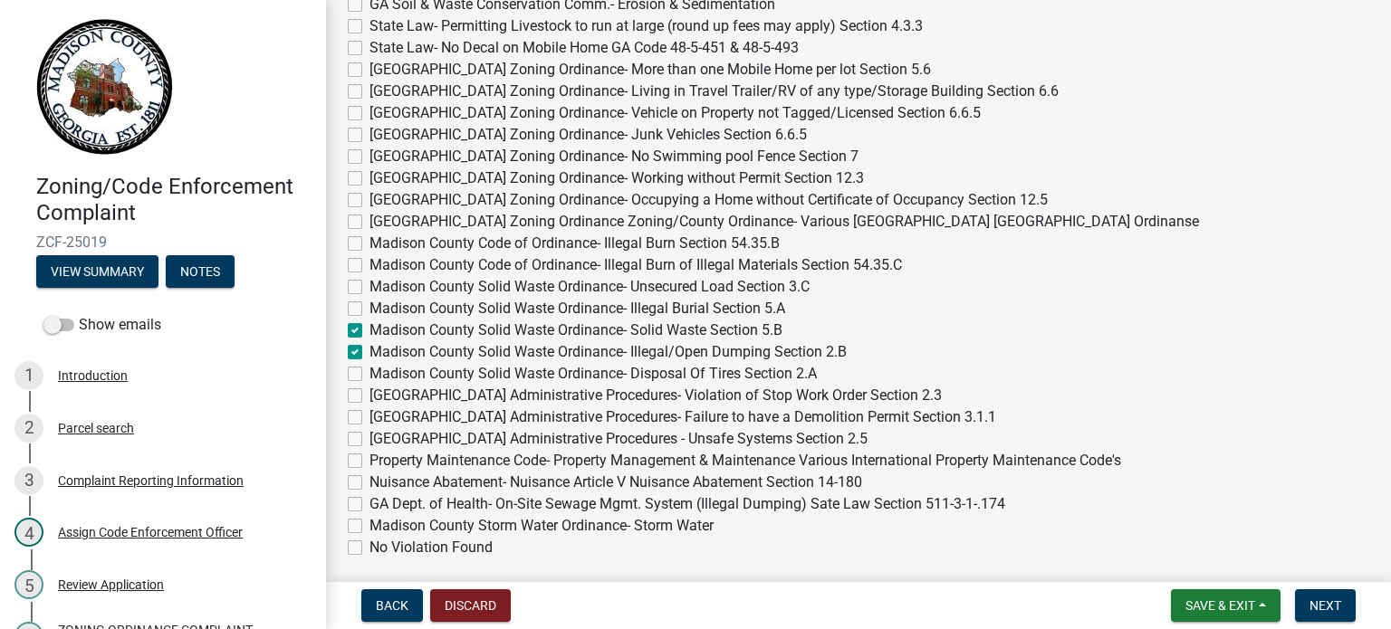
checkbox input "false"
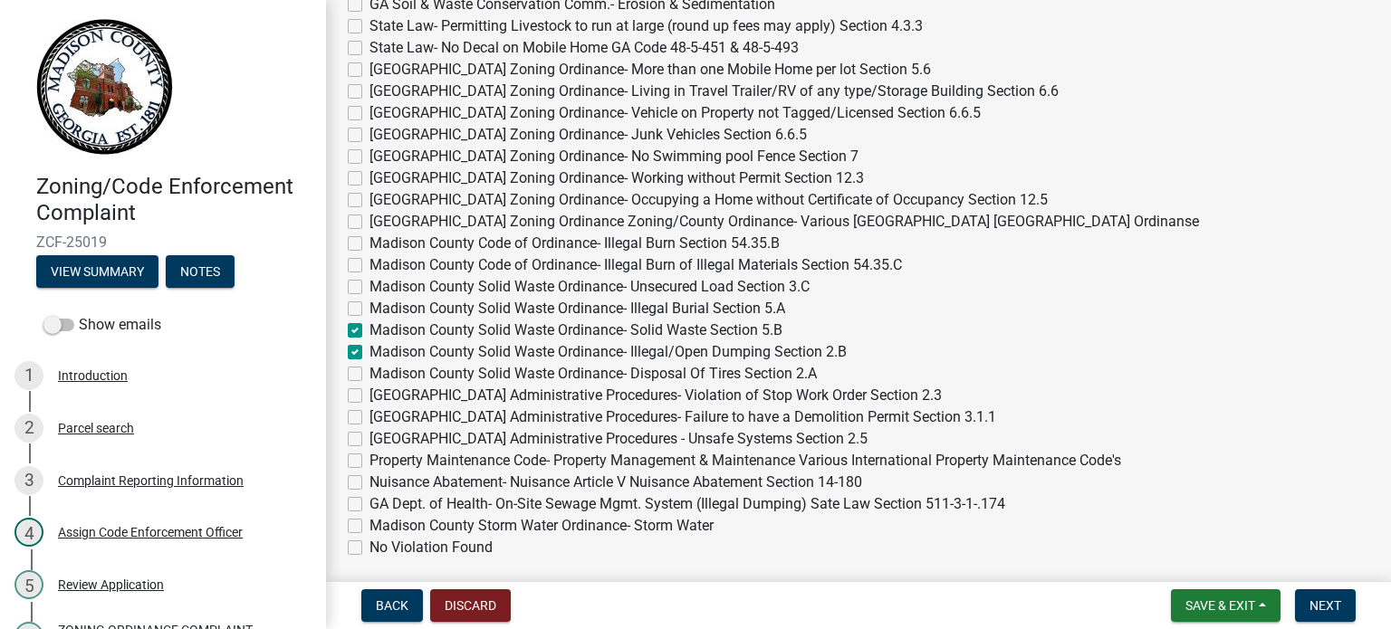
checkbox input "true"
checkbox input "false"
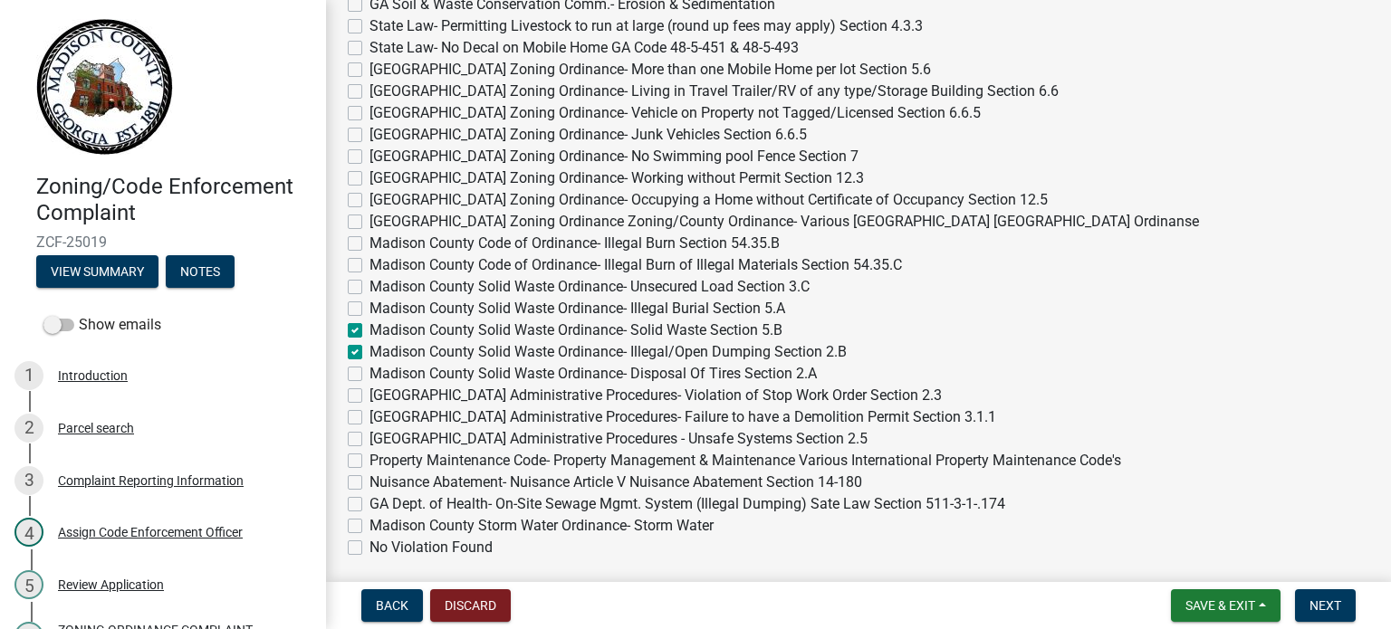
checkbox input "false"
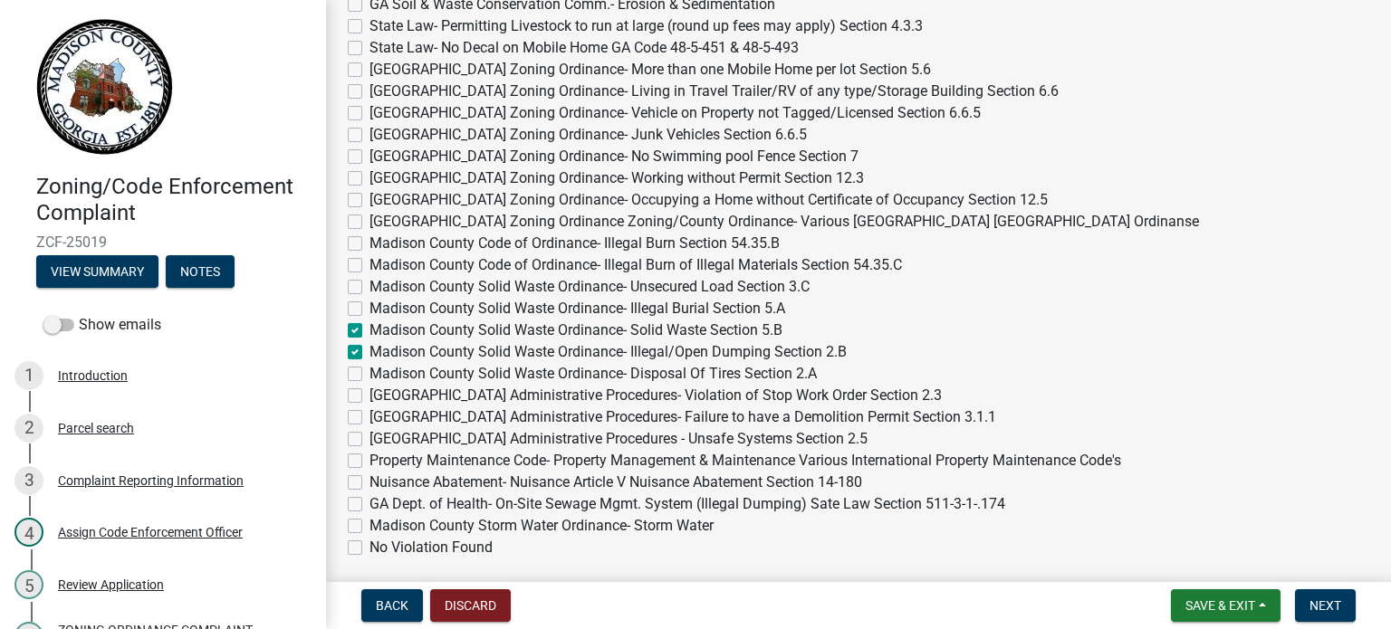
checkbox input "false"
click at [1315, 601] on span "Next" at bounding box center [1326, 606] width 32 height 14
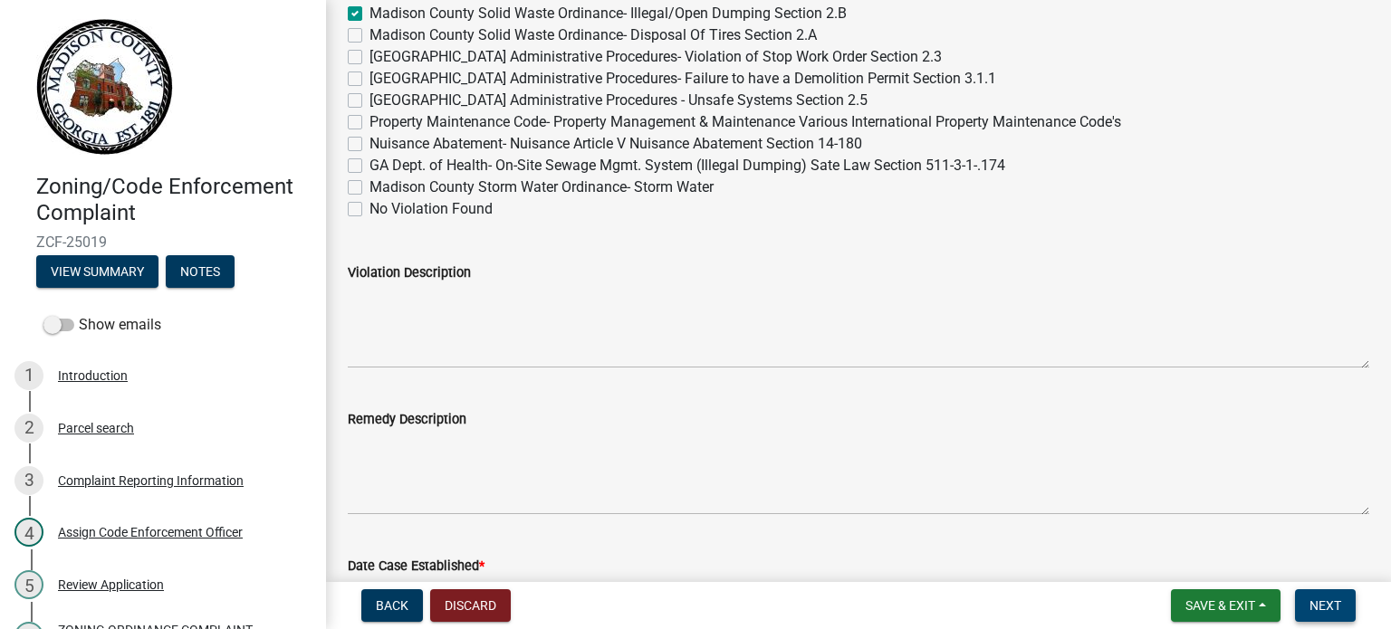
scroll to position [935, 0]
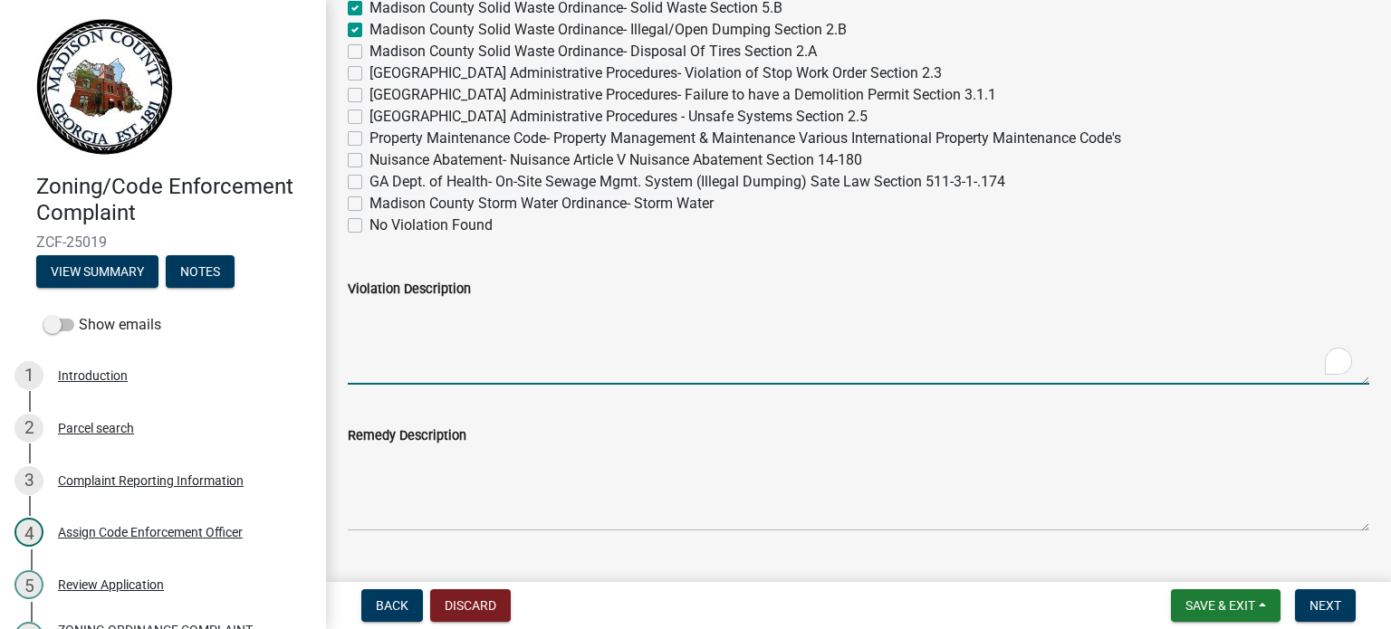
click at [548, 373] on textarea "Violation Description" at bounding box center [859, 342] width 1022 height 85
click at [549, 362] on textarea "Violation Description" at bounding box center [859, 342] width 1022 height 85
type textarea "SOLID WASTE OPEN DUMPING"
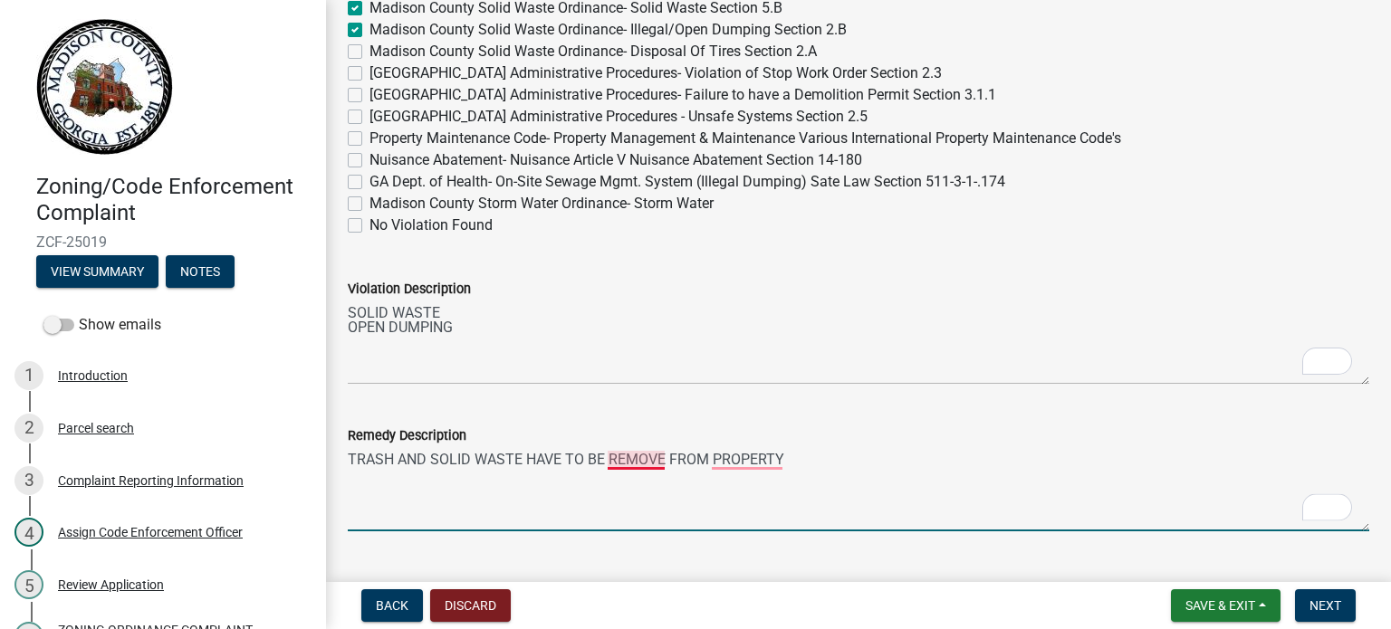
click at [621, 459] on textarea "TRASH AND SOLID WASTE HAVE TO BE REMOVE FROM PROPERTY" at bounding box center [859, 488] width 1022 height 85
click at [627, 466] on textarea "TRASH AND SOLID WASTE HAVE TO BE REMOVE FROM PROPERTY" at bounding box center [859, 488] width 1022 height 85
click at [631, 464] on textarea "TRASH AND SOLID WASTE HAVE TO BE REMOVE FROM PROPERTY" at bounding box center [859, 488] width 1022 height 85
click at [652, 463] on textarea "TRASH AND SOLID WASTE HAVE TO BE REMOVE FROM PROPERTY" at bounding box center [859, 488] width 1022 height 85
click at [739, 464] on textarea "TRASH AND SOLID WASTE HAVE TO BE REMOVE FROM PROPERTY" at bounding box center [859, 488] width 1022 height 85
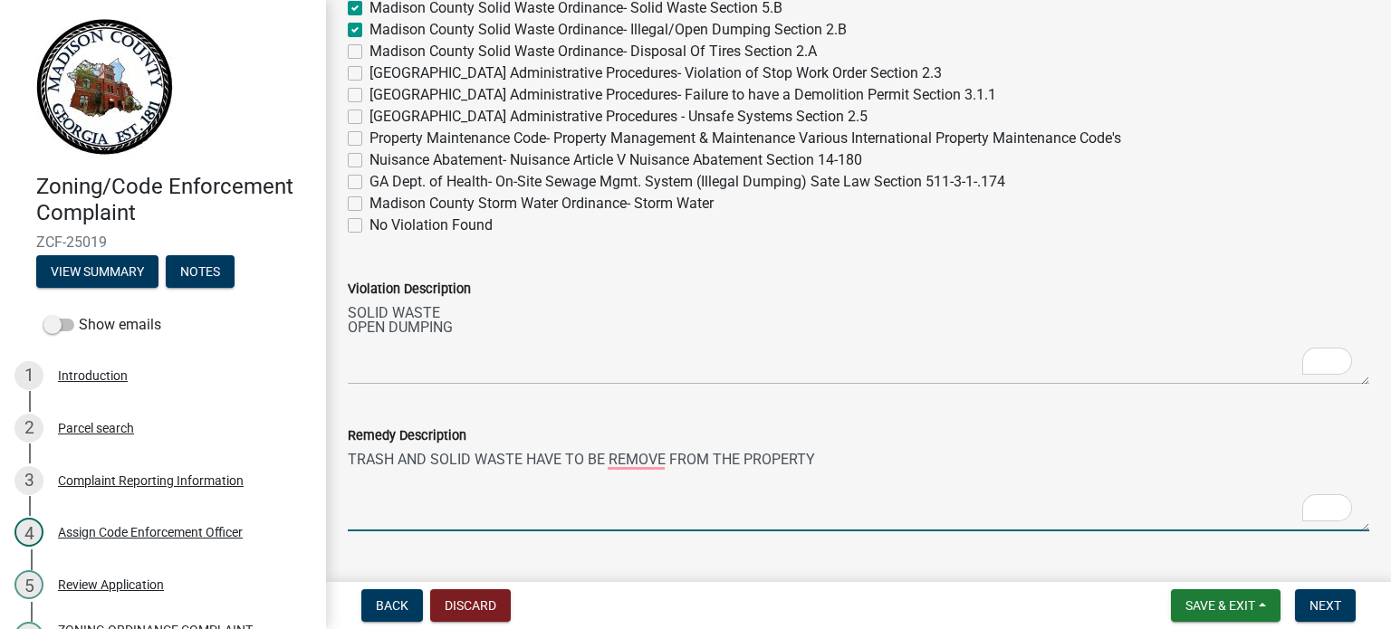
click at [645, 459] on textarea "TRASH AND SOLID WASTE HAVE TO BE REMOVE FROM THE PROPERTY" at bounding box center [859, 488] width 1022 height 85
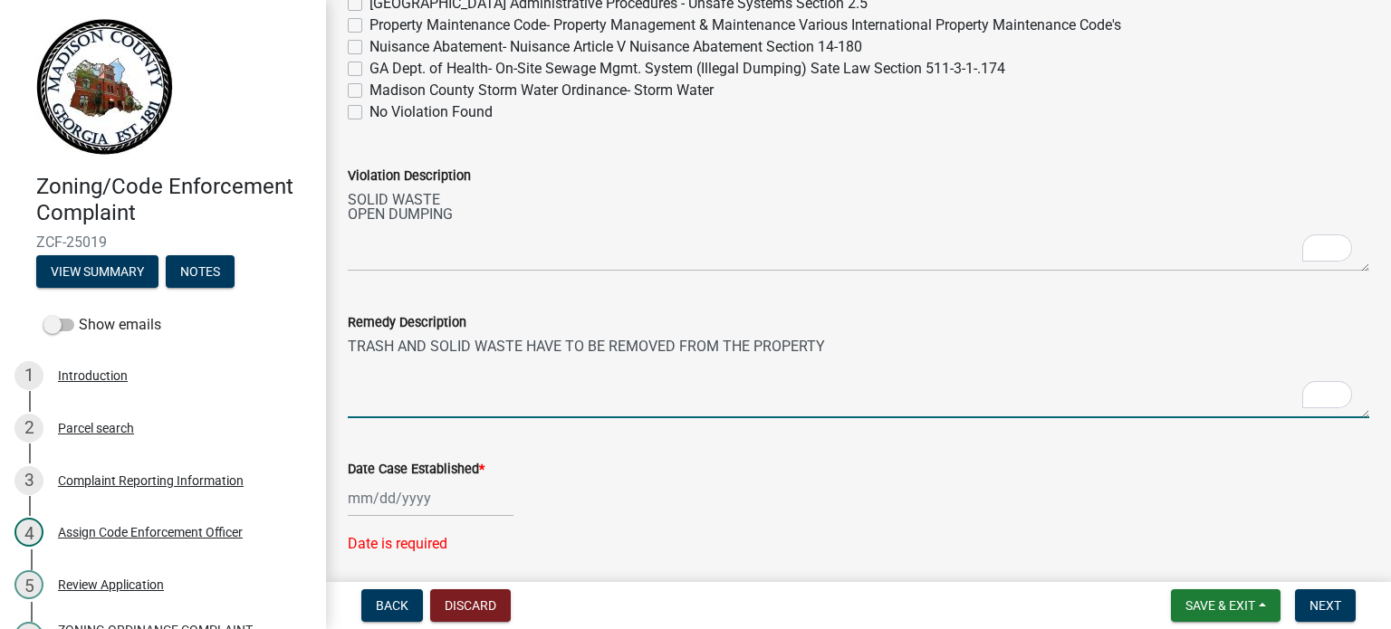
scroll to position [1079, 0]
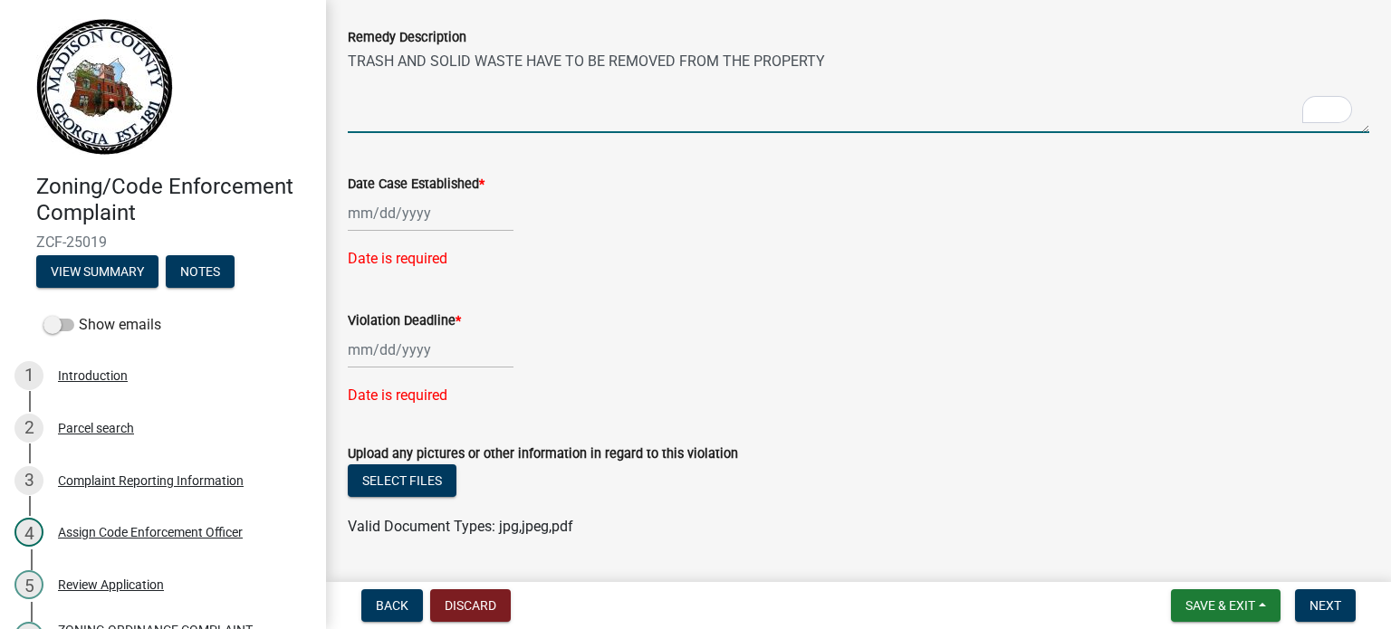
type textarea "TRASH AND SOLID WASTE HAVE TO BE REMOVED FROM THE PROPERTY"
click at [445, 208] on div at bounding box center [431, 213] width 166 height 37
select select "9"
select select "2025"
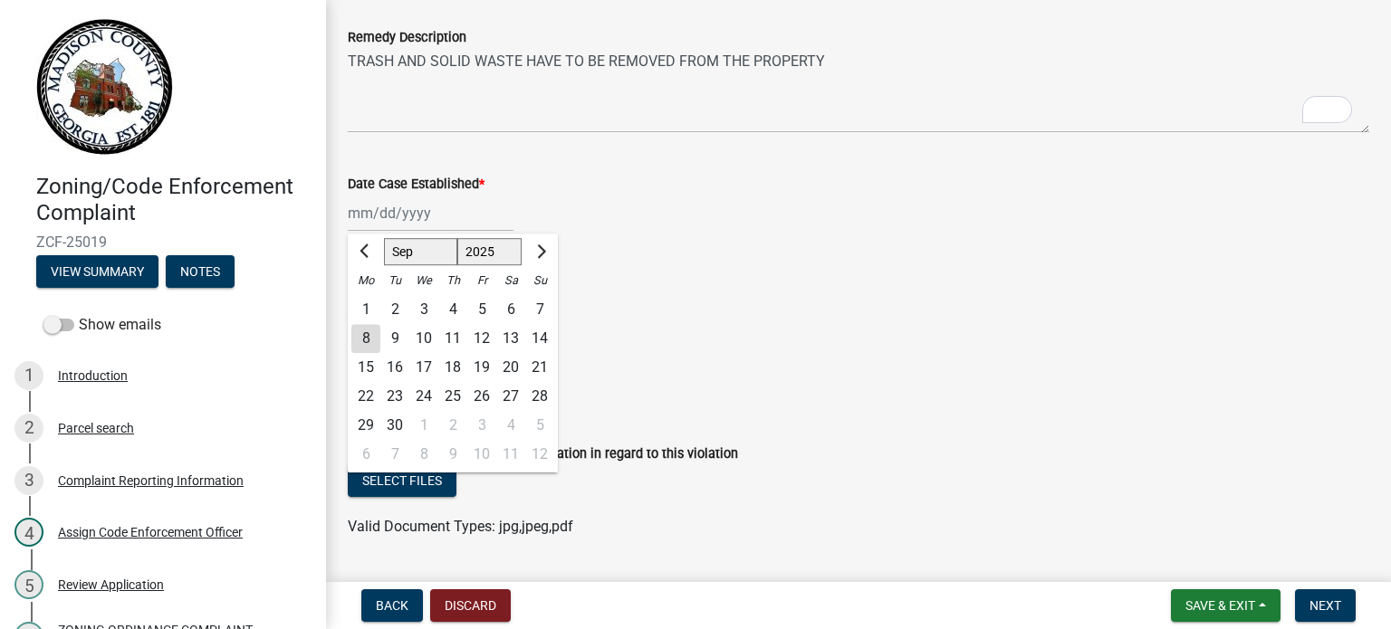
click at [362, 328] on div "8" at bounding box center [365, 338] width 29 height 29
type input "[DATE]"
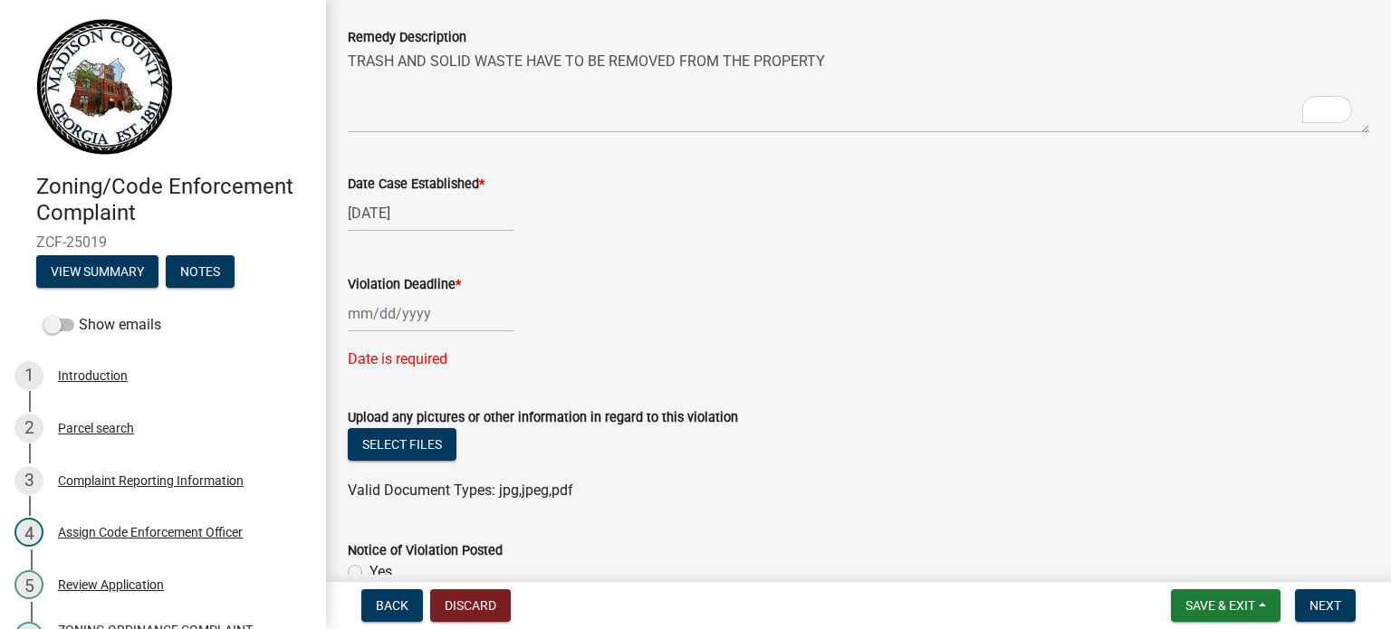
click at [433, 311] on div at bounding box center [431, 313] width 166 height 37
select select "9"
select select "2025"
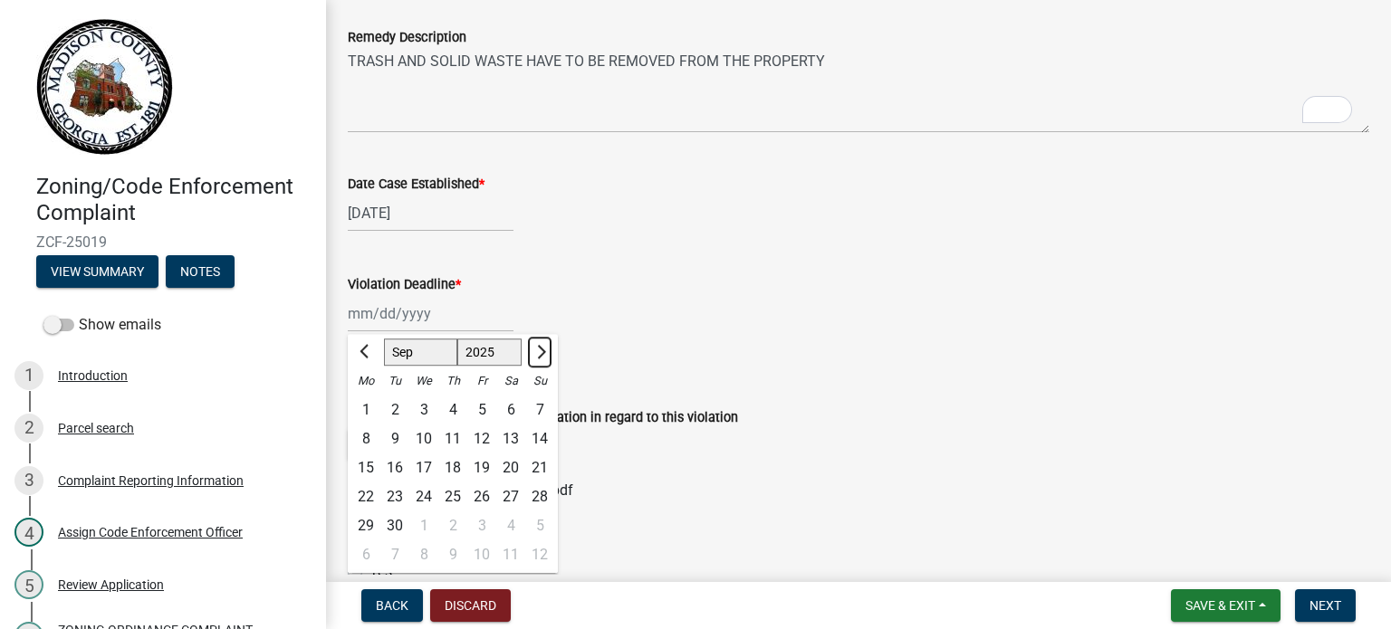
click at [534, 347] on button "Next month" at bounding box center [540, 352] width 22 height 29
select select "10"
click at [400, 492] on div "21" at bounding box center [394, 497] width 29 height 29
type input "[DATE]"
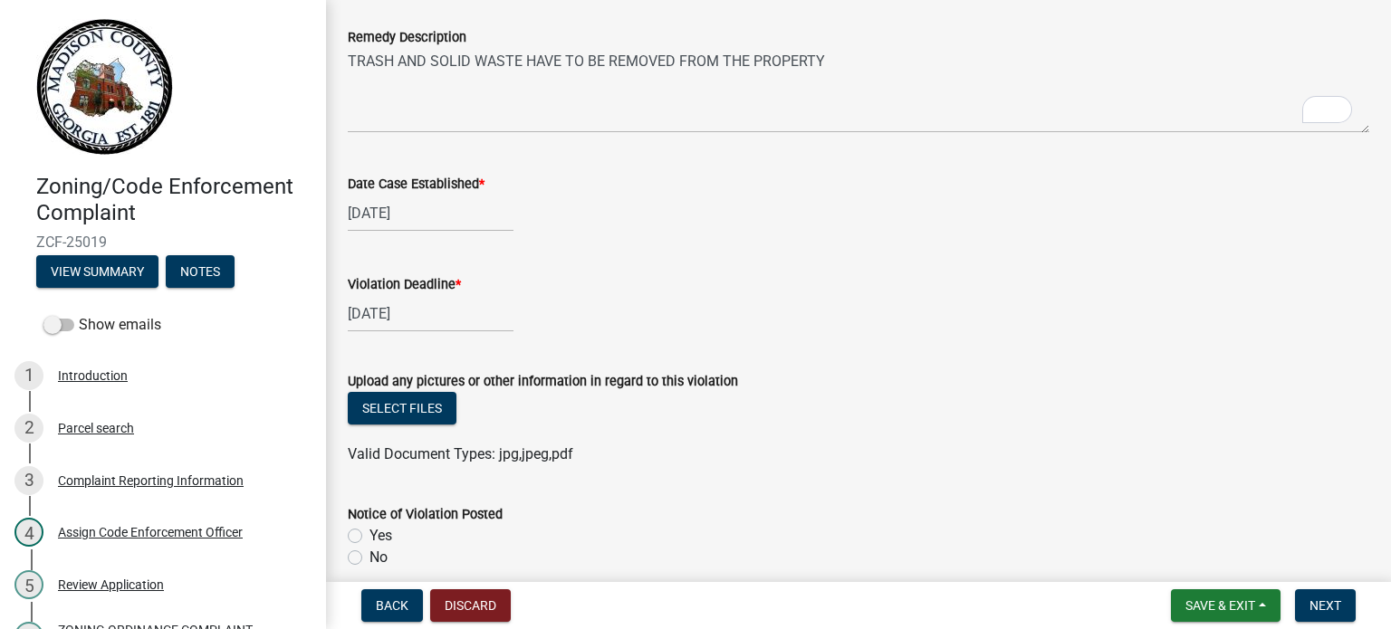
click at [377, 311] on div "[DATE]" at bounding box center [431, 313] width 166 height 37
select select "10"
select select "2025"
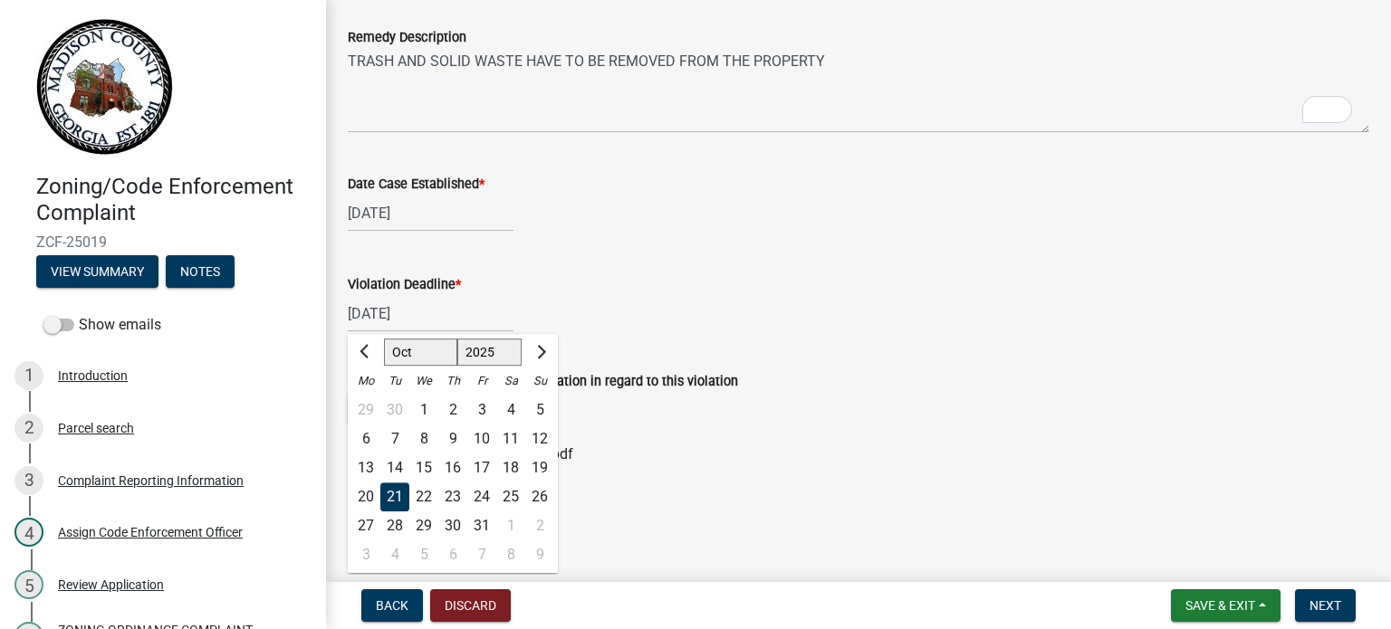
click at [387, 490] on div "21" at bounding box center [394, 497] width 29 height 29
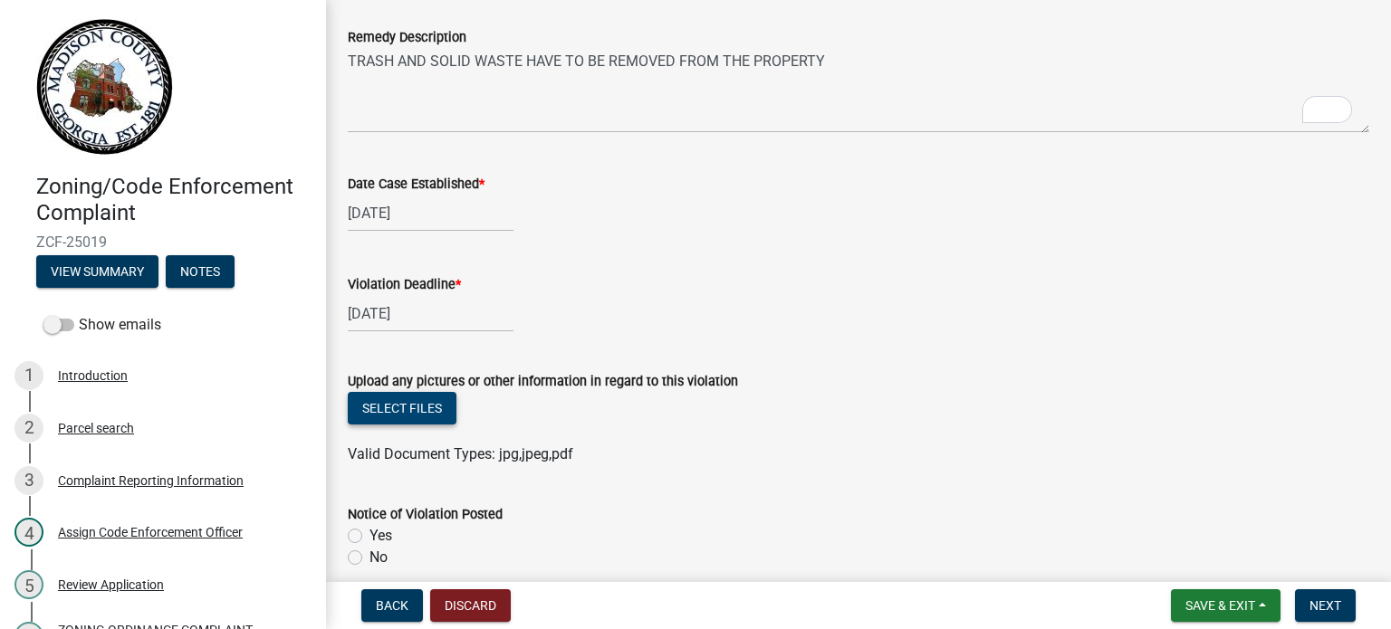
click at [426, 414] on button "Select files" at bounding box center [402, 408] width 109 height 33
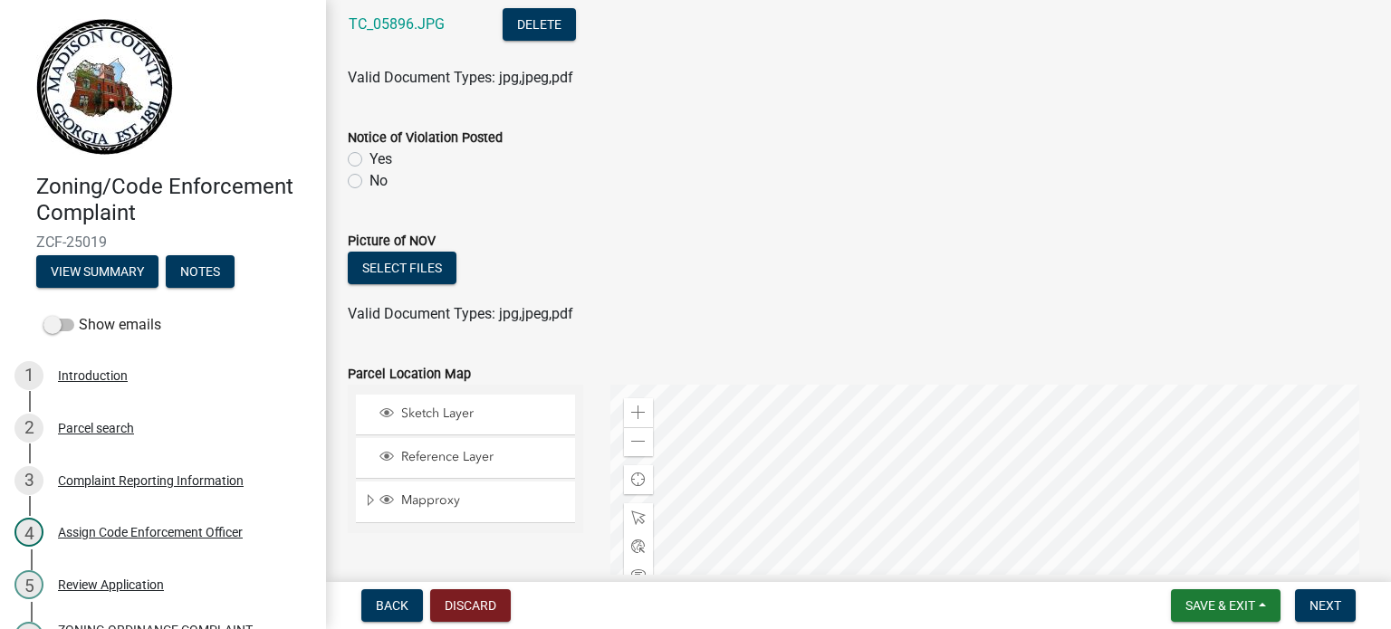
click at [370, 178] on label "No" at bounding box center [379, 181] width 18 height 22
click at [370, 178] on input "No" at bounding box center [376, 176] width 12 height 12
radio input "true"
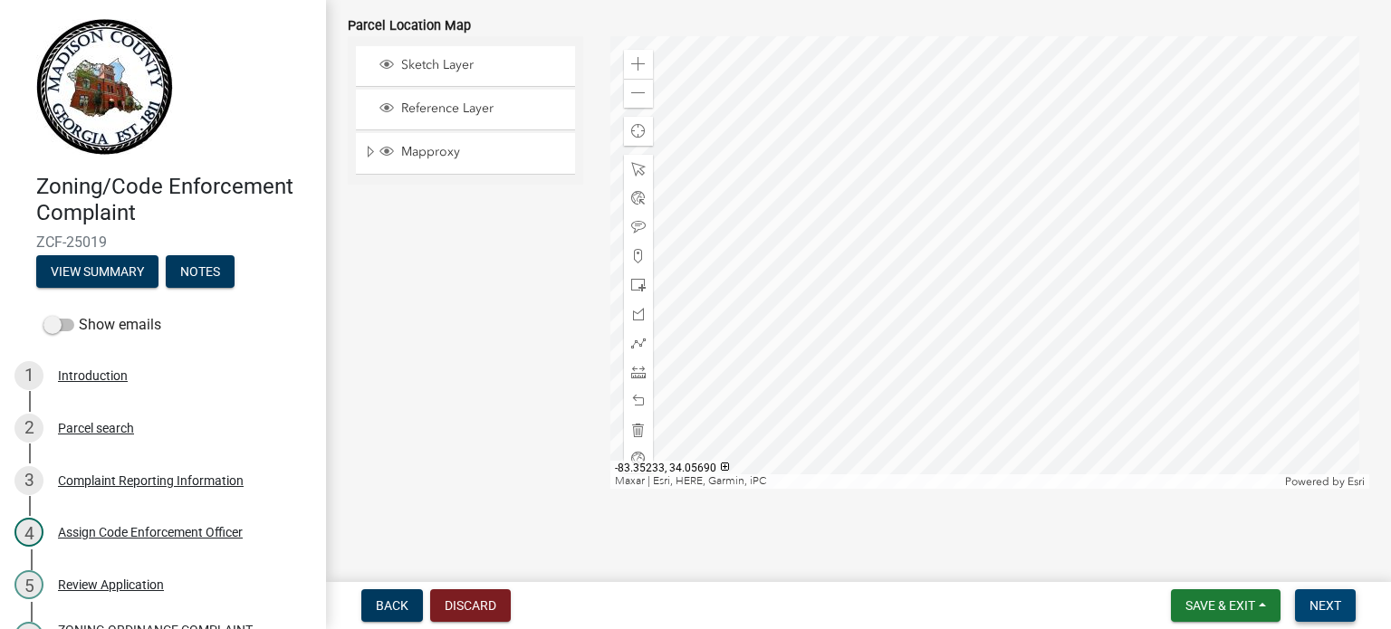
click at [1334, 607] on span "Next" at bounding box center [1326, 606] width 32 height 14
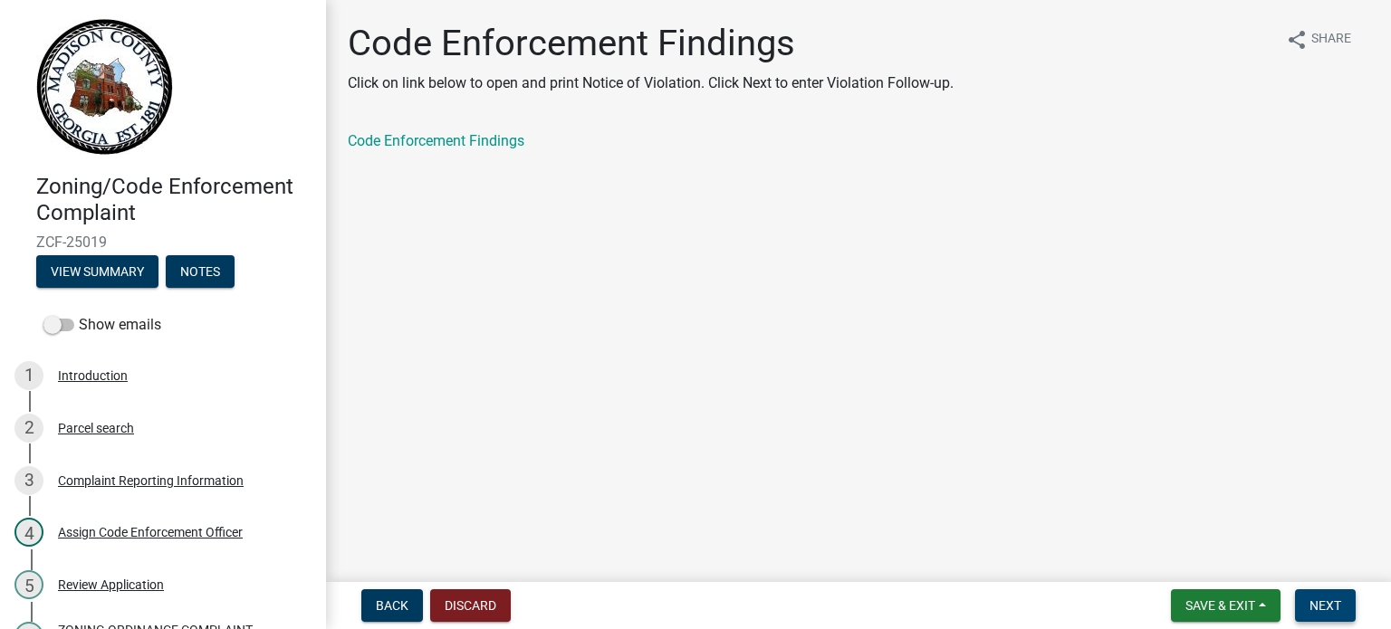
click at [1308, 600] on button "Next" at bounding box center [1325, 606] width 61 height 33
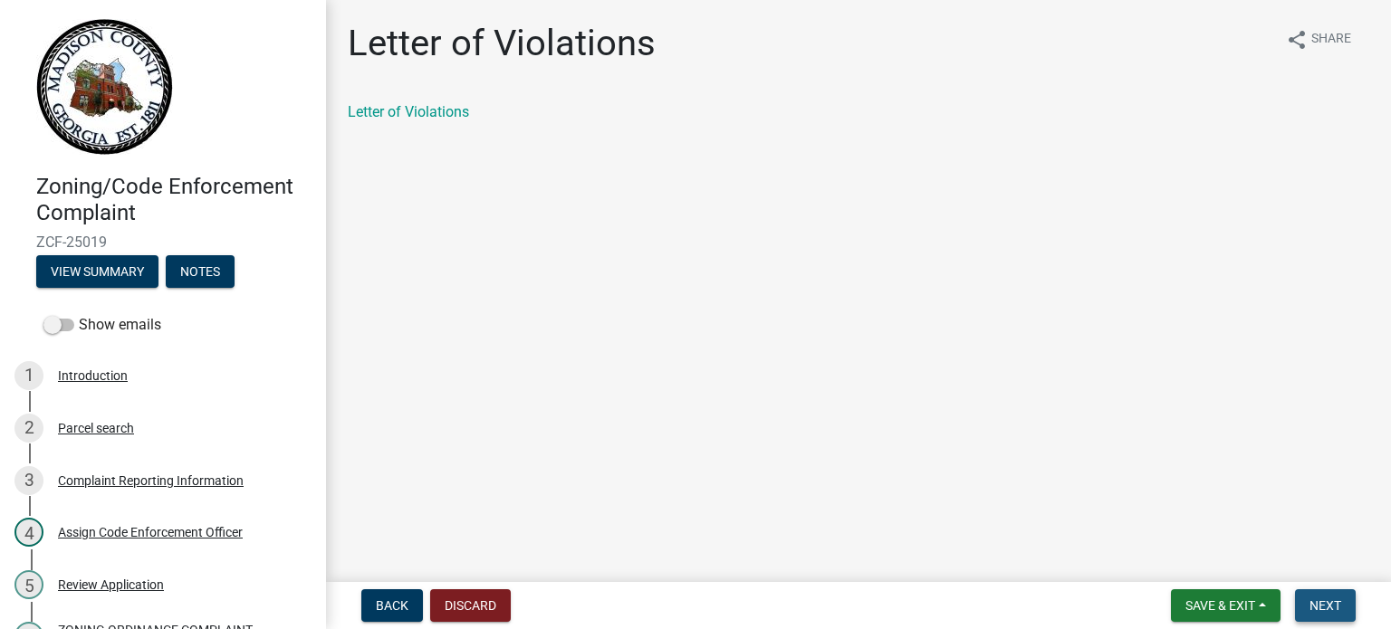
click at [1335, 606] on span "Next" at bounding box center [1326, 606] width 32 height 14
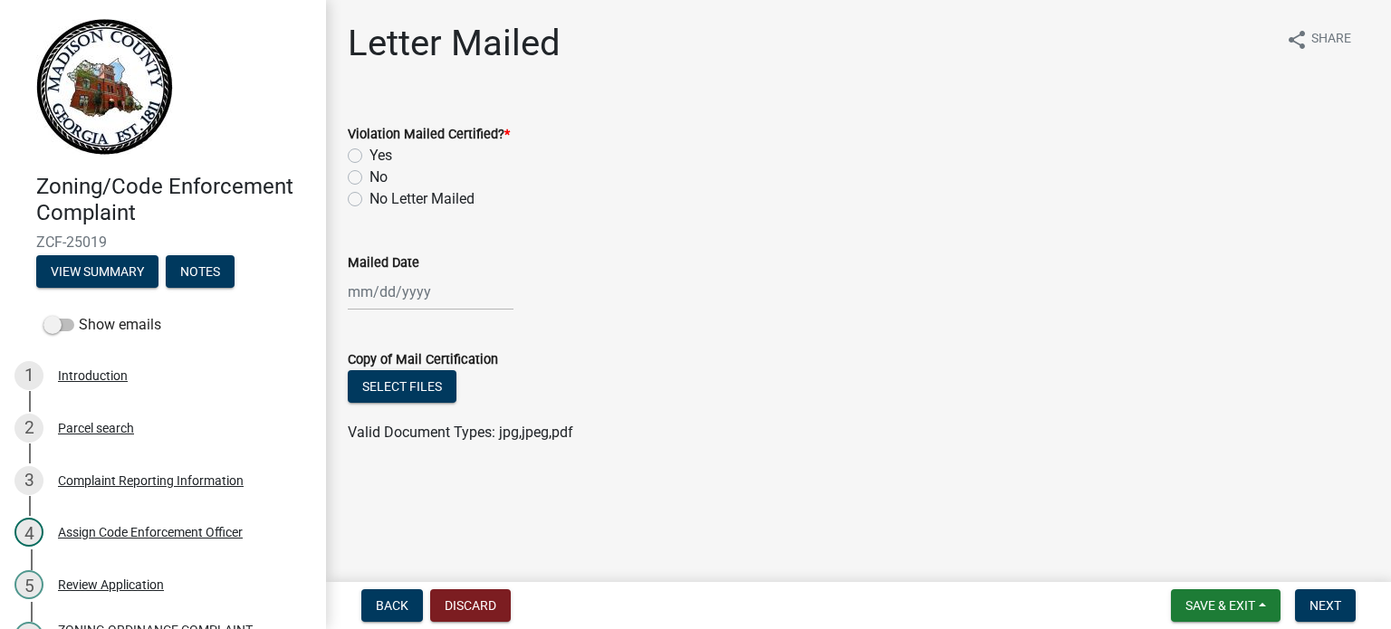
click at [370, 170] on label "No" at bounding box center [379, 178] width 18 height 22
click at [370, 170] on input "No" at bounding box center [376, 173] width 12 height 12
radio input "true"
click at [1315, 600] on span "Next" at bounding box center [1326, 606] width 32 height 14
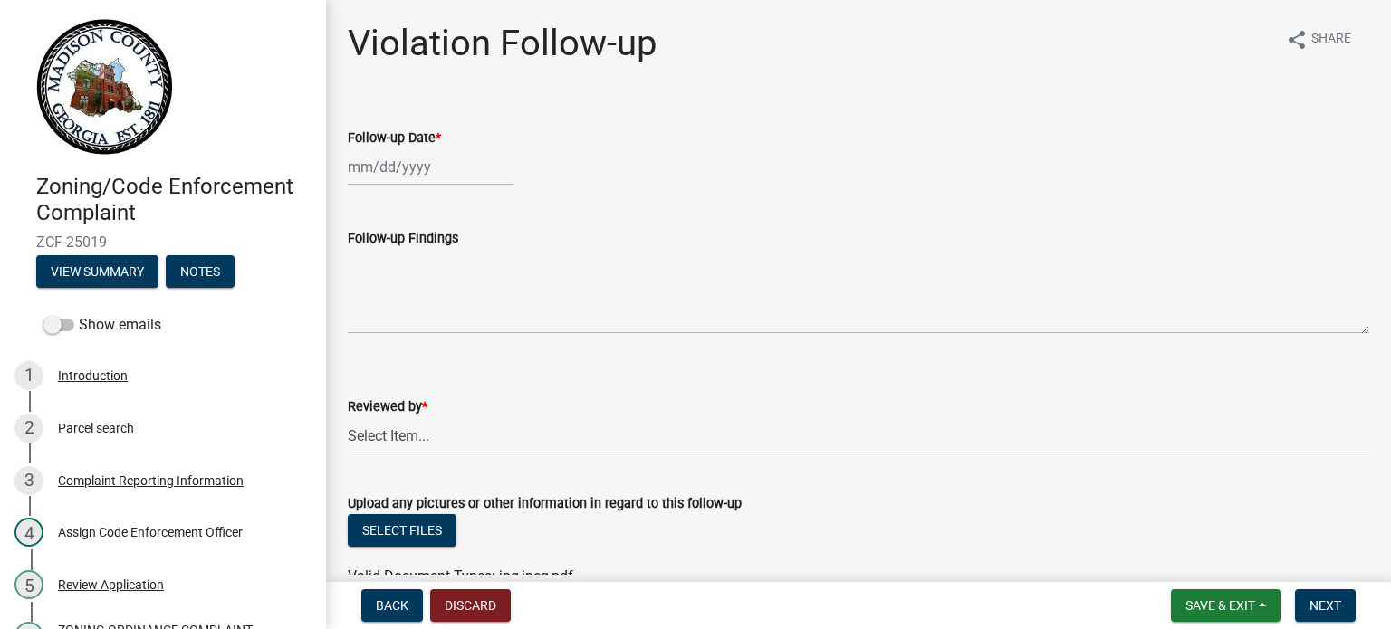
select select "9"
select select "2025"
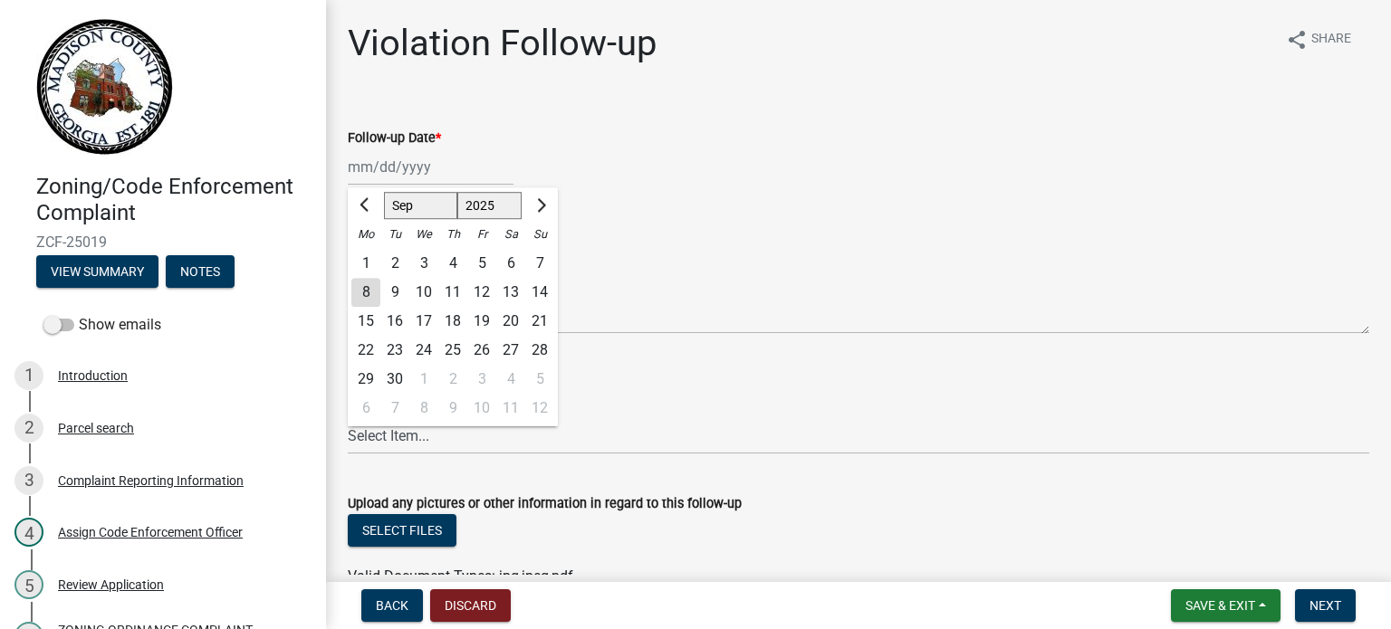
drag, startPoint x: 427, startPoint y: 167, endPoint x: 454, endPoint y: 162, distance: 26.7
click at [427, 167] on div "[PERSON_NAME] Feb Mar Apr [PERSON_NAME][DATE] Oct Nov [DATE] 1526 1527 1528 152…" at bounding box center [431, 167] width 166 height 37
click at [542, 207] on span "Next month" at bounding box center [540, 205] width 14 height 14
select select "10"
click at [453, 318] on div "16" at bounding box center [452, 321] width 29 height 29
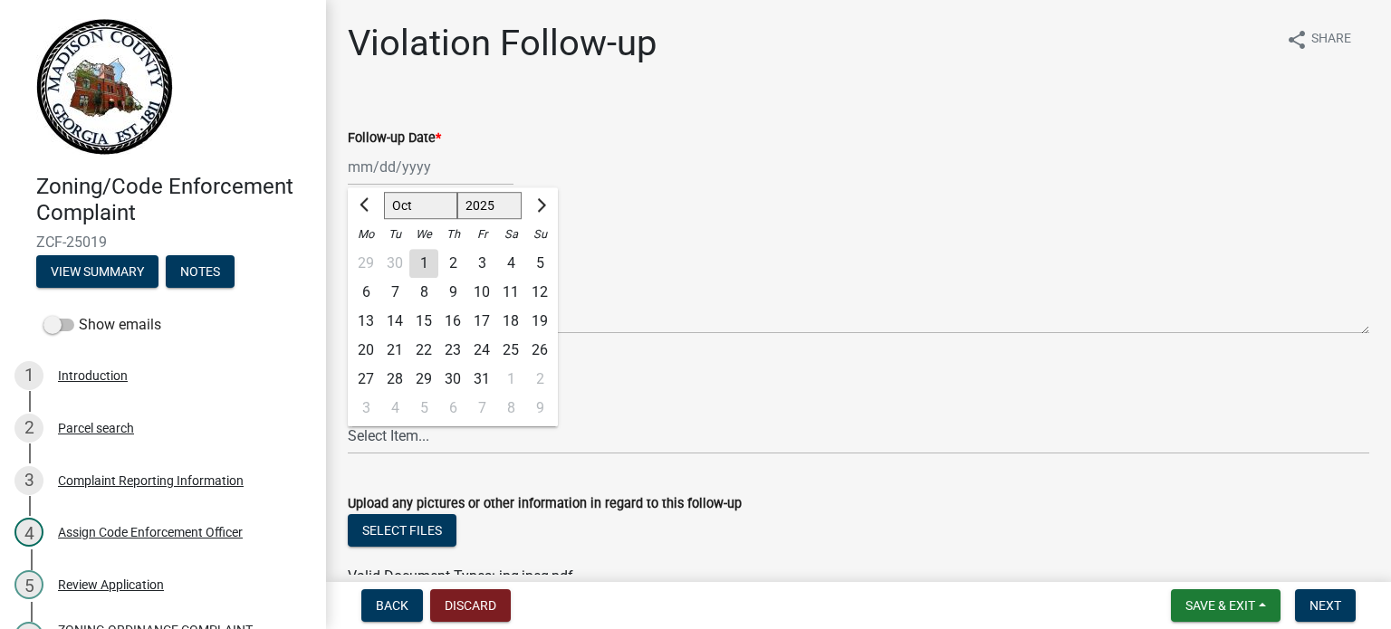
type input "[DATE]"
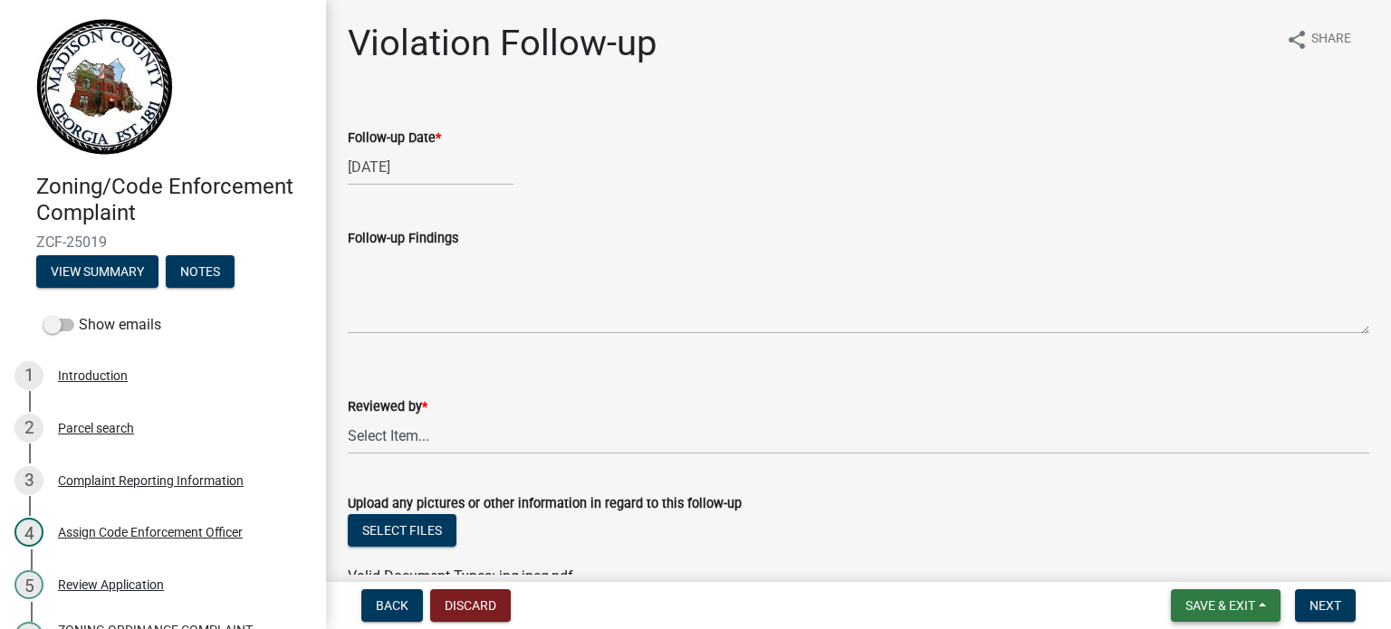
click at [1226, 608] on span "Save & Exit" at bounding box center [1220, 606] width 70 height 14
drag, startPoint x: 1188, startPoint y: 516, endPoint x: 1194, endPoint y: 552, distance: 36.6
click at [1194, 552] on div "Save Save & Exit" at bounding box center [1208, 536] width 145 height 101
click at [1235, 602] on span "Save & Exit" at bounding box center [1220, 606] width 70 height 14
click at [1190, 548] on button "Save & Exit" at bounding box center [1208, 558] width 145 height 43
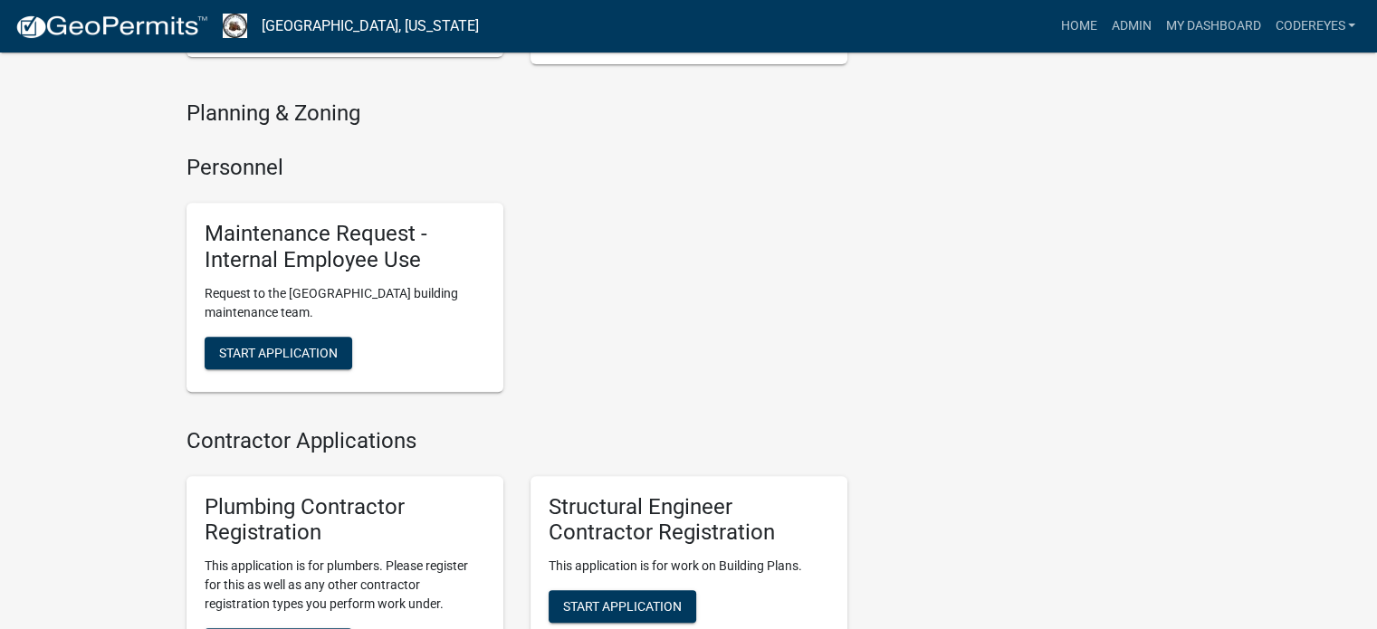
scroll to position [1101, 0]
